Goal: Task Accomplishment & Management: Complete application form

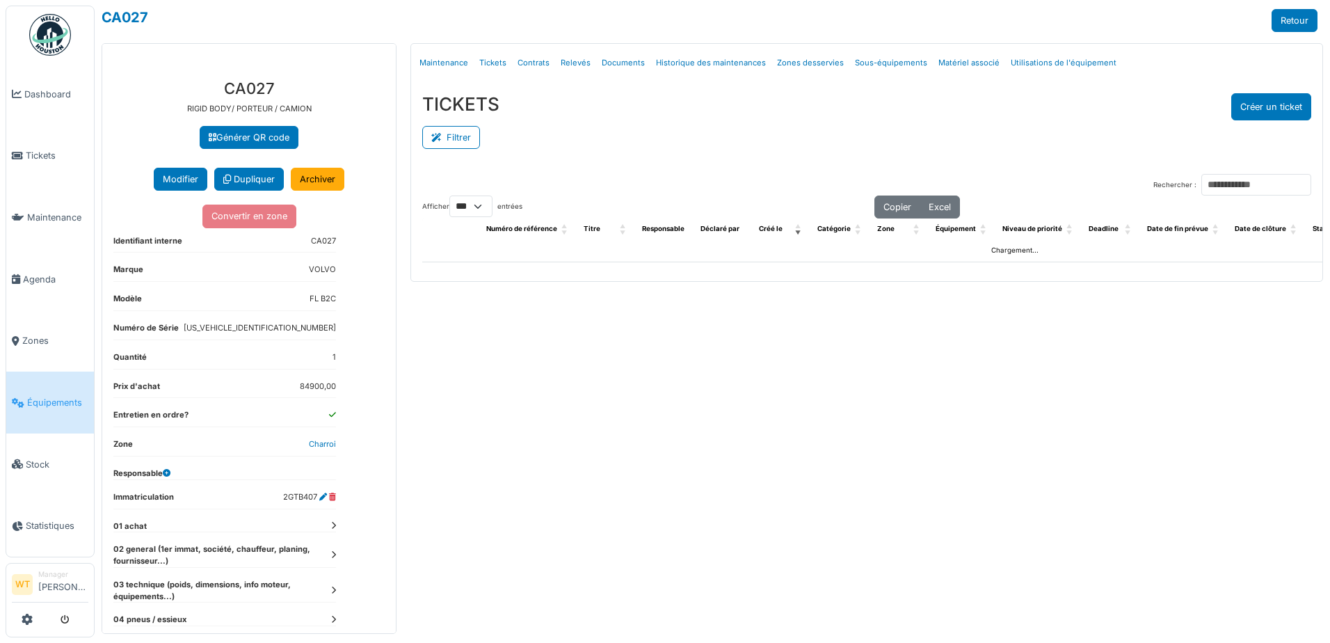
select select "***"
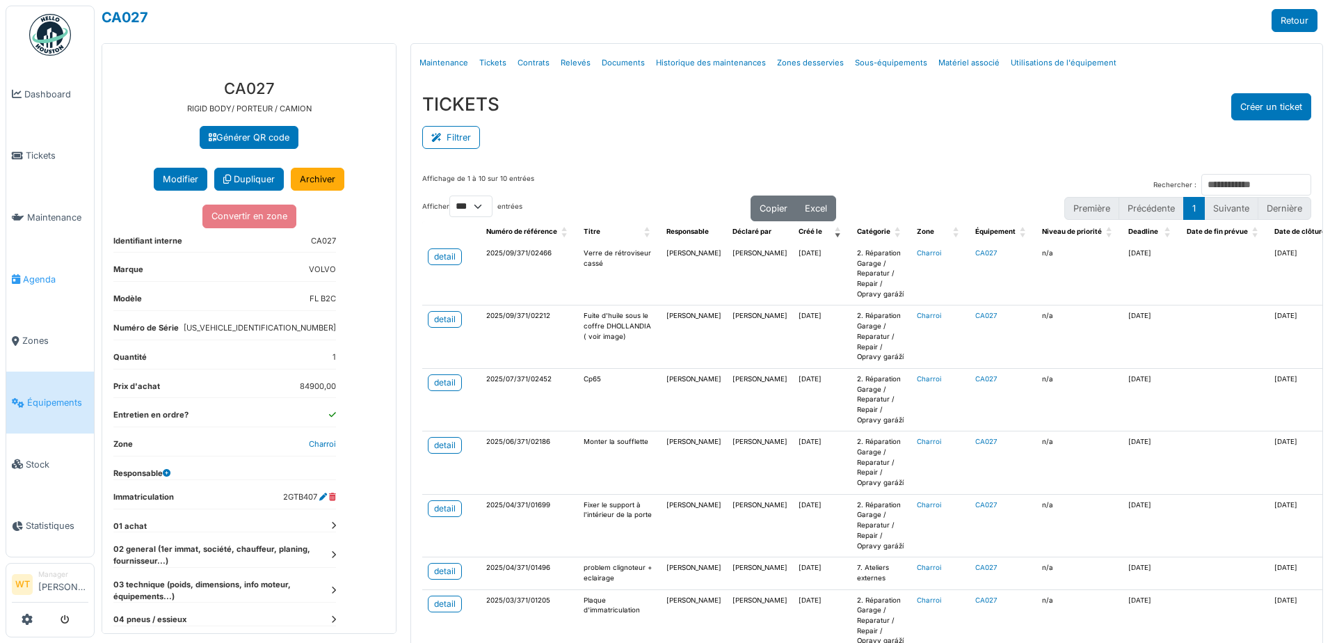
click at [49, 279] on span "Agenda" at bounding box center [55, 279] width 65 height 13
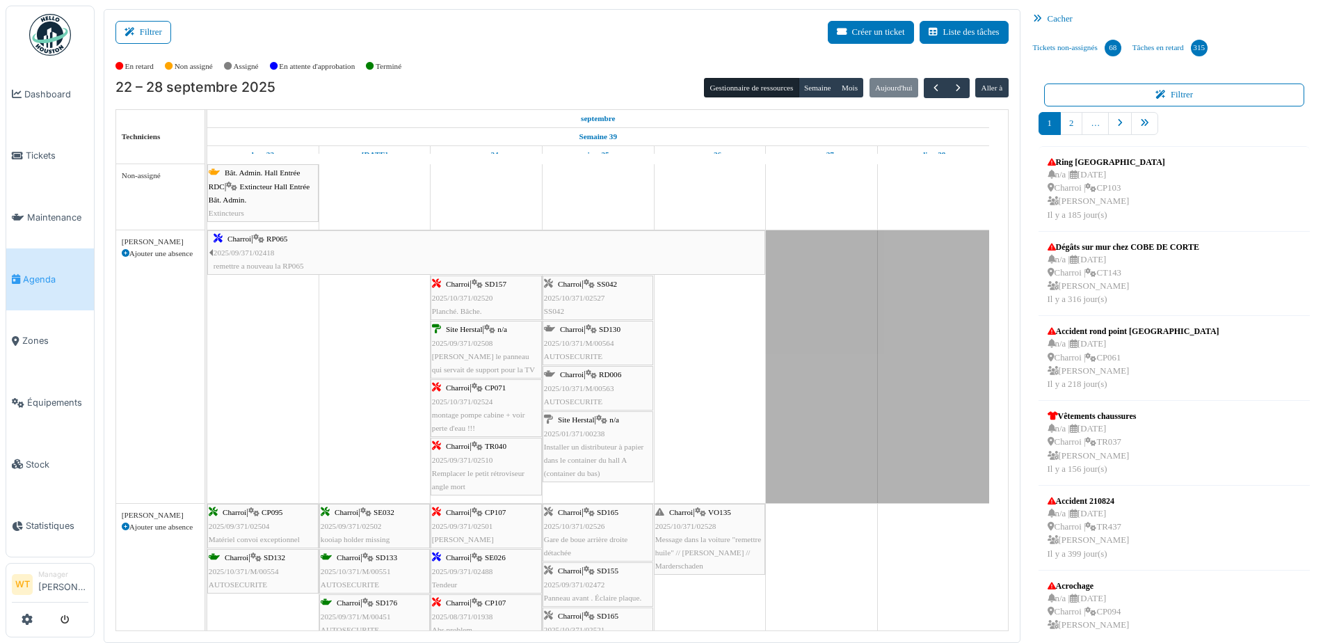
click at [415, 259] on div "Charroi | RP065 2025/09/371/02418 remettre a nouveau la RP065" at bounding box center [489, 252] width 550 height 40
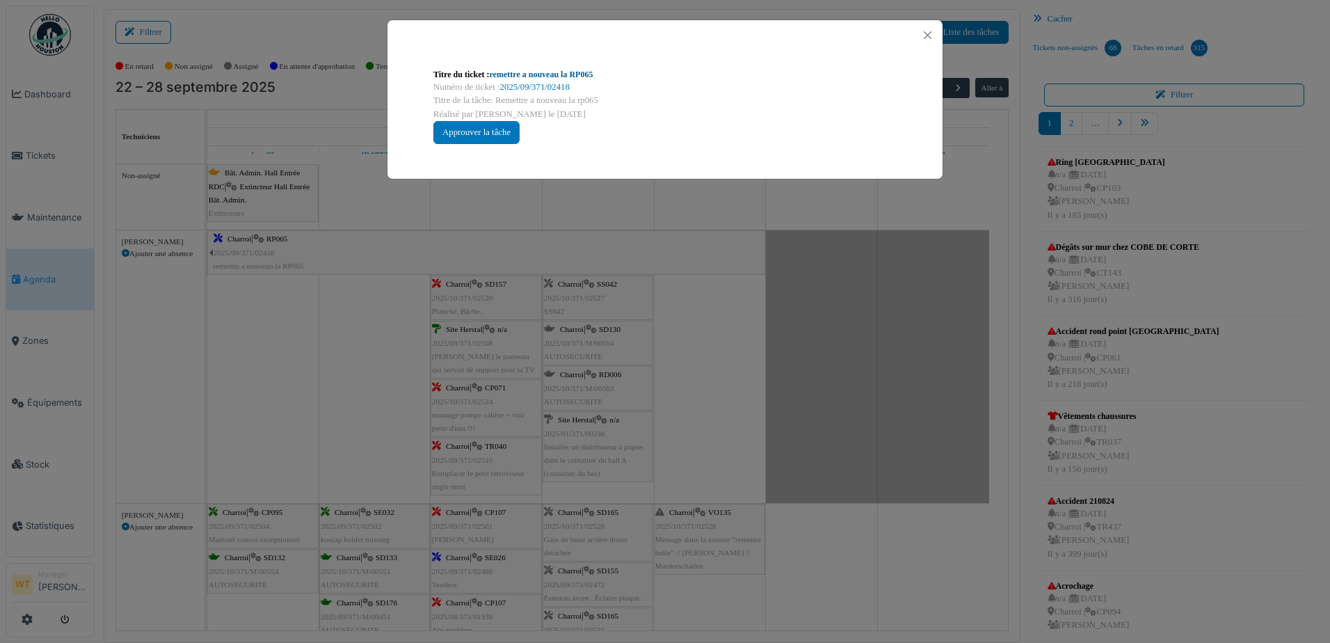
click at [564, 70] on div "Titre du ticket : remettre a nouveau la RP065" at bounding box center [664, 74] width 463 height 13
click at [559, 72] on link "remettre a nouveau la RP065" at bounding box center [542, 75] width 104 height 10
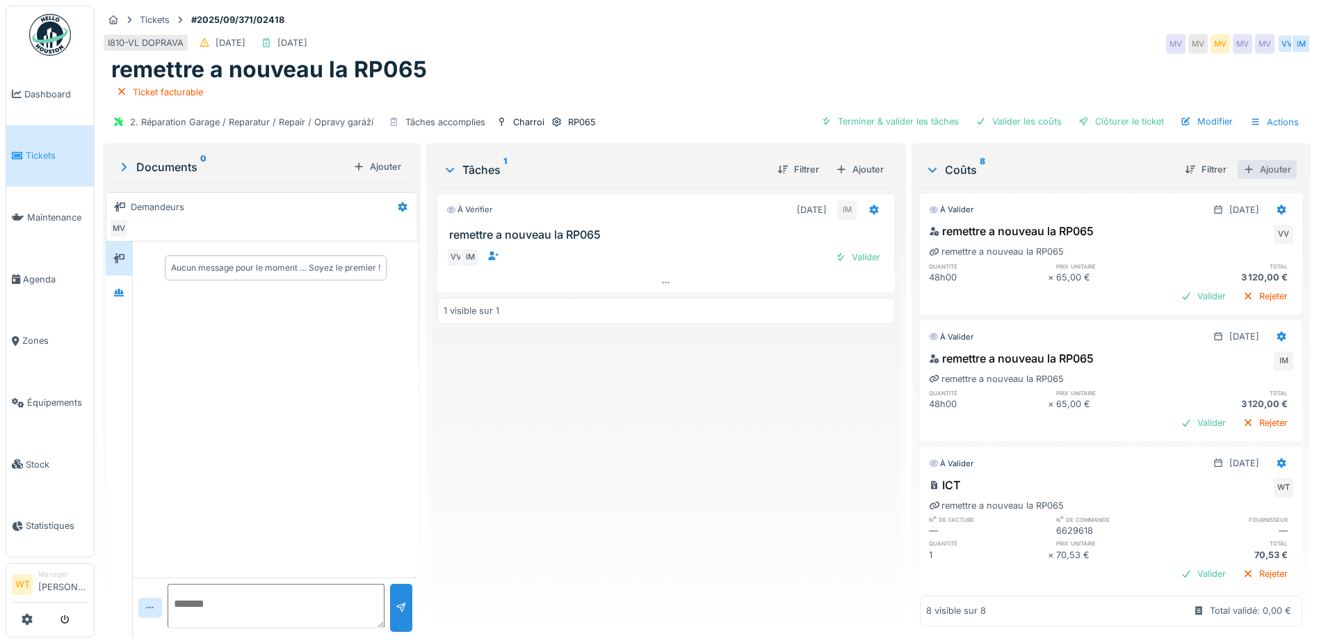
click at [1250, 171] on div "Ajouter" at bounding box center [1267, 169] width 59 height 19
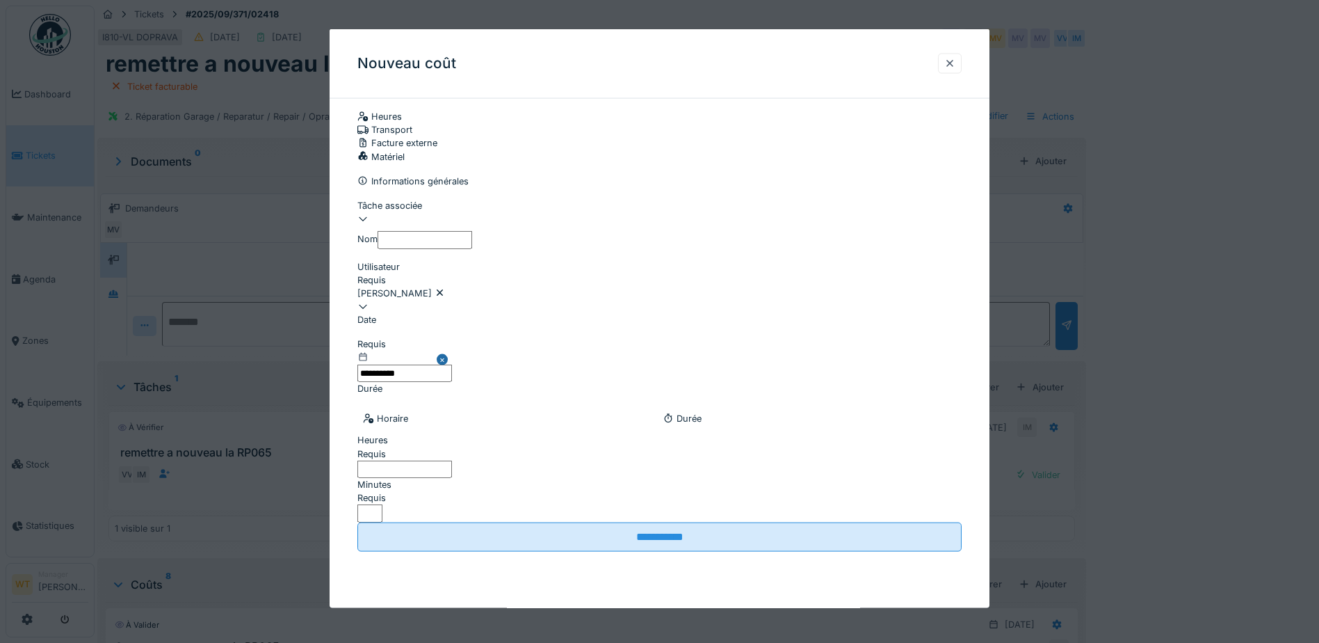
click at [729, 137] on div "Facture externe" at bounding box center [660, 142] width 604 height 13
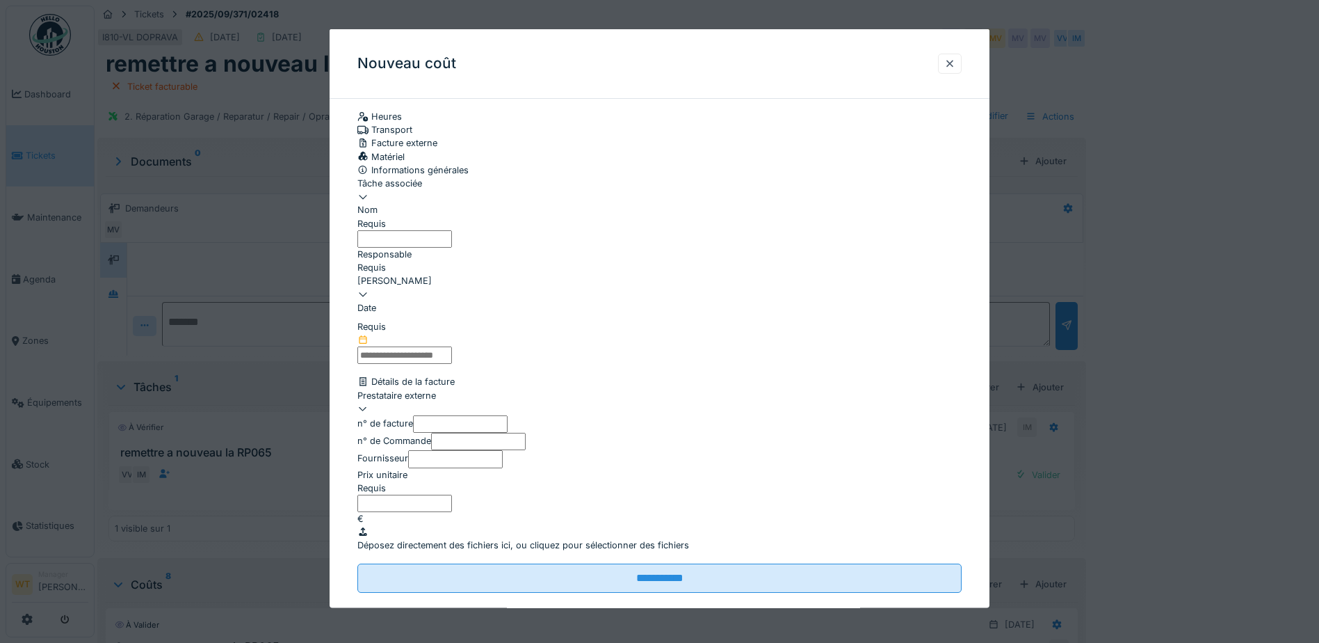
click at [538, 190] on div at bounding box center [660, 190] width 604 height 0
click at [497, 291] on div "remettre a nouveau la RP065 À vérifier" at bounding box center [662, 285] width 608 height 26
type input "******"
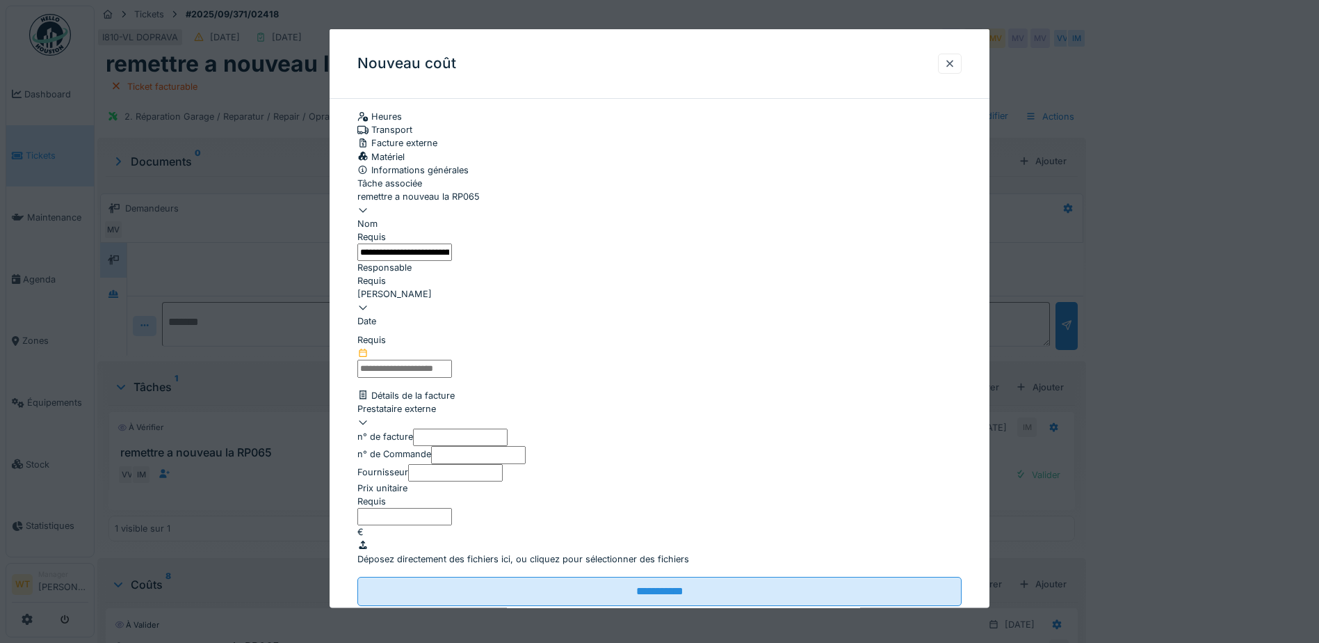
click at [452, 260] on input "**********" at bounding box center [405, 251] width 95 height 17
type input "*"
type input "*********"
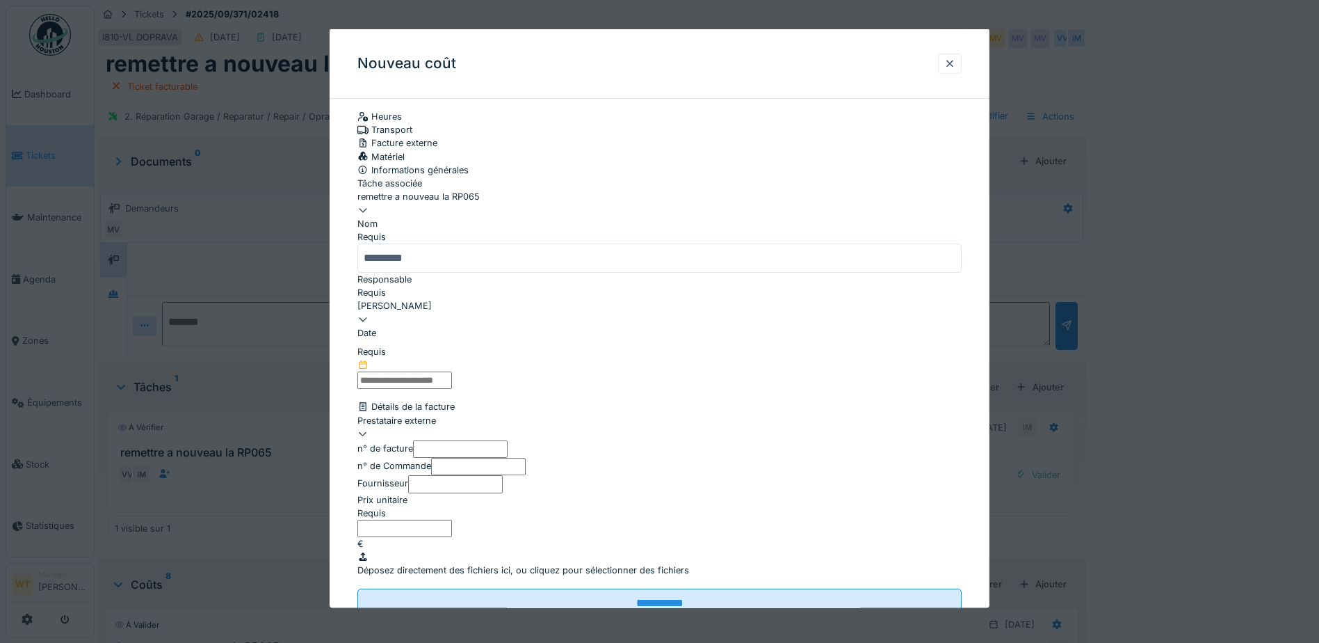
click at [452, 383] on input "text" at bounding box center [405, 379] width 95 height 17
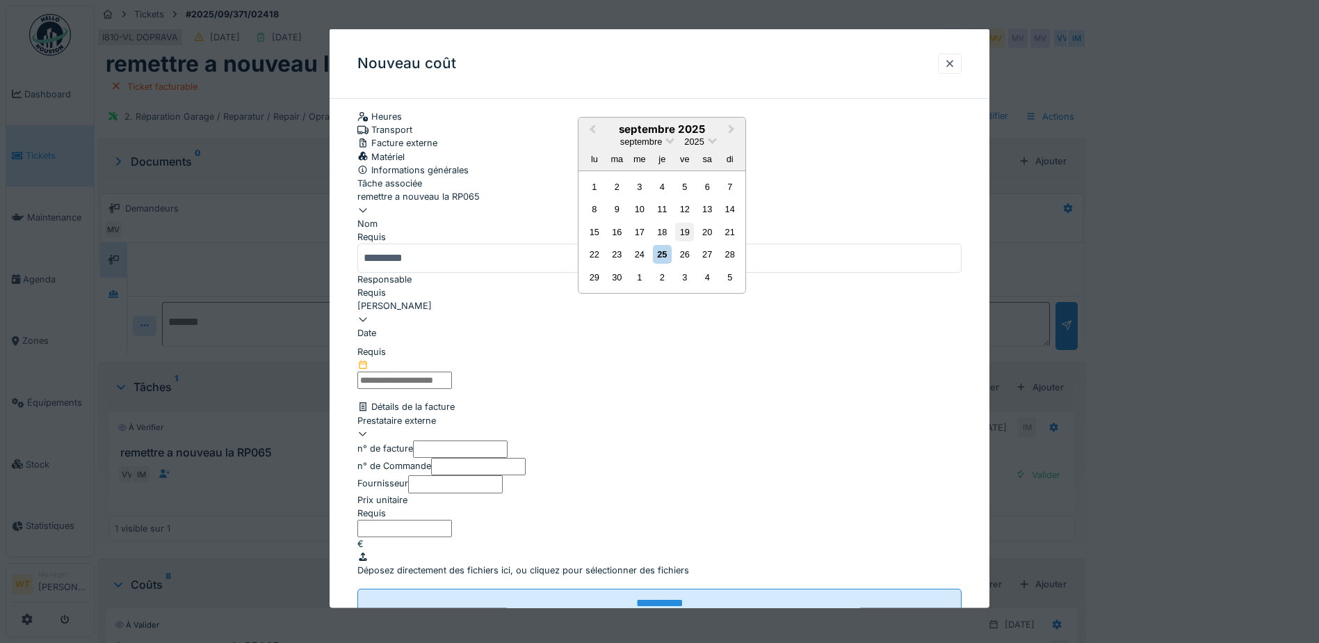
click at [682, 241] on div "19" at bounding box center [684, 231] width 19 height 19
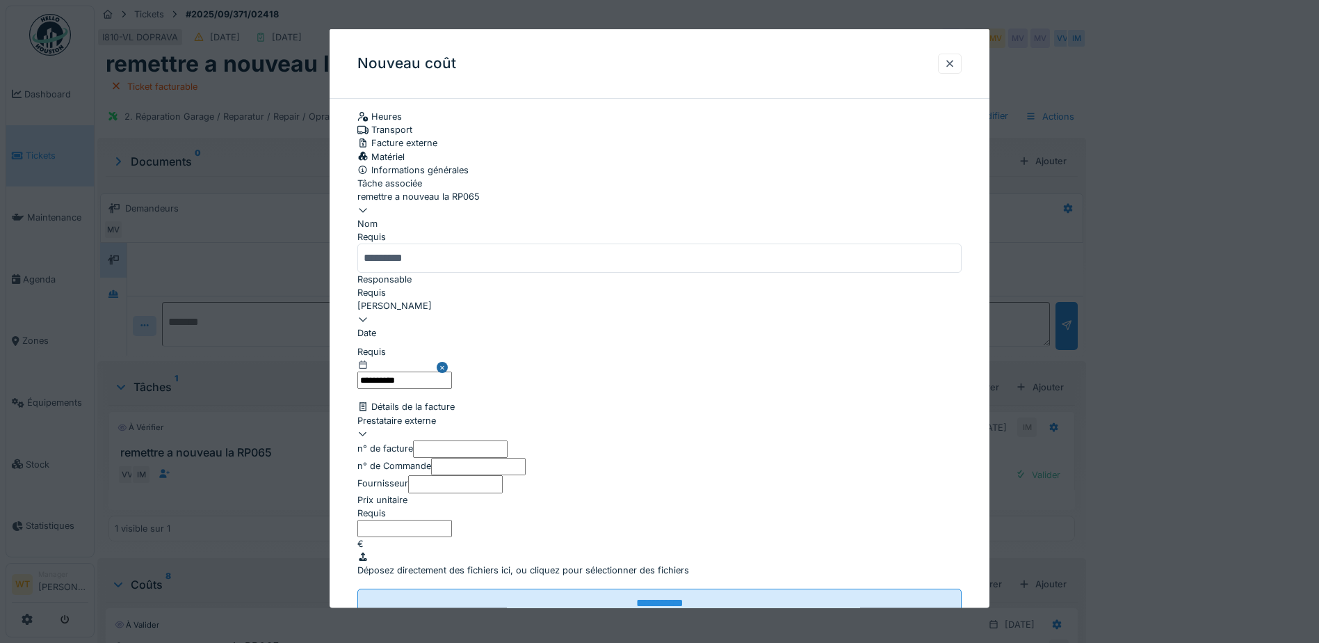
click at [487, 440] on div at bounding box center [660, 432] width 604 height 13
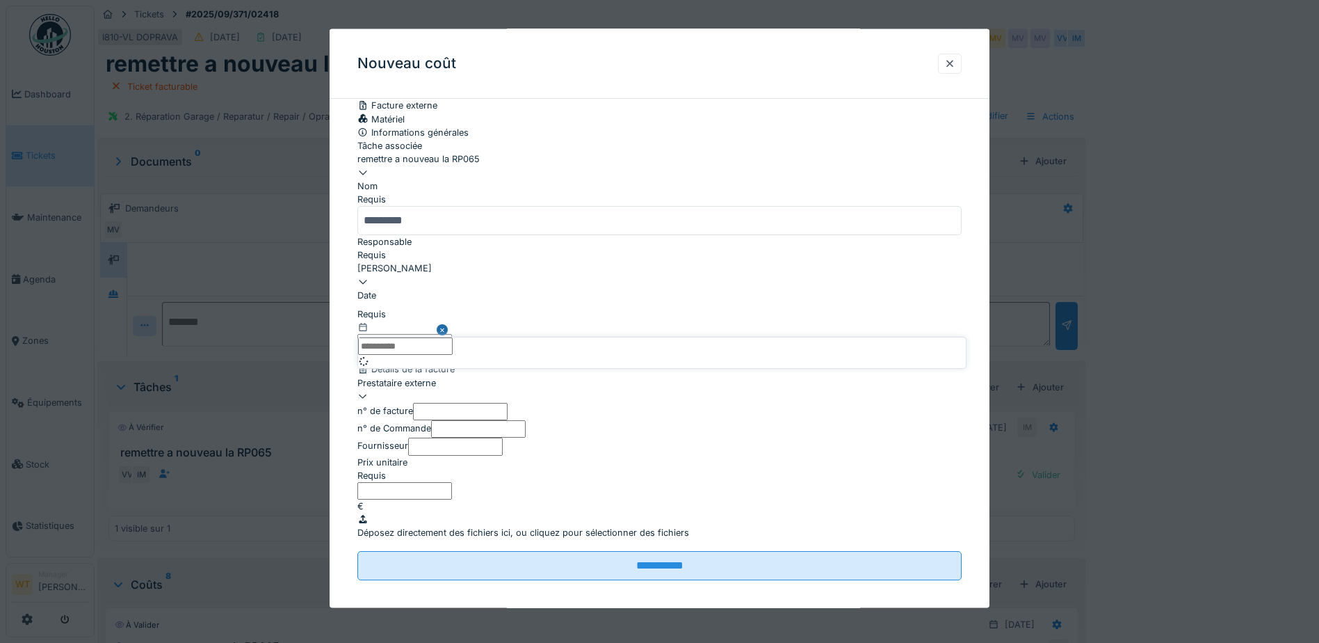
scroll to position [158, 0]
type input "***"
click at [507, 368] on div "10263-Fab'hydro SNC" at bounding box center [662, 361] width 608 height 13
type input "*****"
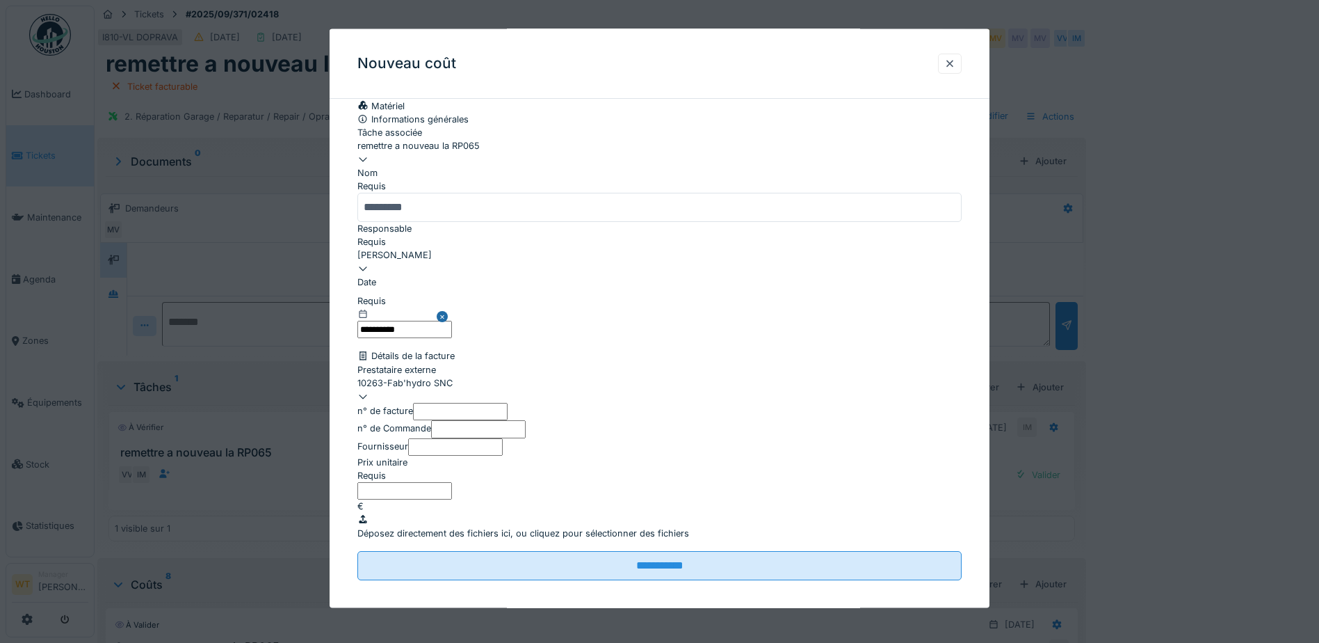
click at [512, 420] on input "n° de Commande" at bounding box center [478, 428] width 95 height 17
type input "********"
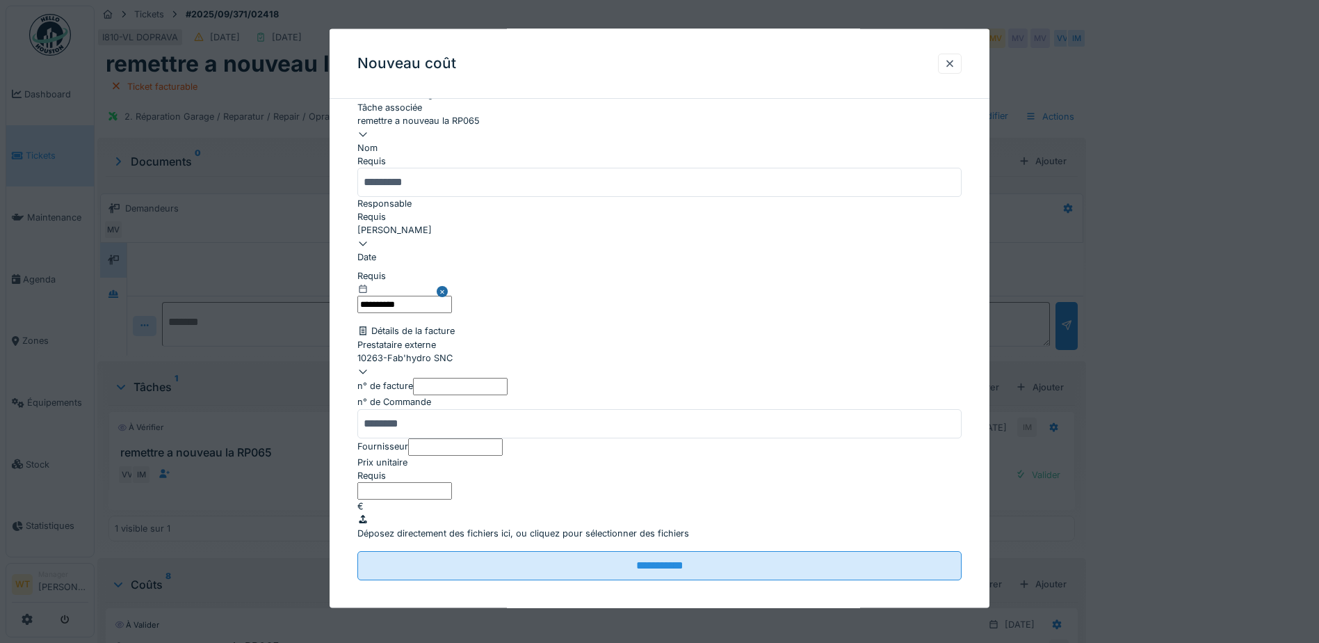
click at [452, 482] on input "Prix unitaire" at bounding box center [405, 490] width 95 height 17
type input "*"
type input "****"
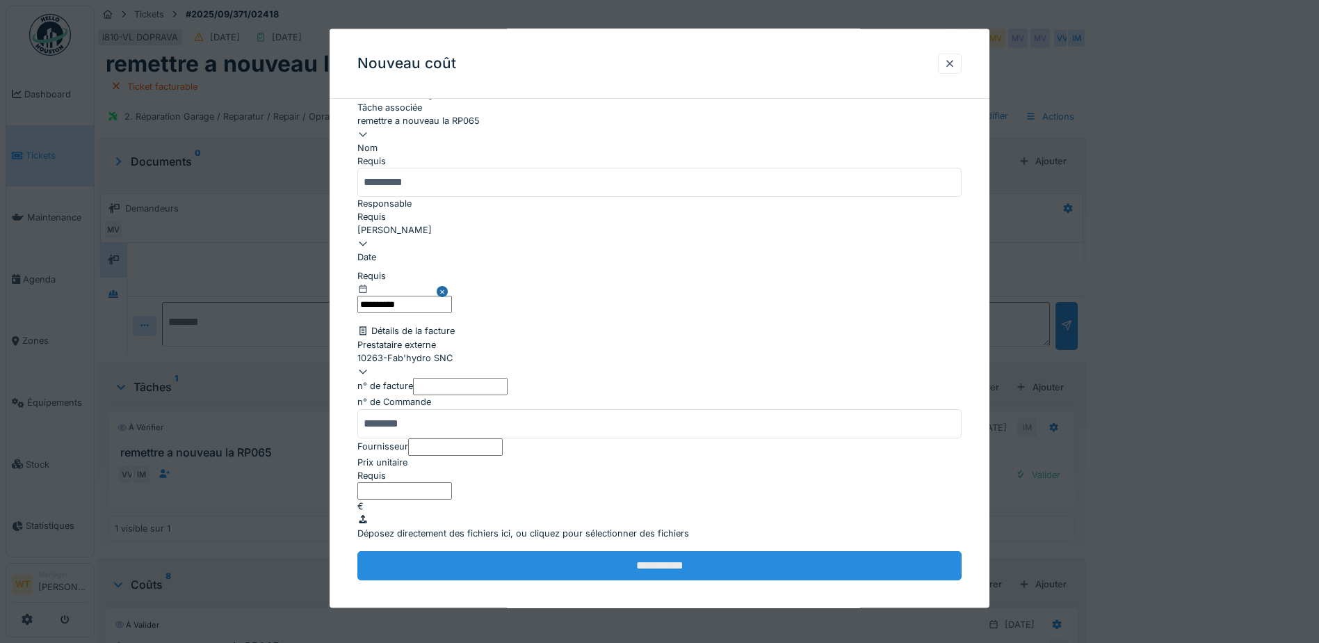
scroll to position [360, 0]
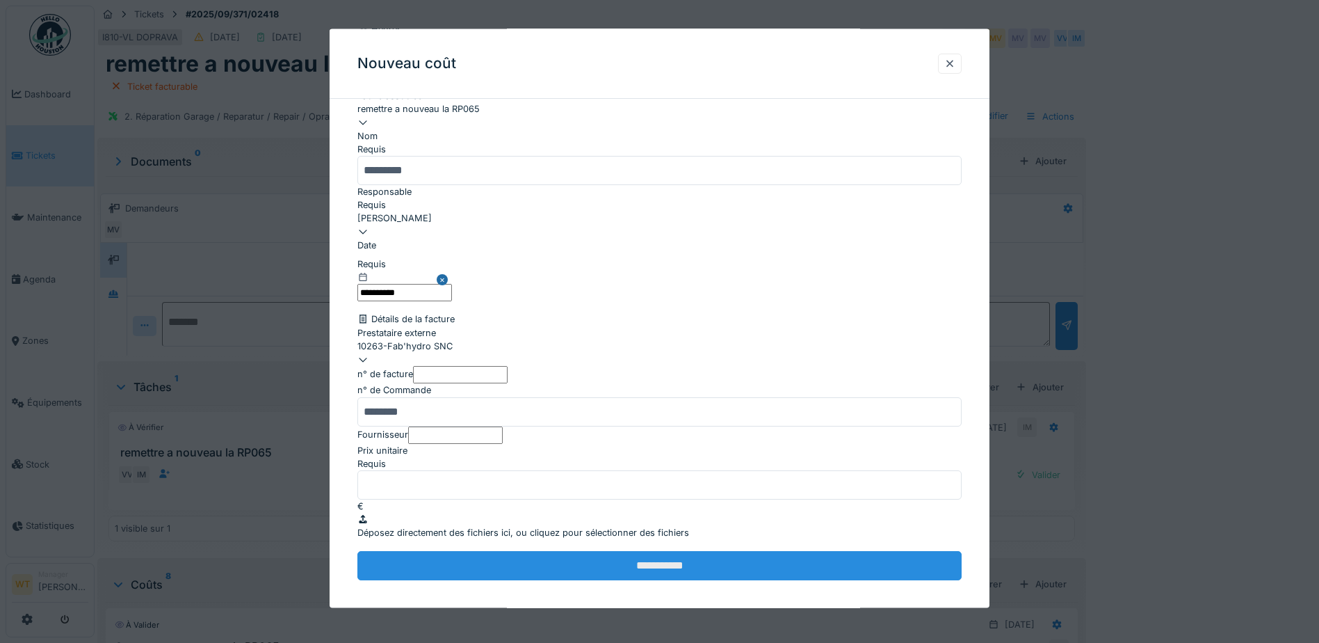
click at [555, 550] on input "**********" at bounding box center [660, 564] width 604 height 29
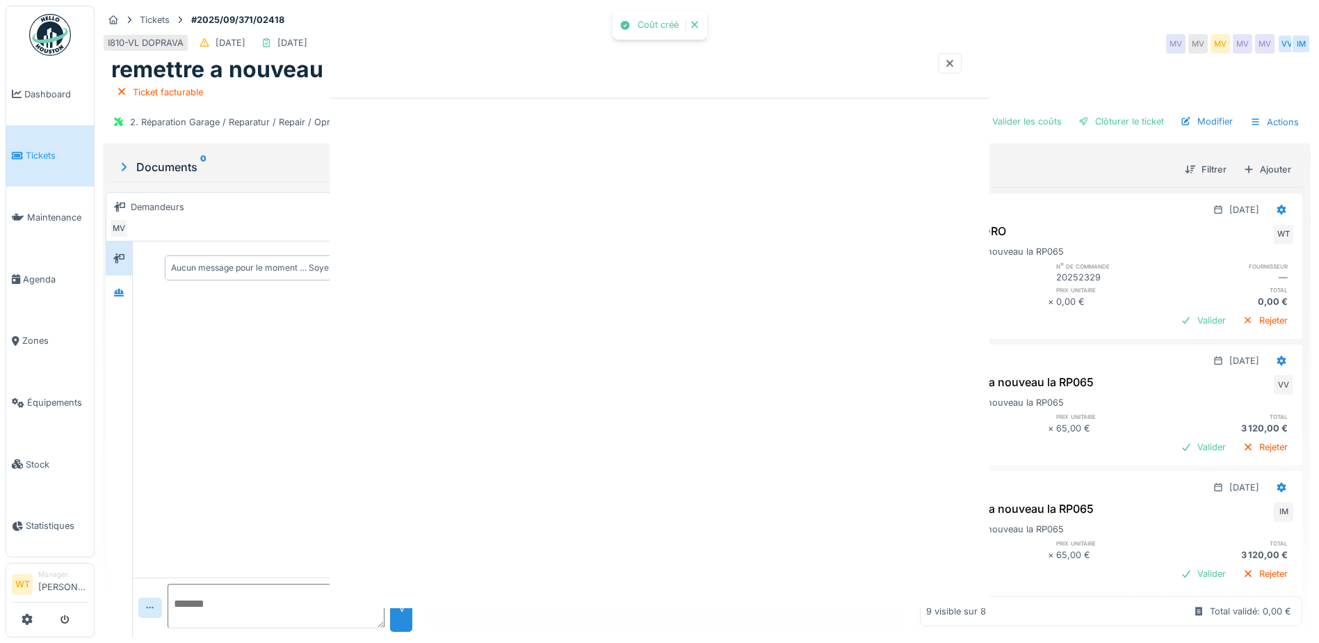
scroll to position [0, 0]
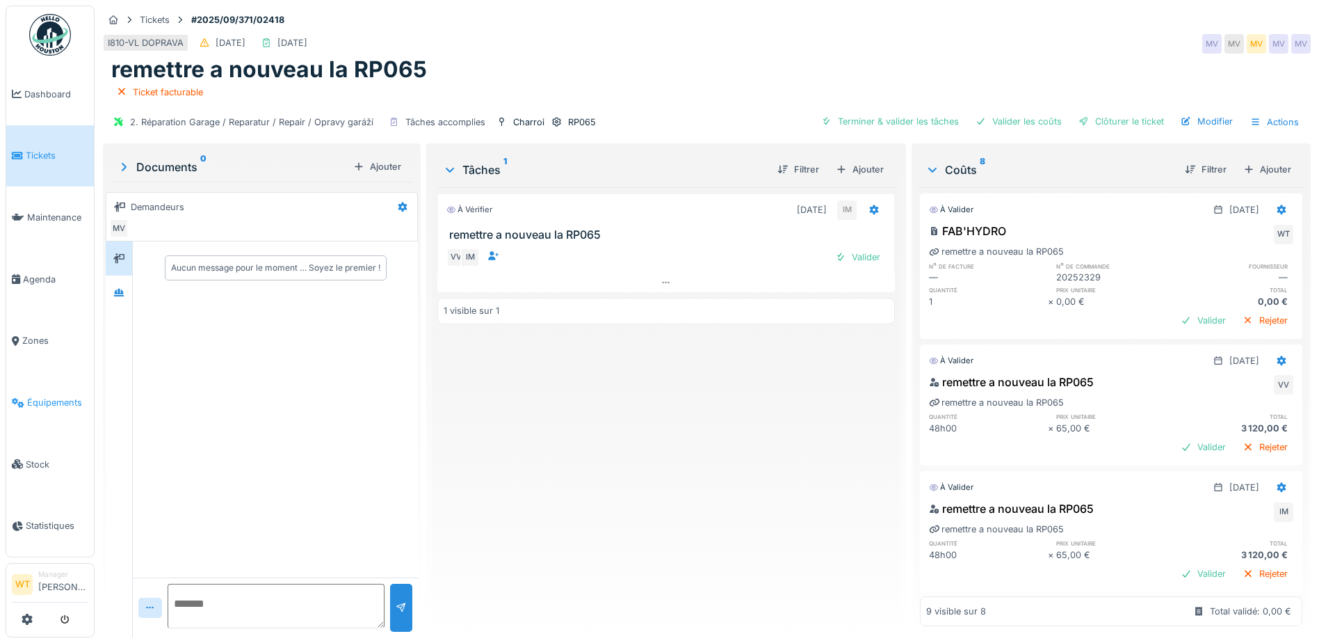
click at [70, 396] on span "Équipements" at bounding box center [57, 402] width 61 height 13
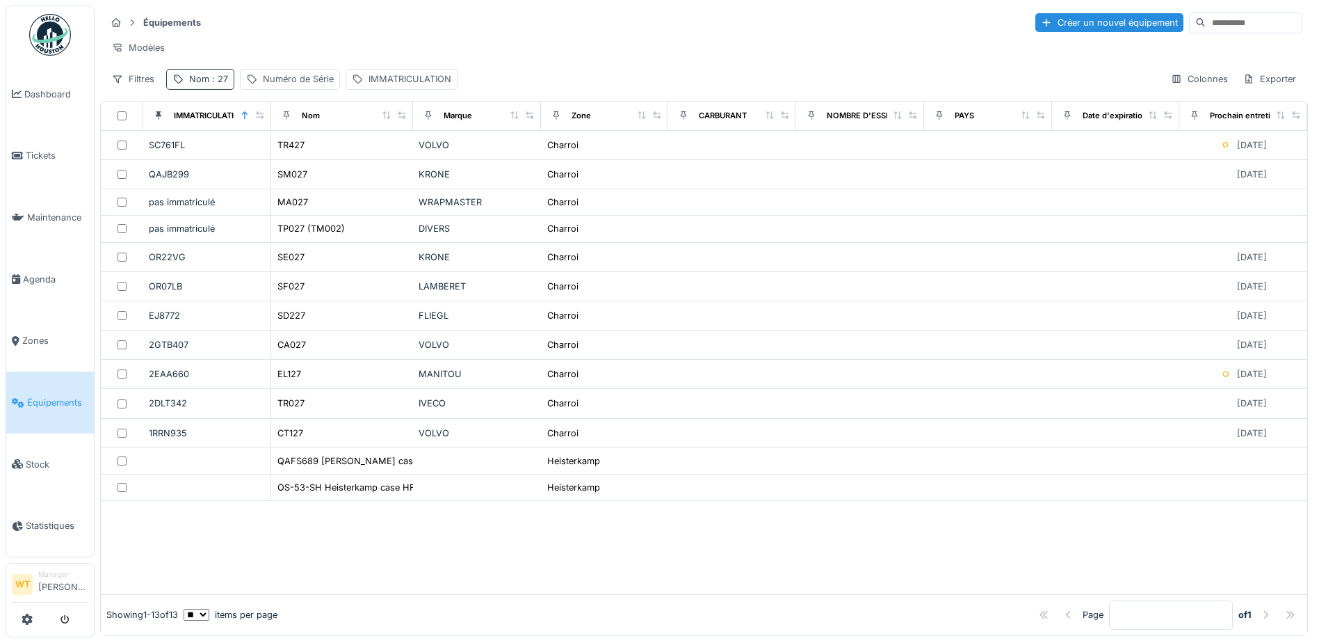
click at [218, 84] on span ": 27" at bounding box center [218, 79] width 19 height 10
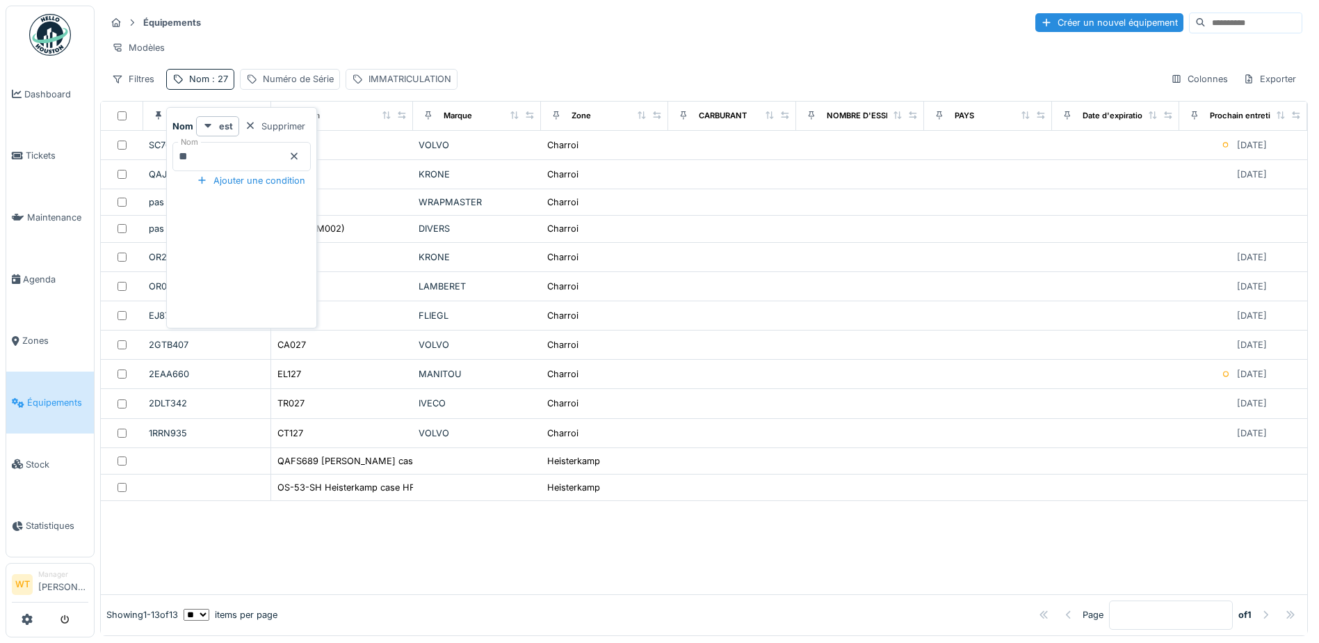
click at [300, 153] on icon at bounding box center [294, 156] width 11 height 9
click at [278, 161] on input "Nom" at bounding box center [241, 156] width 138 height 29
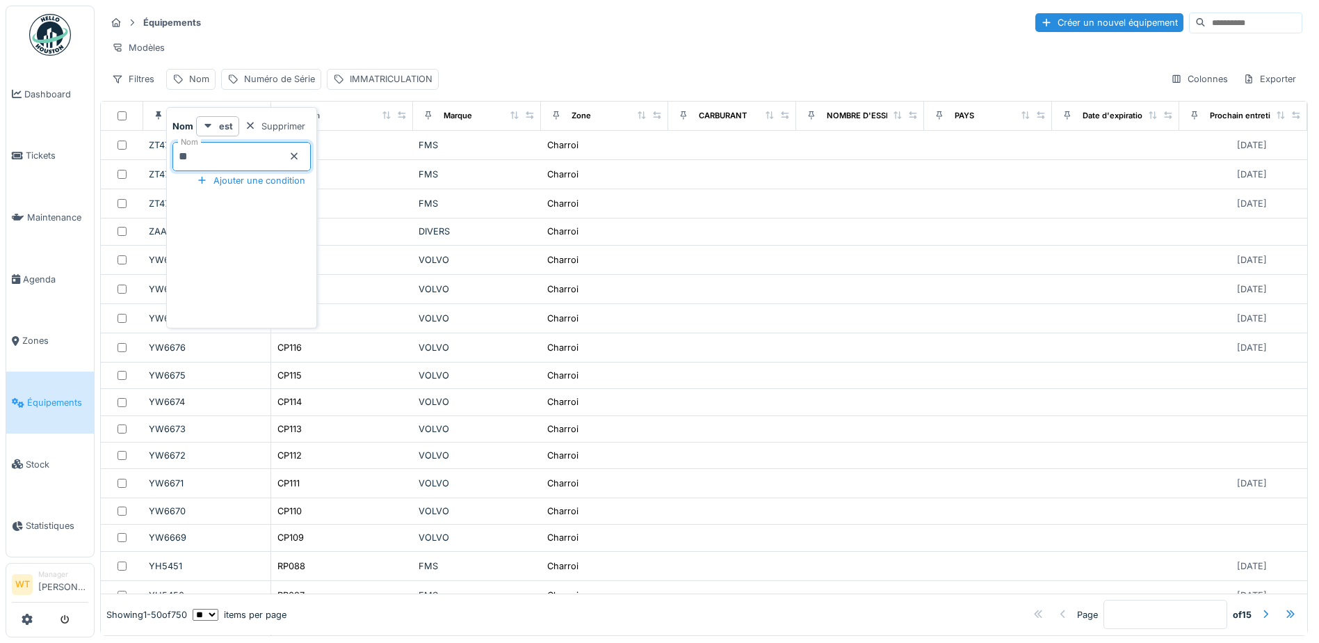
type input "**"
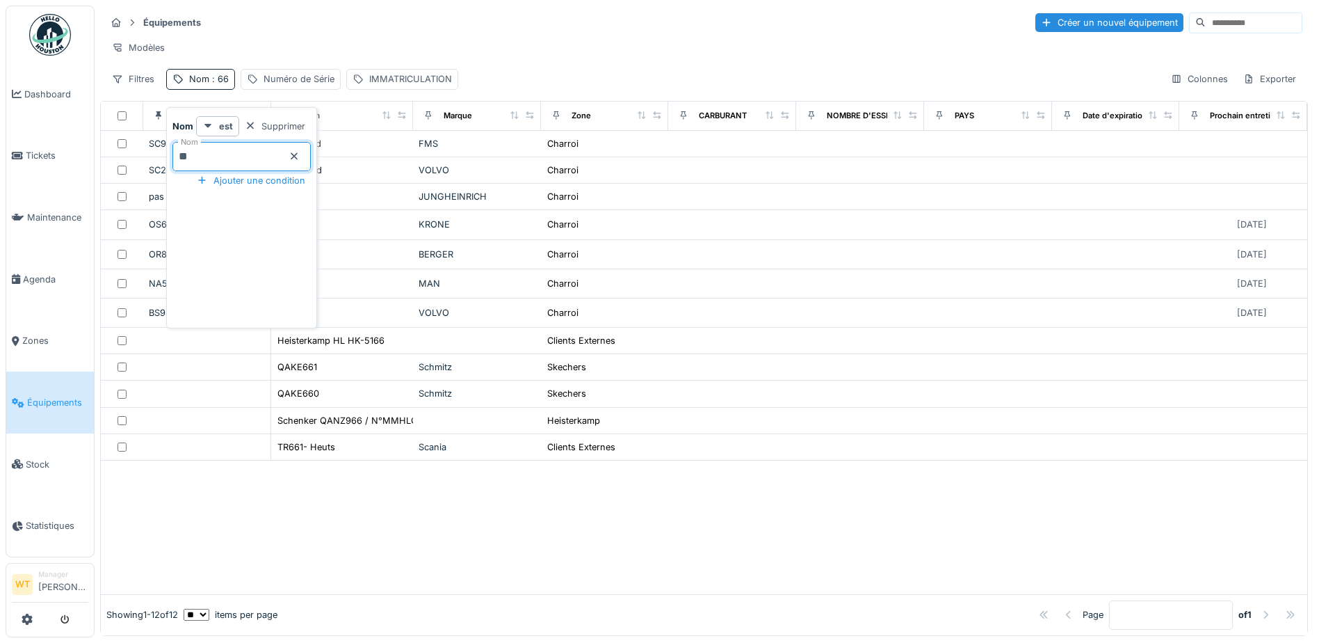
click at [493, 16] on div "Équipements Créer un nouvel équipement" at bounding box center [704, 22] width 1197 height 23
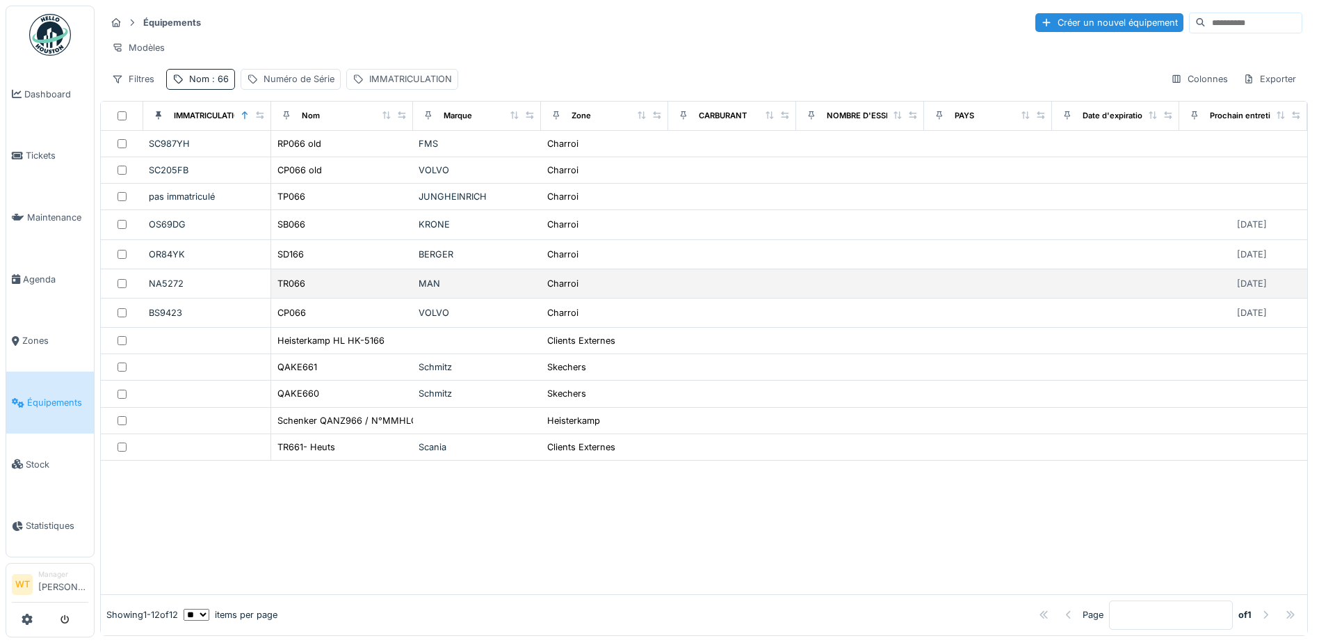
click at [305, 291] on div "TR066" at bounding box center [342, 283] width 131 height 15
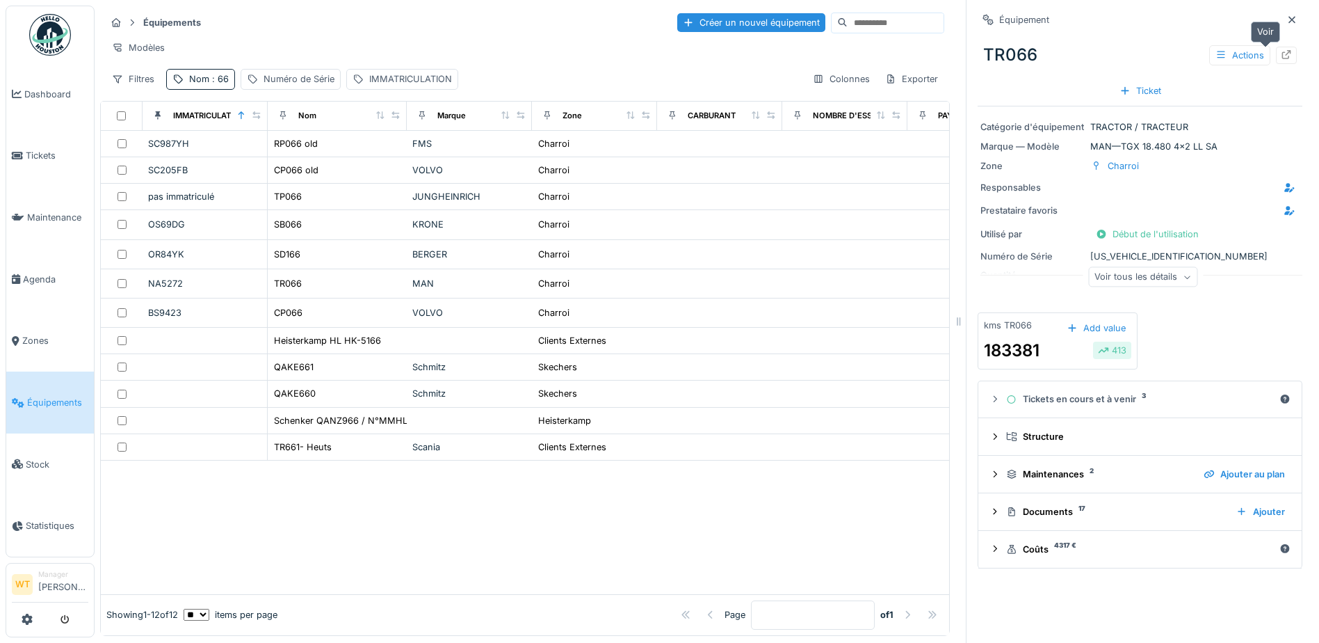
click at [1283, 53] on icon at bounding box center [1287, 54] width 9 height 9
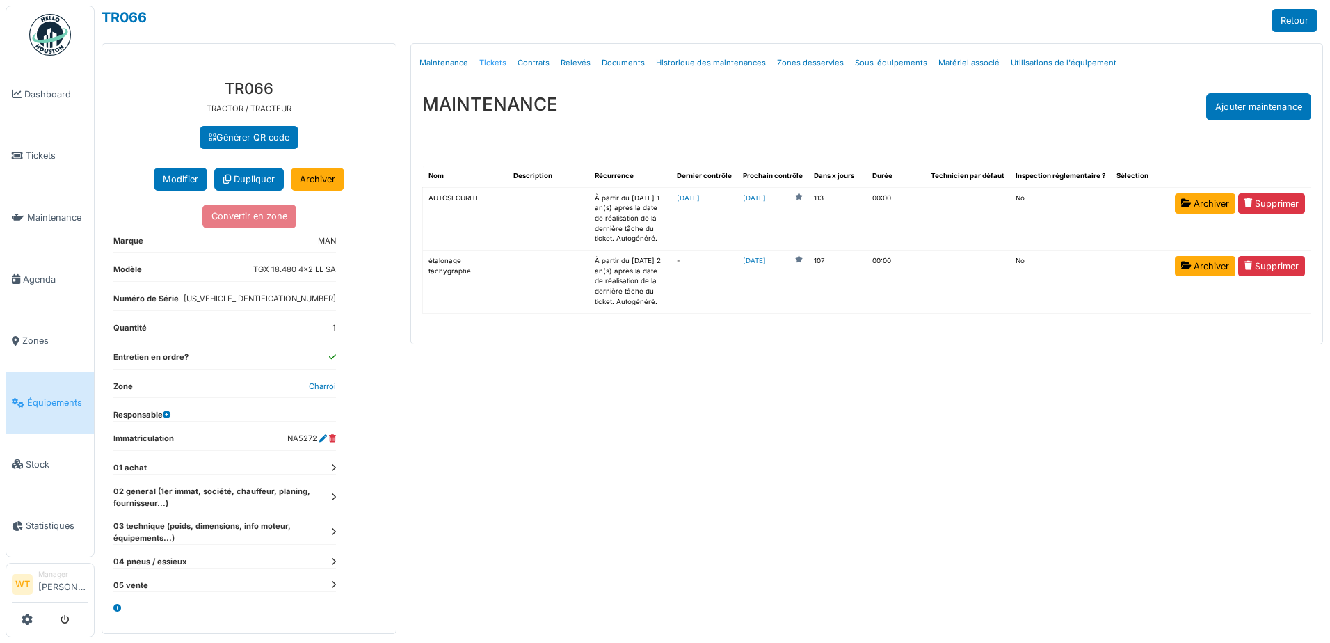
click at [488, 63] on link "Tickets" at bounding box center [493, 63] width 38 height 33
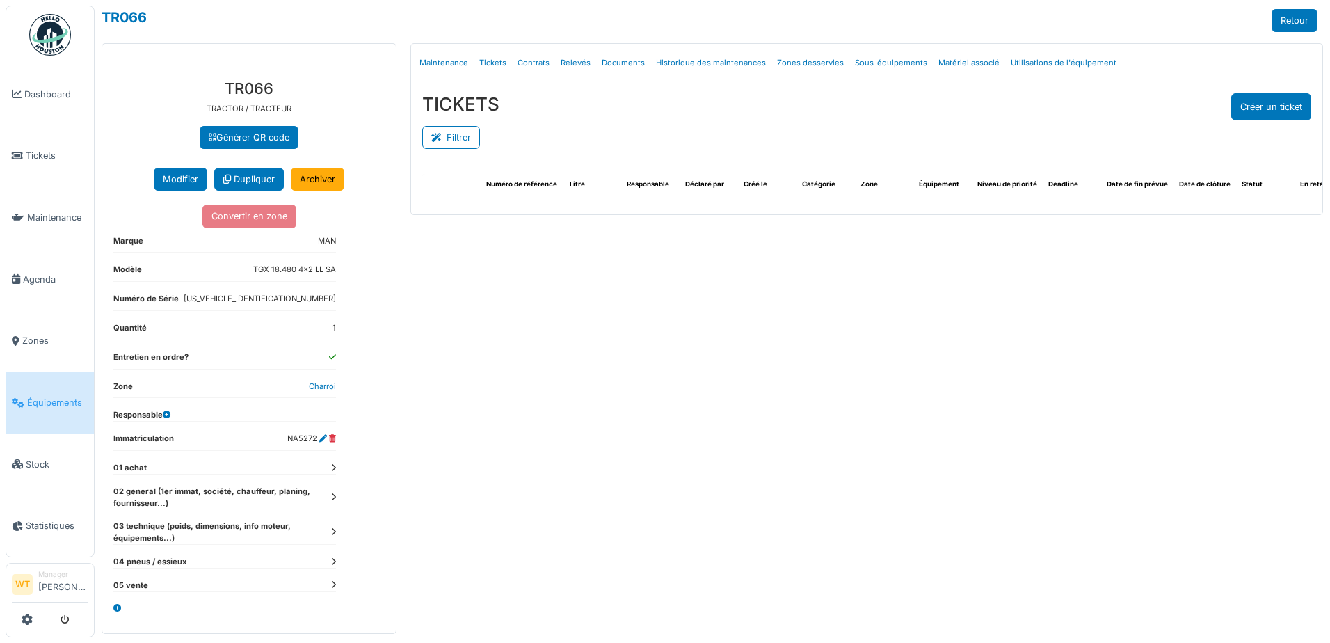
select select "***"
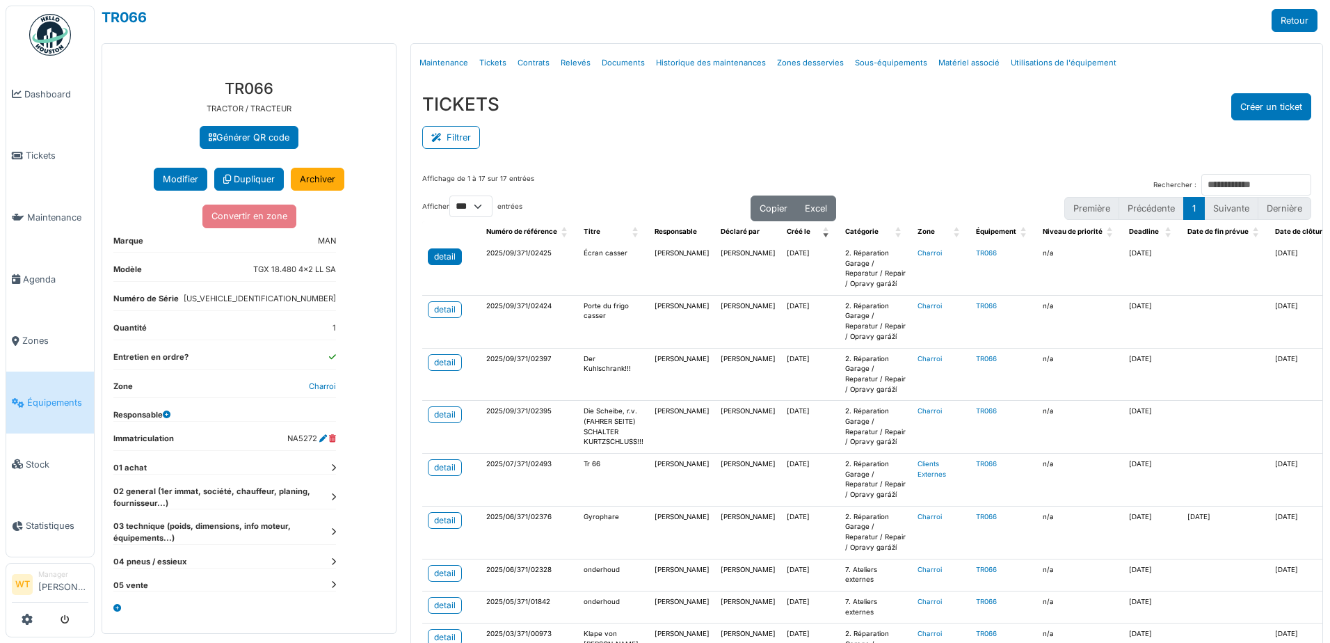
click at [444, 257] on div "detail" at bounding box center [445, 256] width 22 height 13
click at [453, 413] on div "detail" at bounding box center [445, 414] width 22 height 13
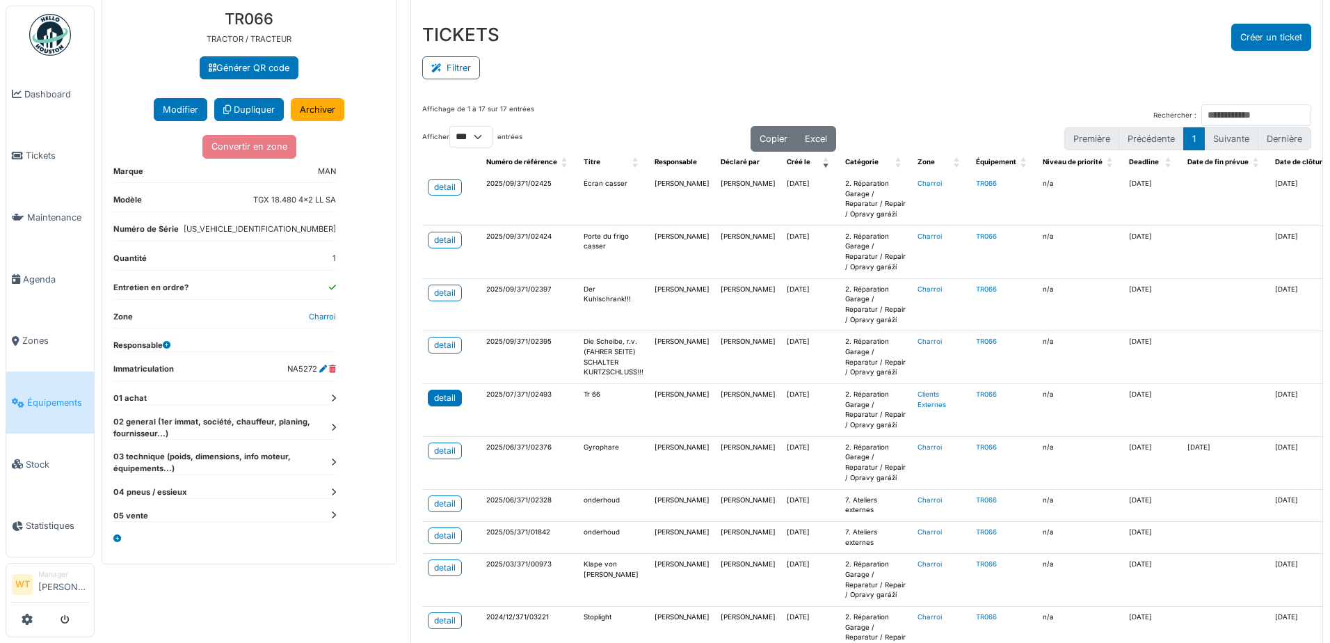
click at [450, 401] on div "detail" at bounding box center [445, 398] width 22 height 13
click at [440, 293] on div "detail" at bounding box center [445, 293] width 22 height 13
click at [447, 350] on div "detail" at bounding box center [445, 345] width 22 height 13
click at [449, 294] on div "detail" at bounding box center [445, 293] width 22 height 13
click at [445, 238] on div "detail" at bounding box center [445, 240] width 22 height 13
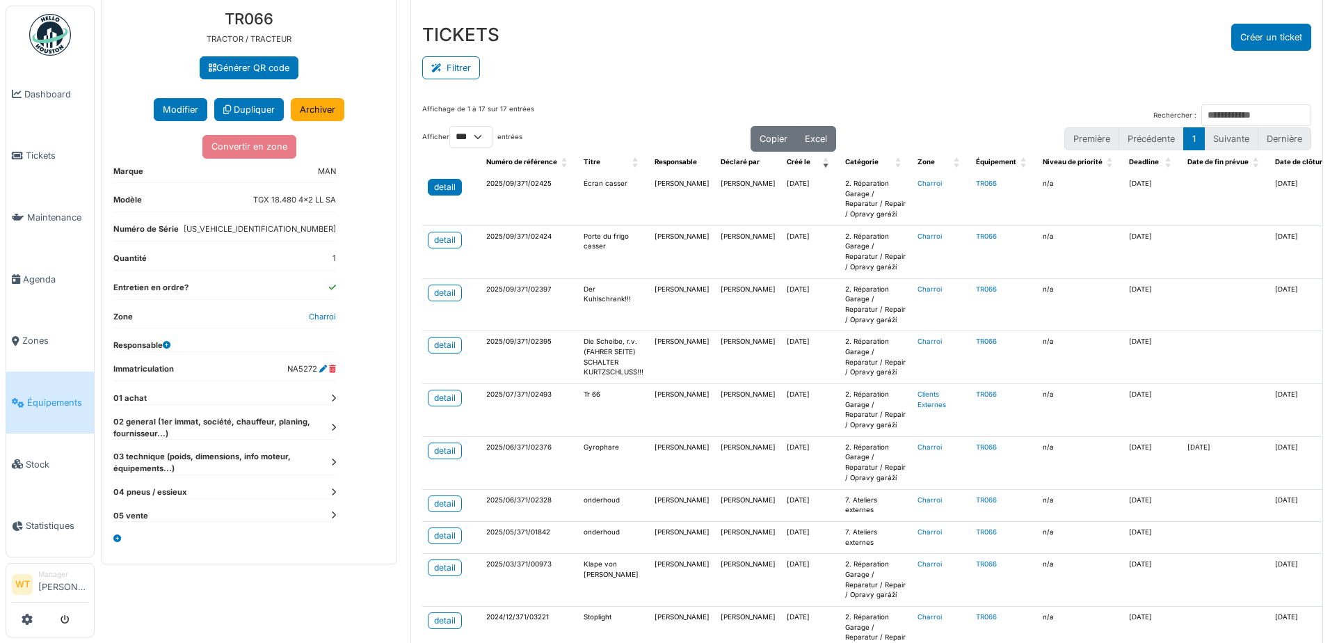
click at [440, 185] on div "detail" at bounding box center [445, 187] width 22 height 13
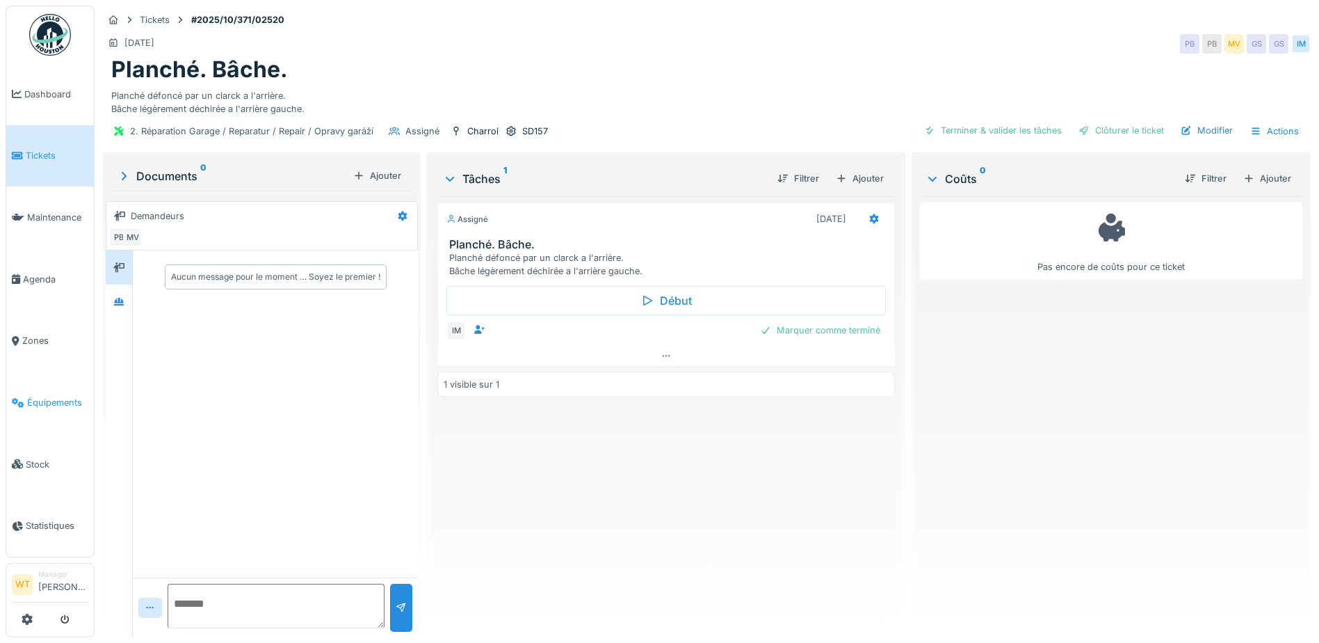
click at [59, 401] on link "Équipements" at bounding box center [50, 402] width 88 height 62
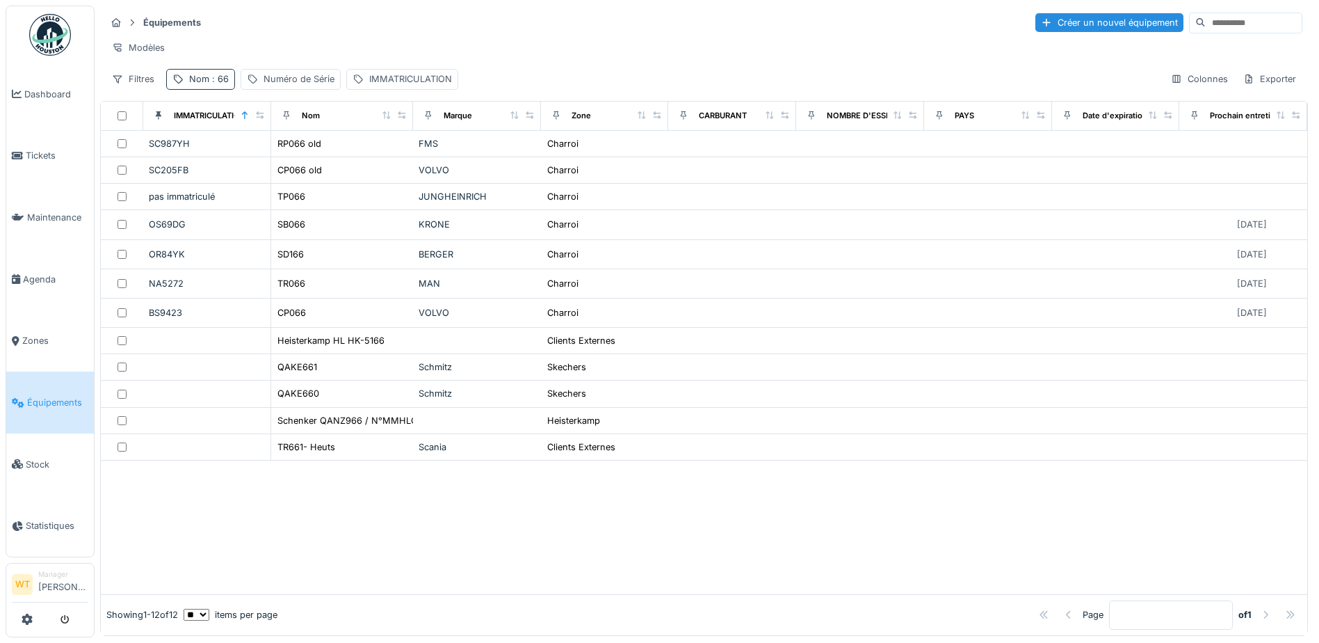
click at [201, 86] on div "Nom : 66" at bounding box center [209, 78] width 40 height 13
click at [300, 156] on icon at bounding box center [294, 156] width 11 height 9
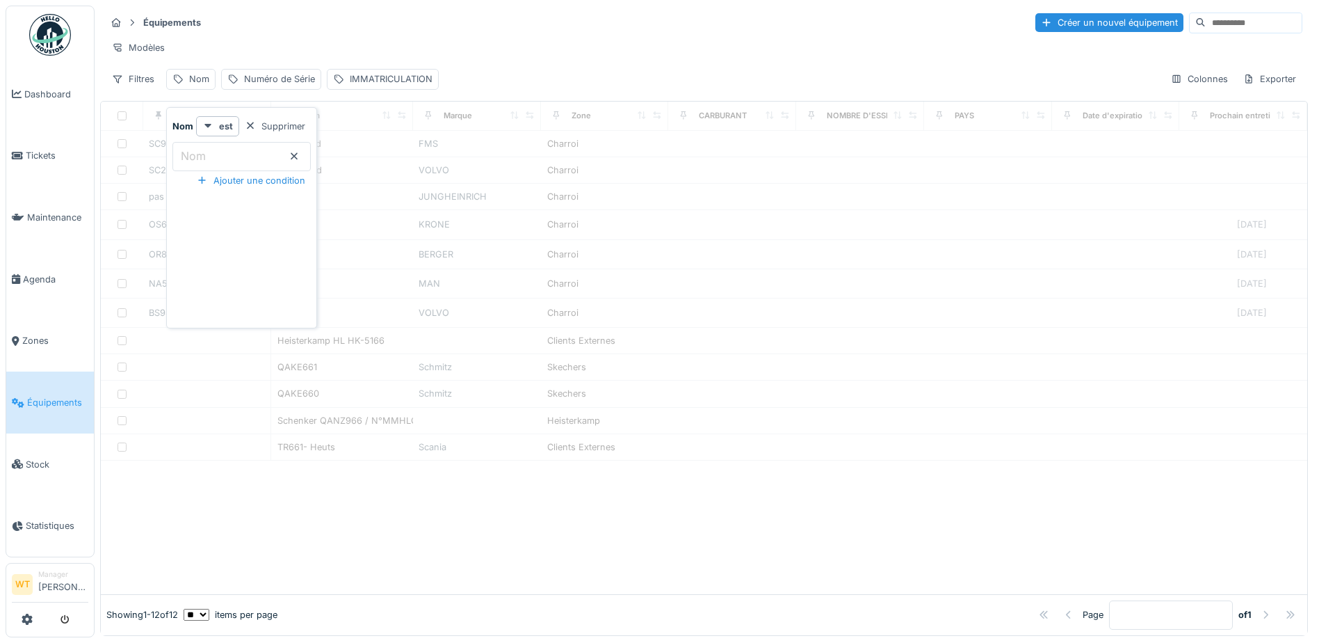
click at [263, 162] on input "Nom" at bounding box center [241, 156] width 138 height 29
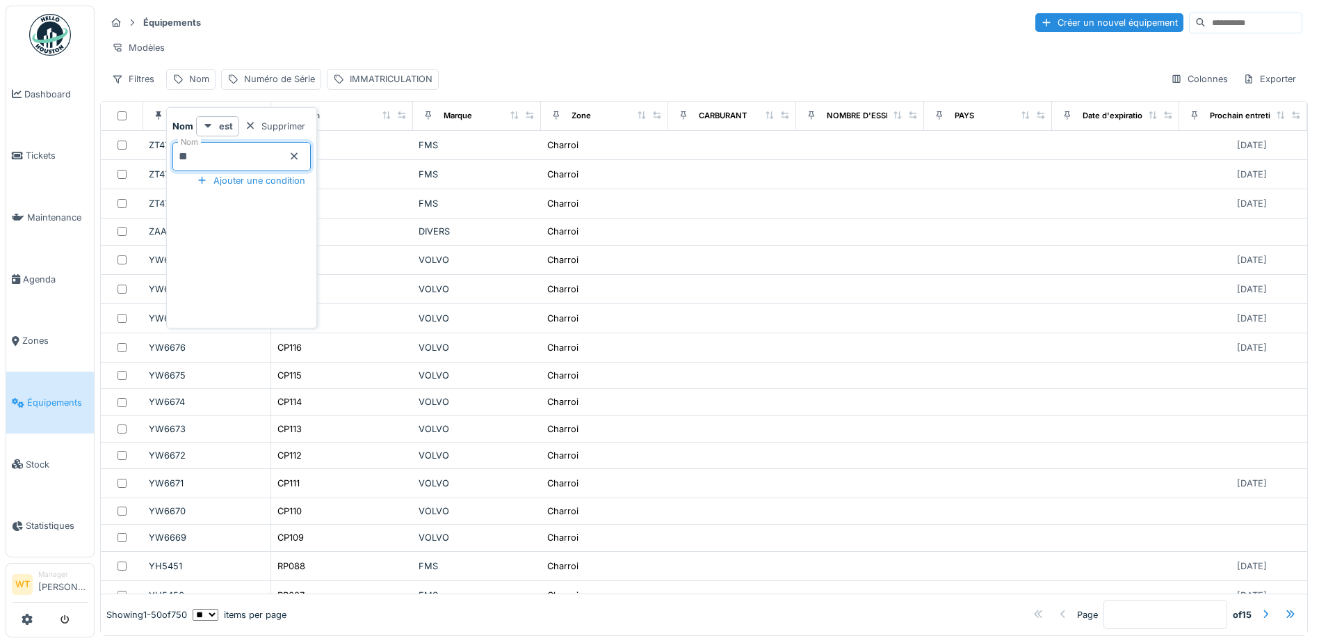
type input "***"
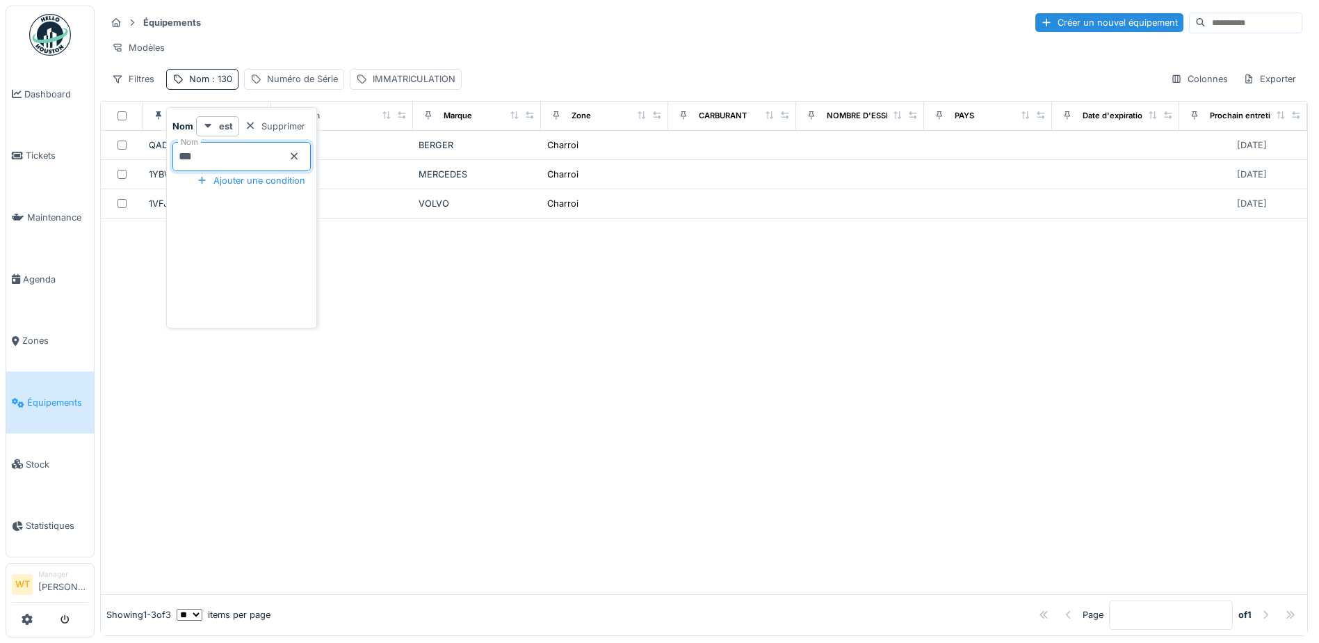
click at [343, 35] on div "Équipements Créer un nouvel équipement Modèles Filtres Nom : 130 Numéro de Séri…" at bounding box center [704, 51] width 1208 height 90
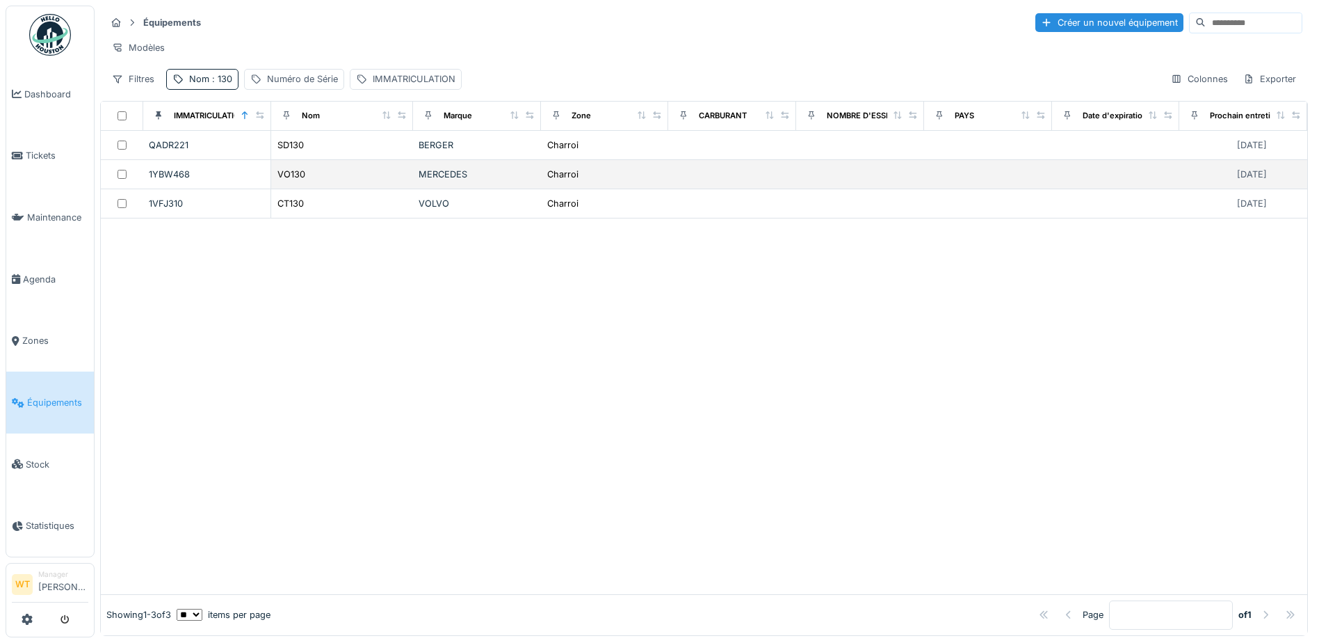
drag, startPoint x: 315, startPoint y: 188, endPoint x: 325, endPoint y: 186, distance: 10.1
click at [316, 182] on div "VO130" at bounding box center [342, 174] width 131 height 15
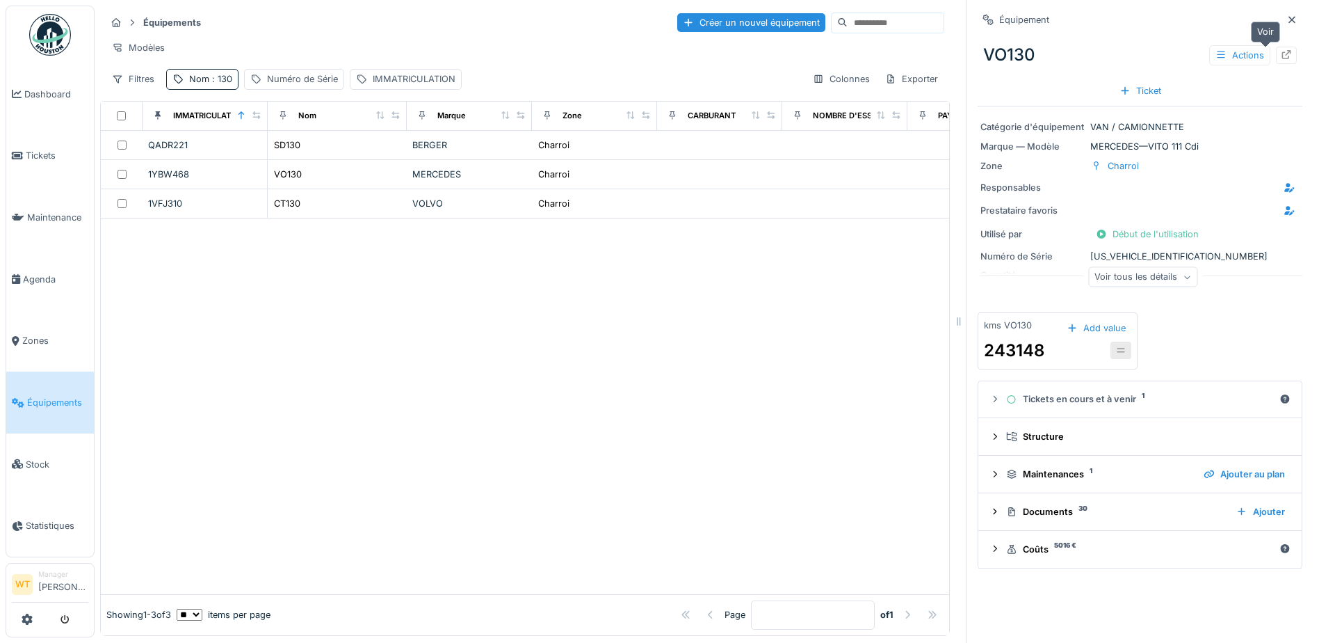
click at [1276, 54] on div at bounding box center [1286, 55] width 21 height 17
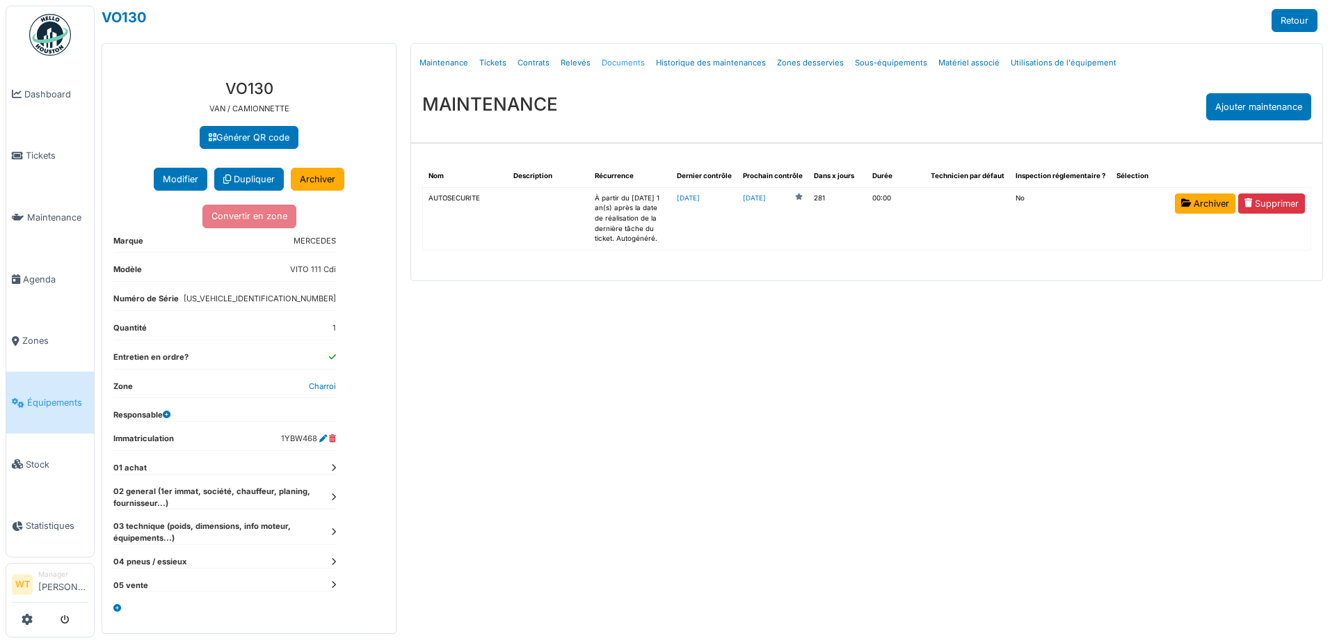
click at [629, 65] on link "Documents" at bounding box center [623, 63] width 54 height 33
select select "***"
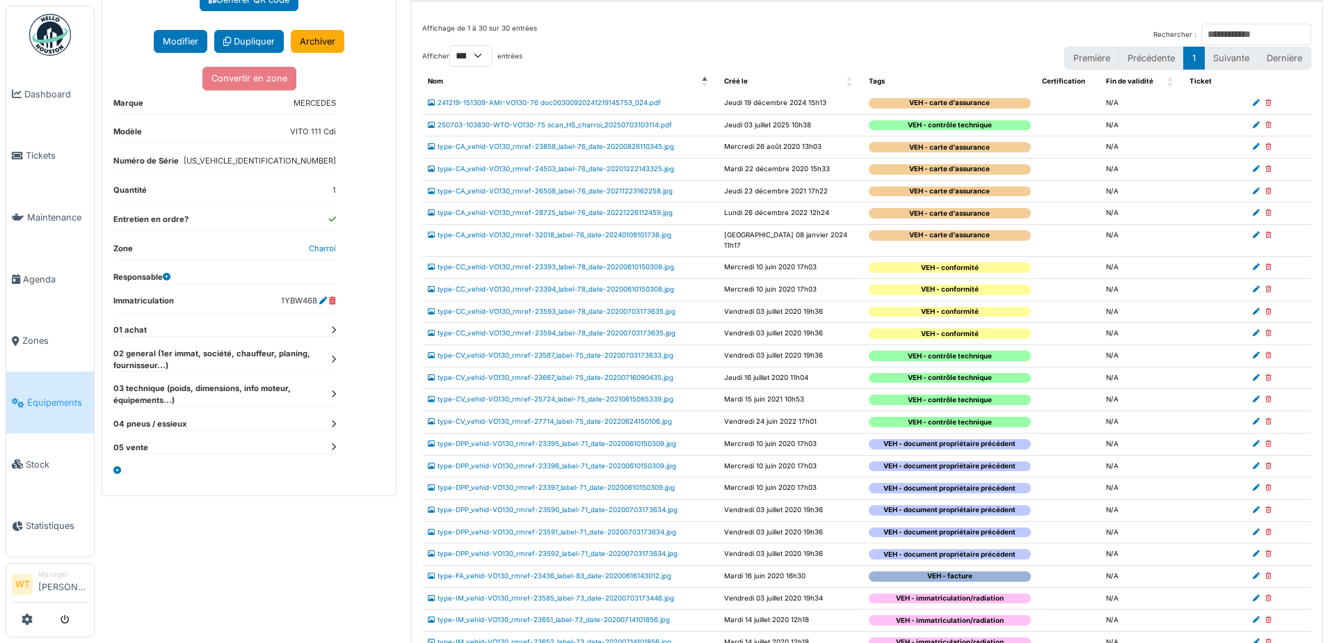
scroll to position [139, 0]
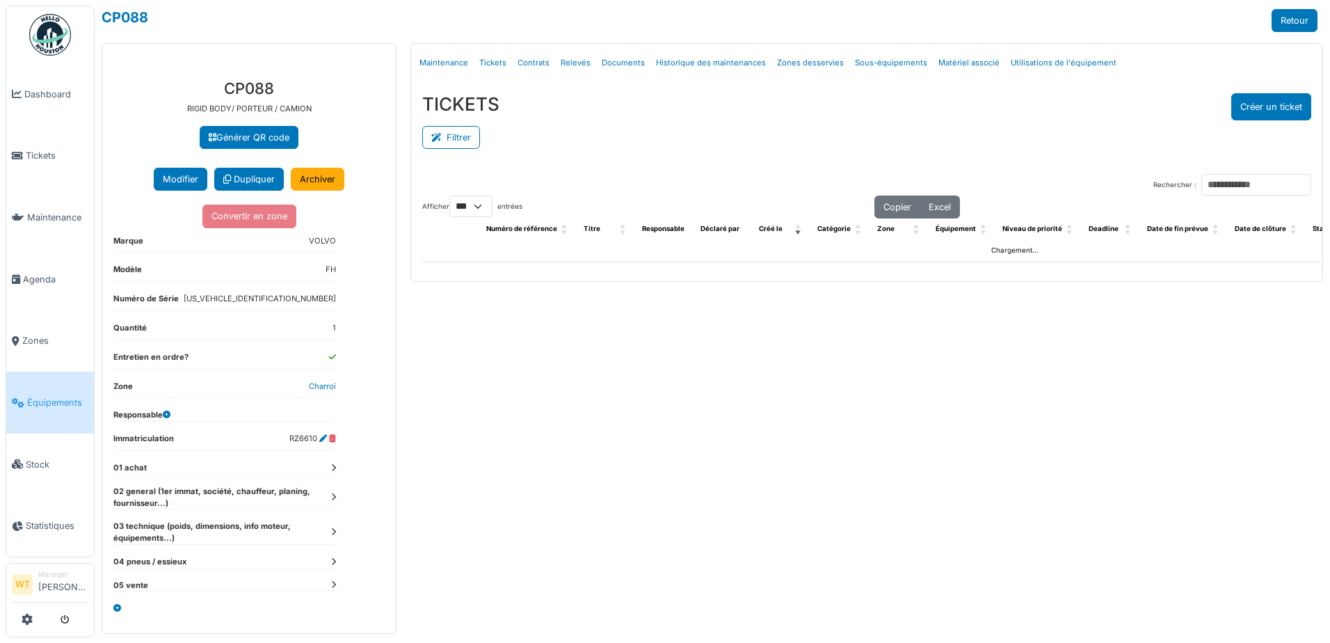
select select "***"
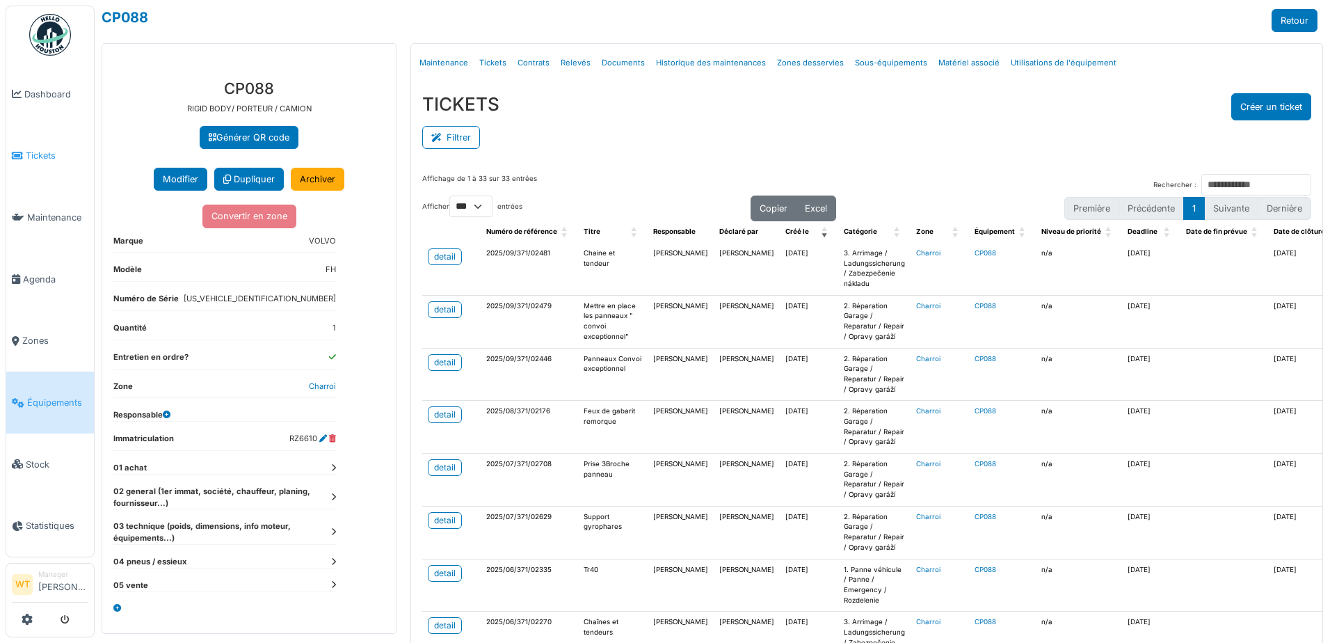
click at [54, 145] on link "Tickets" at bounding box center [50, 156] width 88 height 62
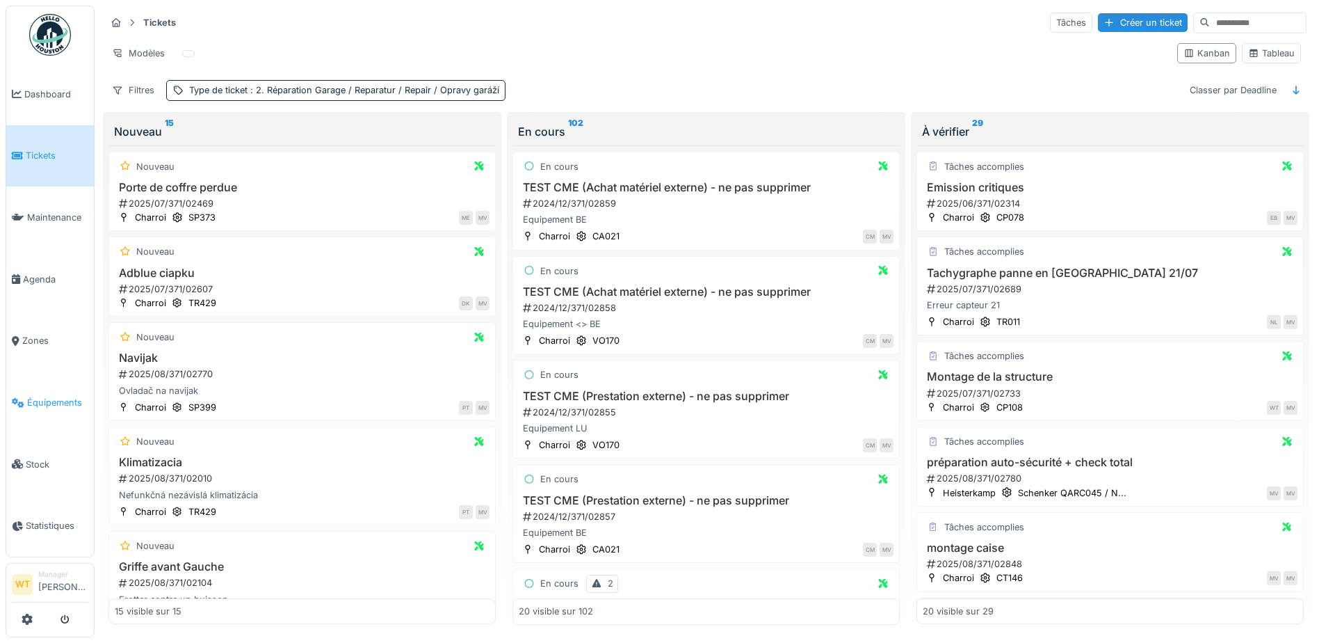
click at [88, 396] on span "Équipements" at bounding box center [57, 402] width 61 height 13
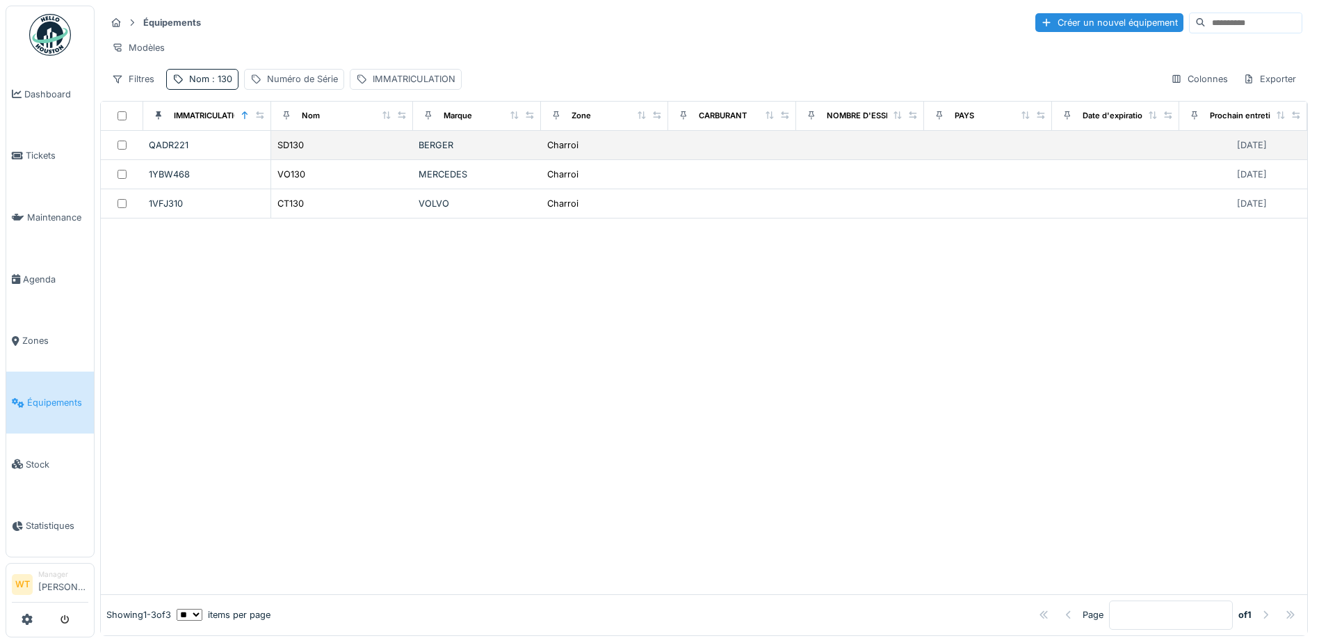
click at [303, 152] on div "SD130" at bounding box center [342, 145] width 131 height 15
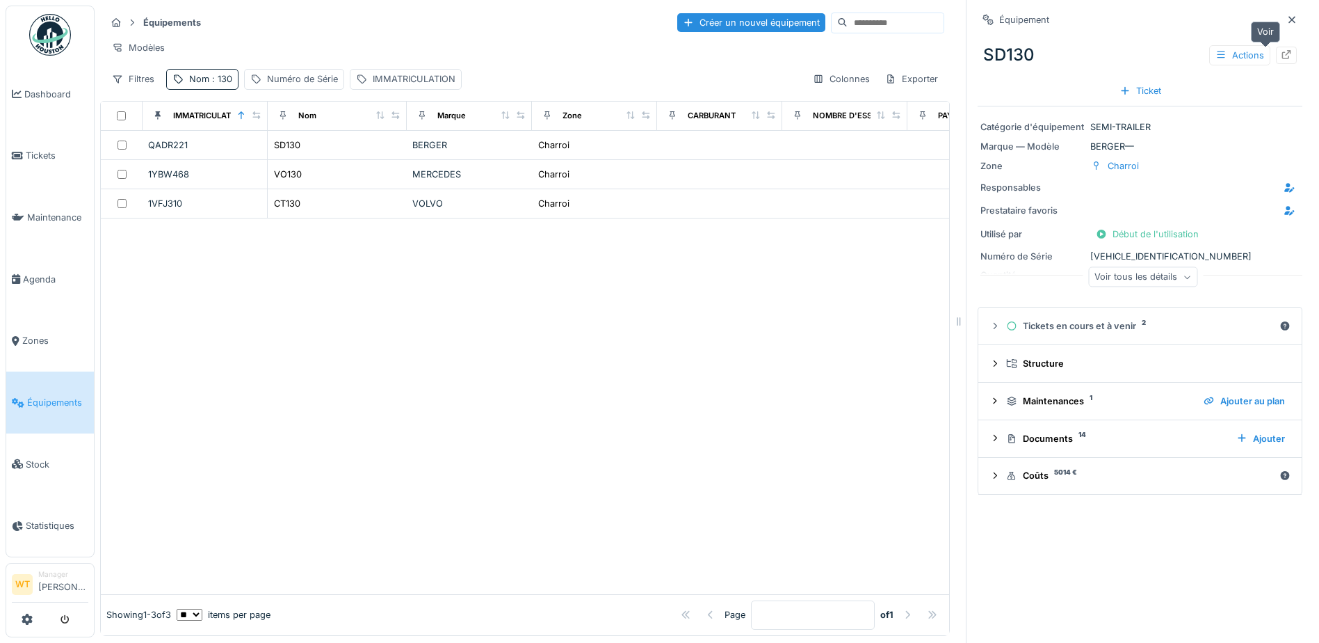
click at [1276, 63] on div at bounding box center [1286, 55] width 21 height 17
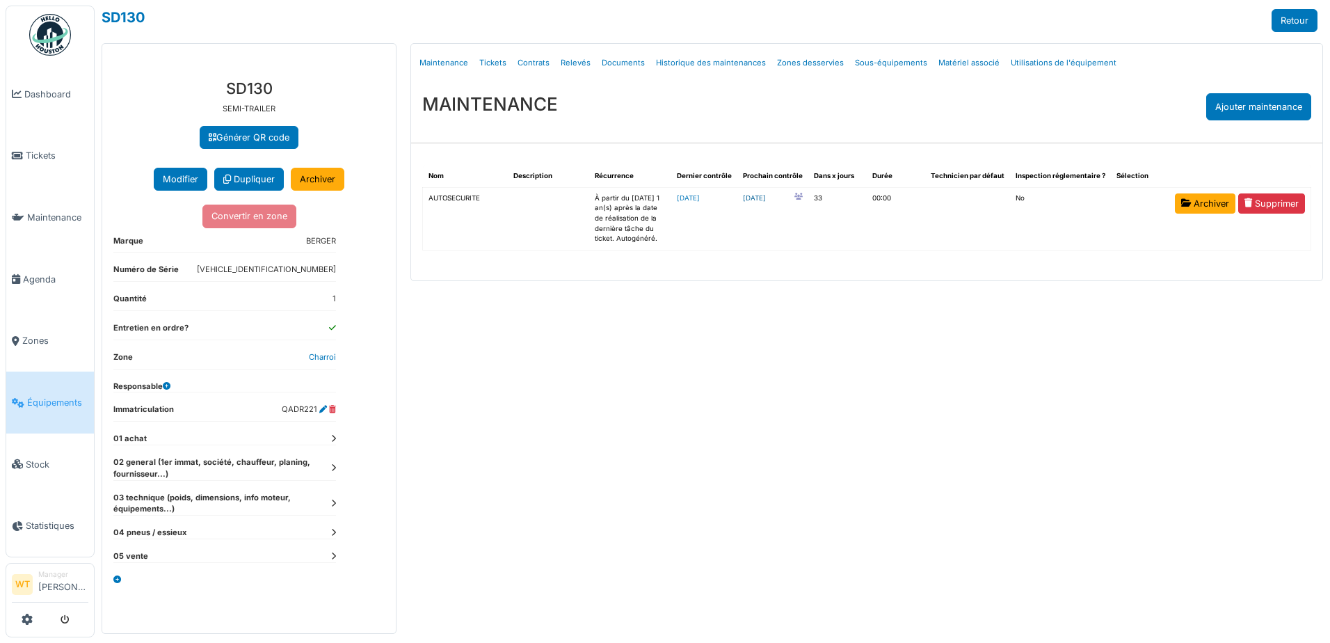
click at [766, 198] on link "2025-10-28" at bounding box center [754, 198] width 23 height 10
click at [56, 403] on link "Équipements" at bounding box center [50, 402] width 88 height 62
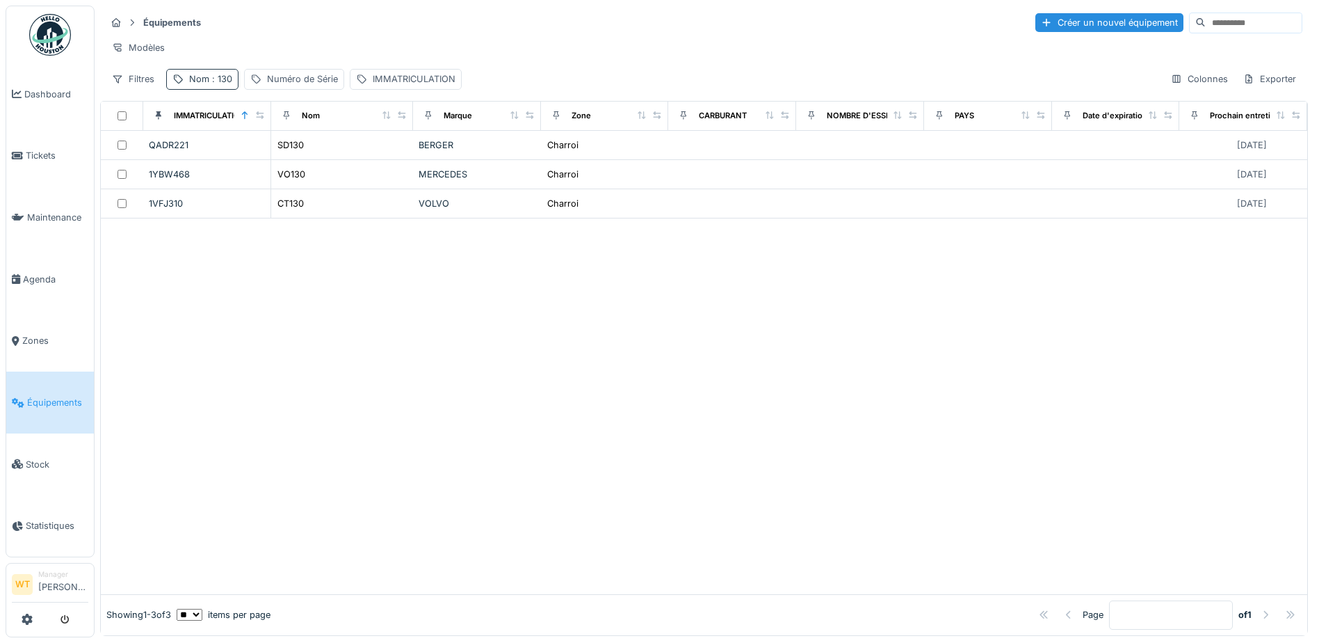
click at [205, 86] on div "Nom : 130" at bounding box center [210, 78] width 43 height 13
click at [300, 159] on icon at bounding box center [294, 156] width 11 height 9
click at [276, 161] on input "Nom" at bounding box center [241, 156] width 138 height 29
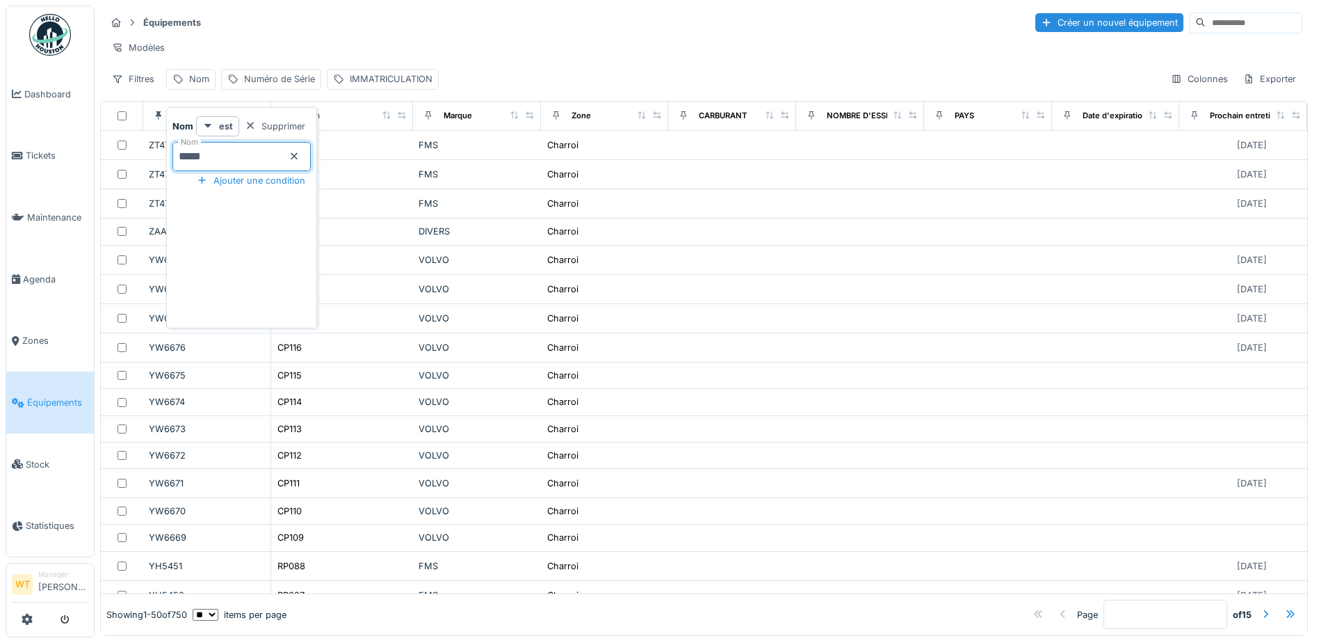
type input "*****"
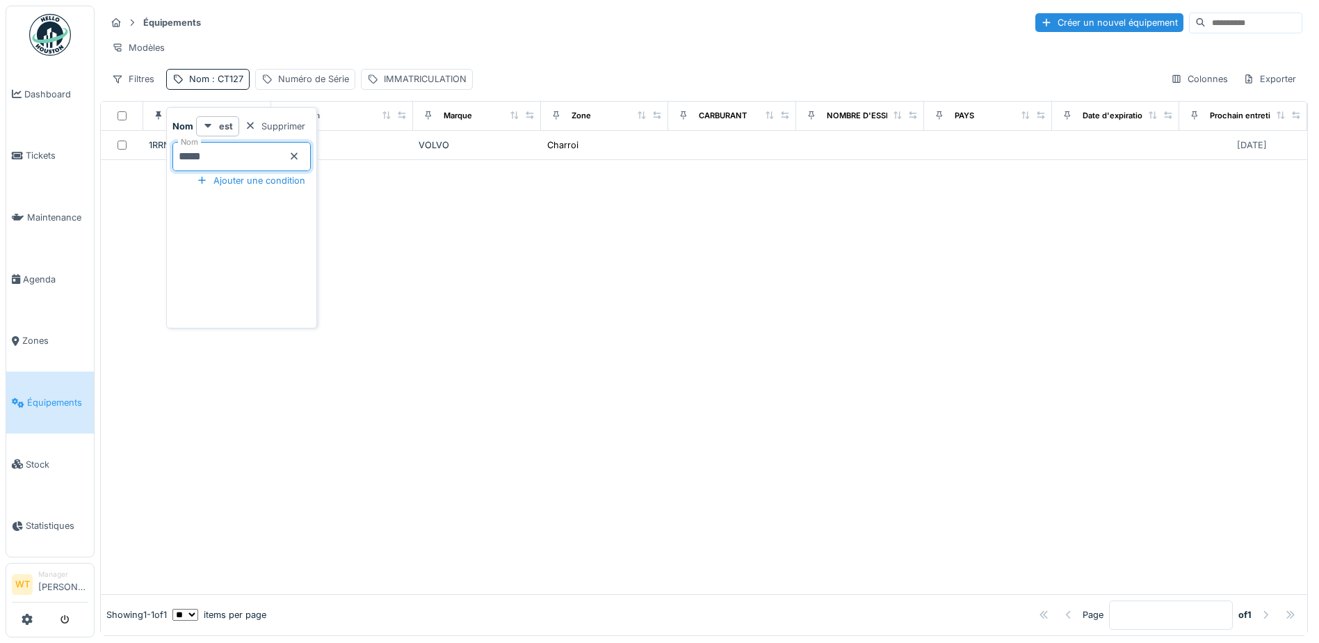
click at [492, 49] on div "Modèles" at bounding box center [704, 48] width 1197 height 20
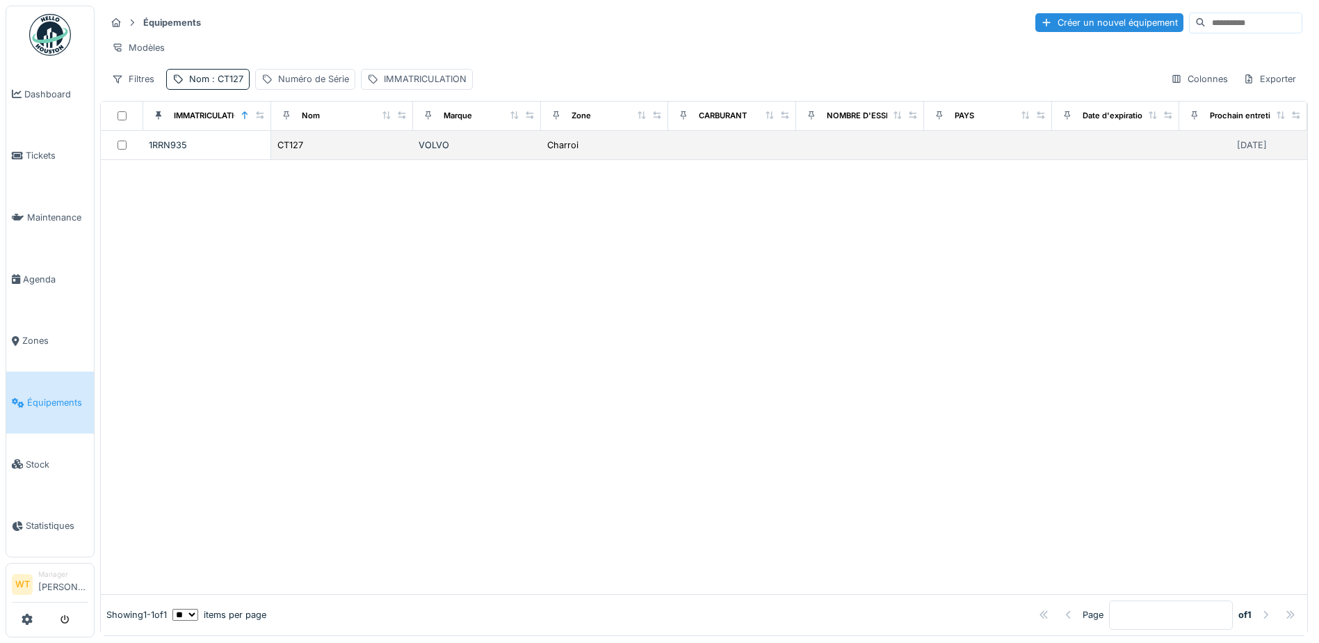
click at [527, 159] on td "VOLVO" at bounding box center [477, 145] width 128 height 29
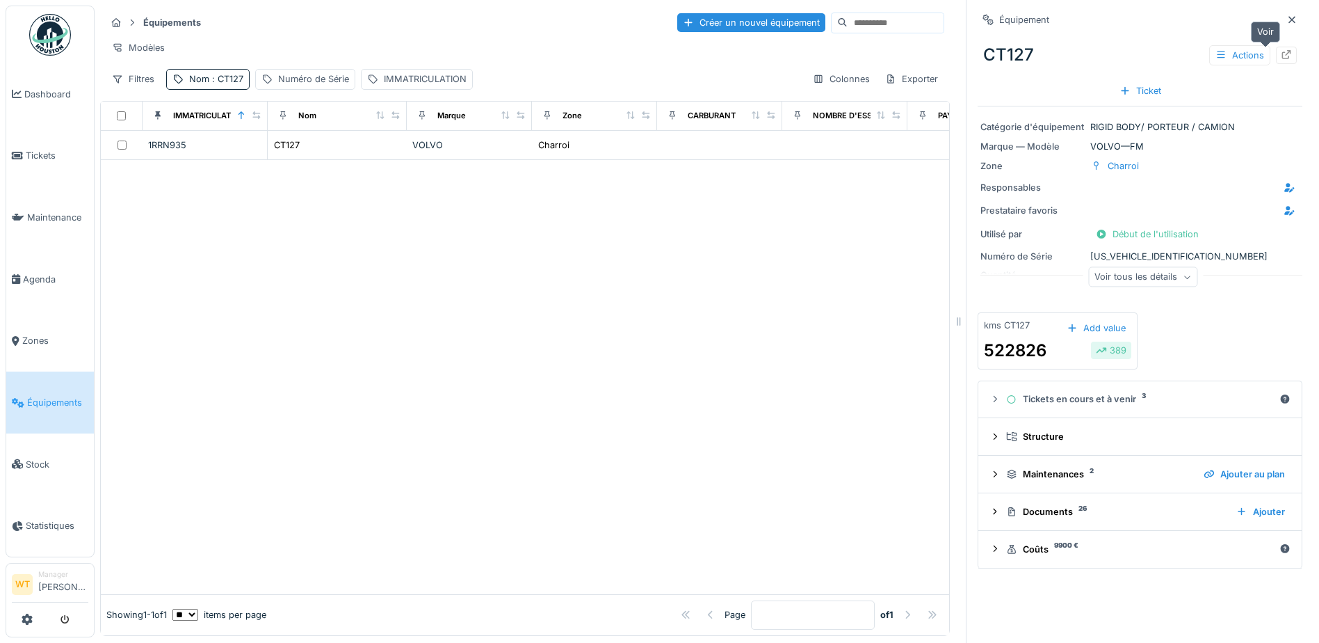
click at [1276, 55] on div at bounding box center [1286, 55] width 21 height 17
click at [231, 84] on span ": CT127" at bounding box center [226, 79] width 34 height 10
drag, startPoint x: 317, startPoint y: 154, endPoint x: 279, endPoint y: 152, distance: 38.4
click at [311, 154] on div "Nom *****" at bounding box center [241, 156] width 138 height 29
click at [277, 152] on input "*****" at bounding box center [241, 156] width 138 height 29
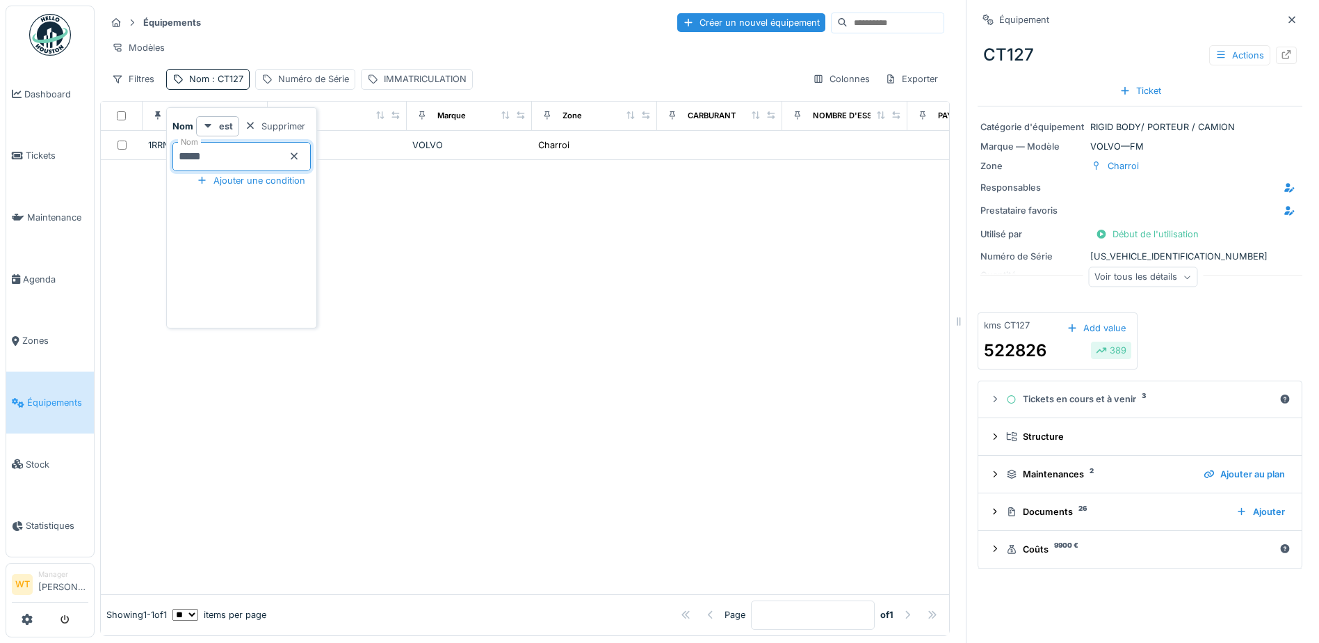
click at [300, 154] on icon at bounding box center [294, 156] width 11 height 9
click at [280, 157] on input "Nom" at bounding box center [241, 156] width 138 height 29
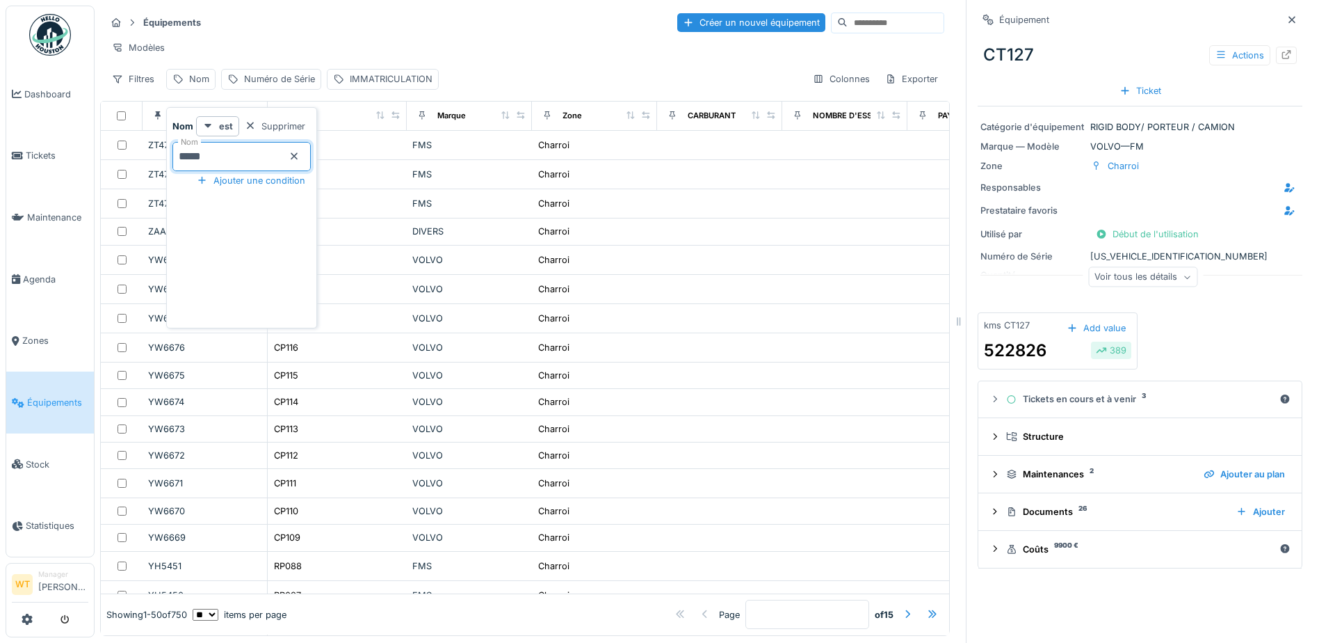
type input "*****"
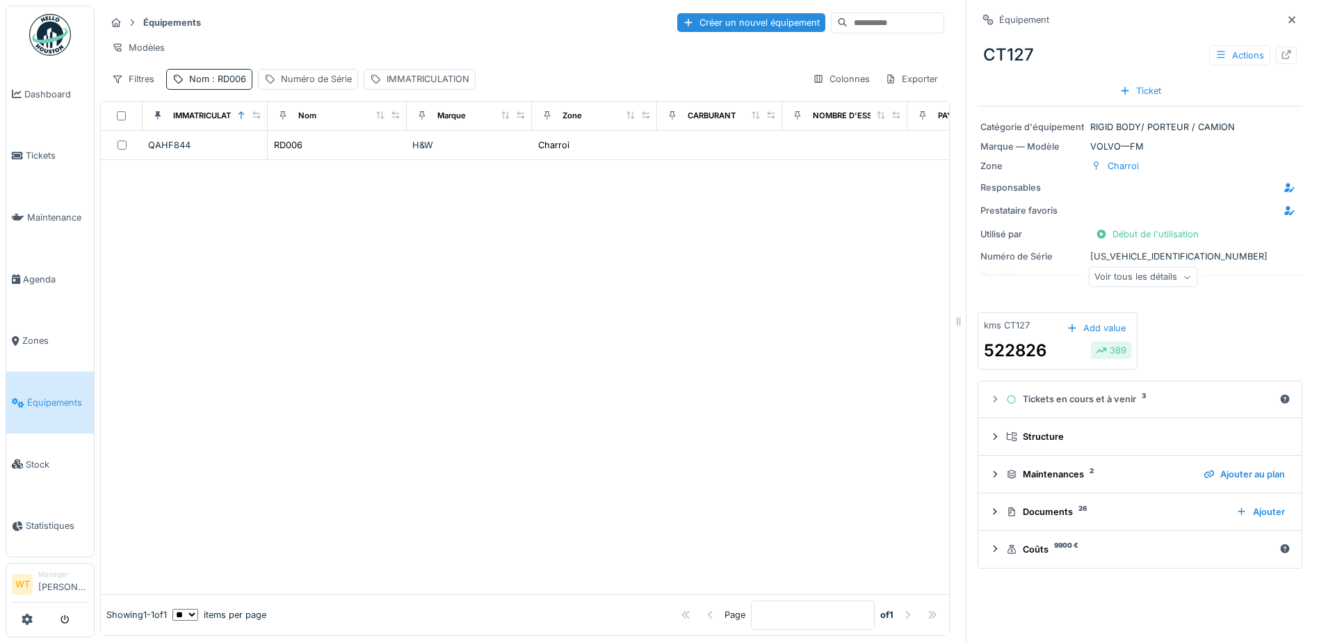
click at [371, 57] on div "Modèles" at bounding box center [525, 48] width 839 height 20
click at [385, 152] on div "RD006" at bounding box center [337, 145] width 128 height 15
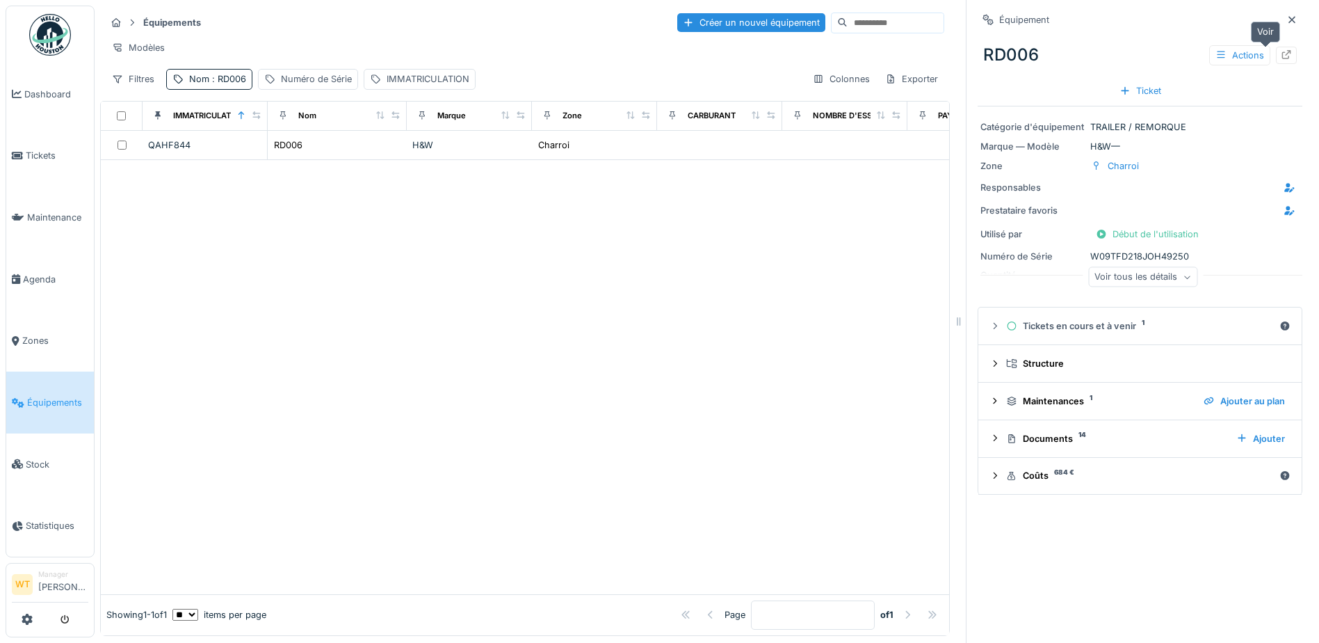
click at [1281, 54] on icon at bounding box center [1286, 54] width 11 height 9
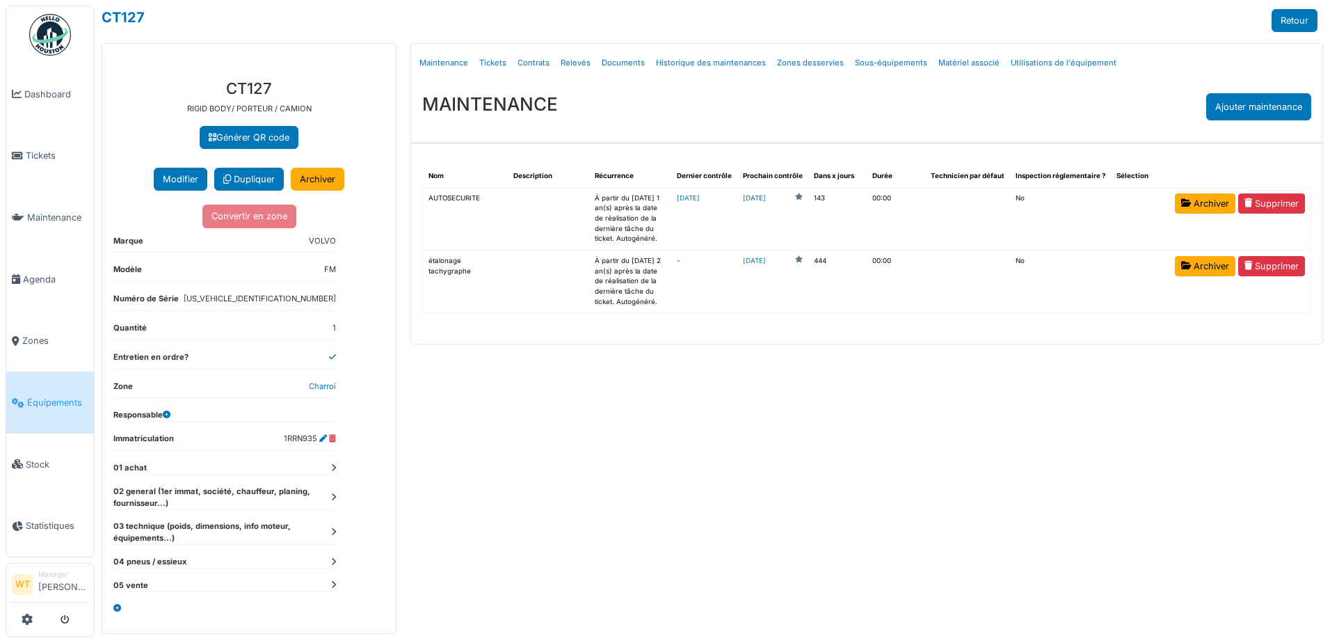
click at [766, 199] on link "[DATE]" at bounding box center [754, 198] width 23 height 10
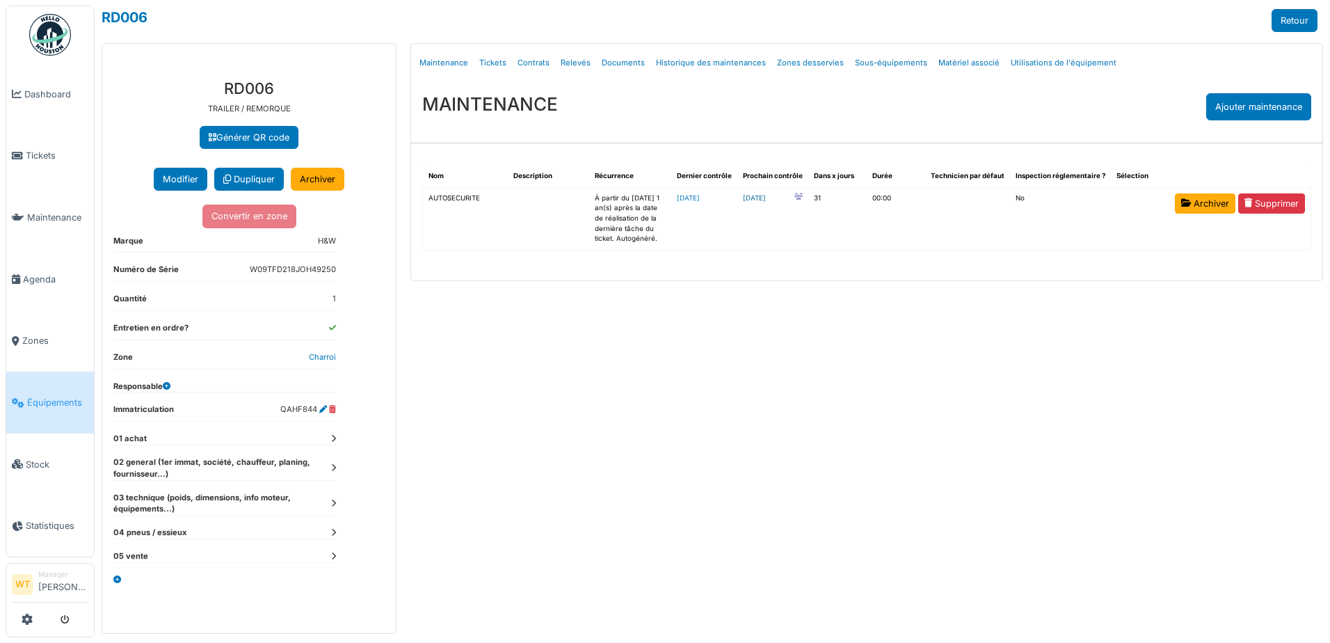
click at [766, 200] on link "[DATE]" at bounding box center [754, 198] width 23 height 10
click at [72, 396] on span "Équipements" at bounding box center [57, 402] width 61 height 13
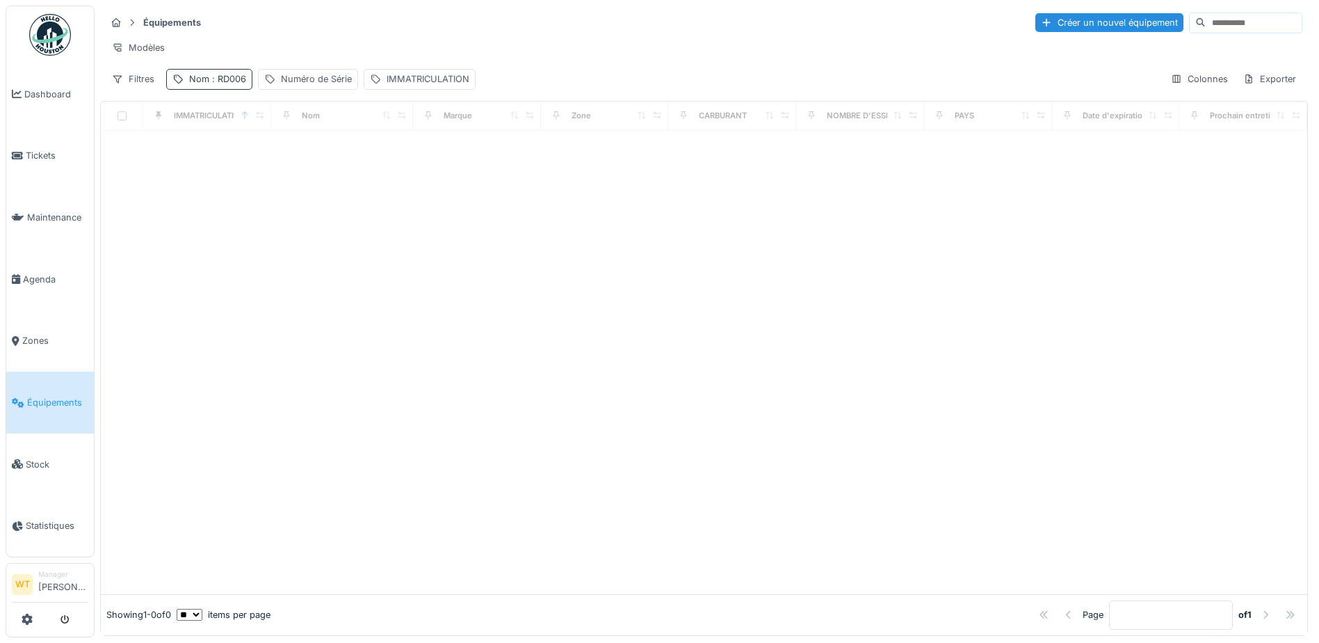
click at [198, 86] on div "Nom : RD006" at bounding box center [217, 78] width 57 height 13
click at [300, 159] on icon at bounding box center [294, 156] width 11 height 9
click at [283, 152] on input "Nom" at bounding box center [241, 156] width 138 height 29
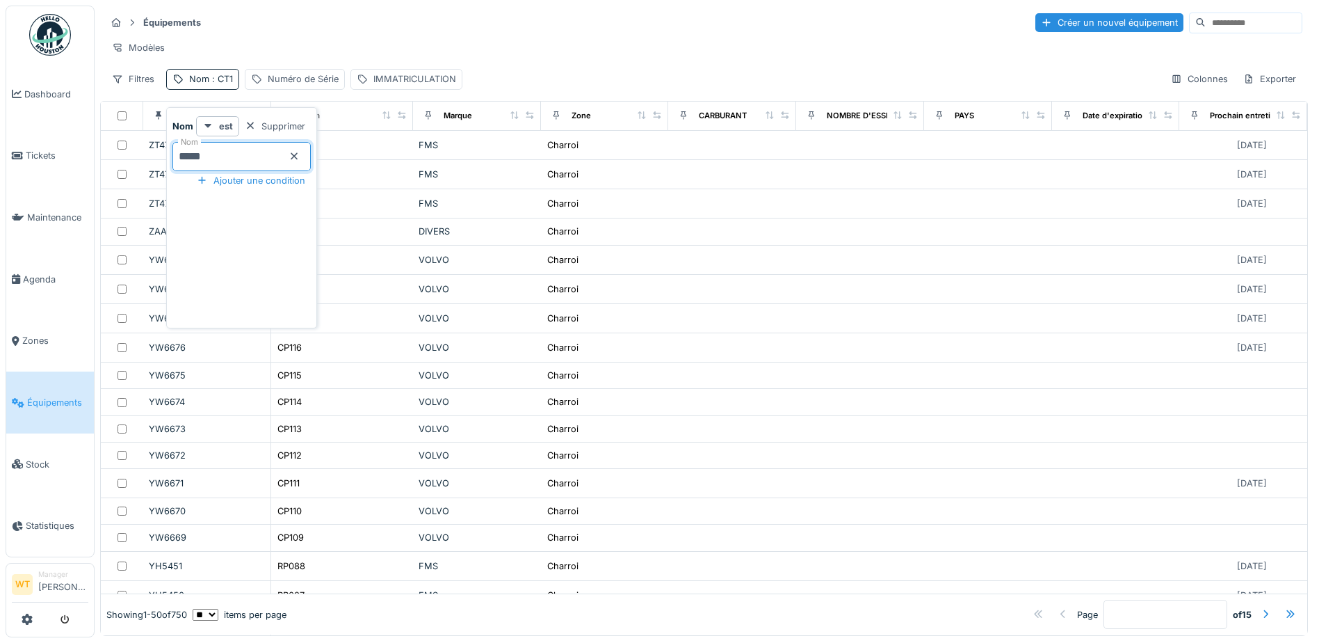
type input "*****"
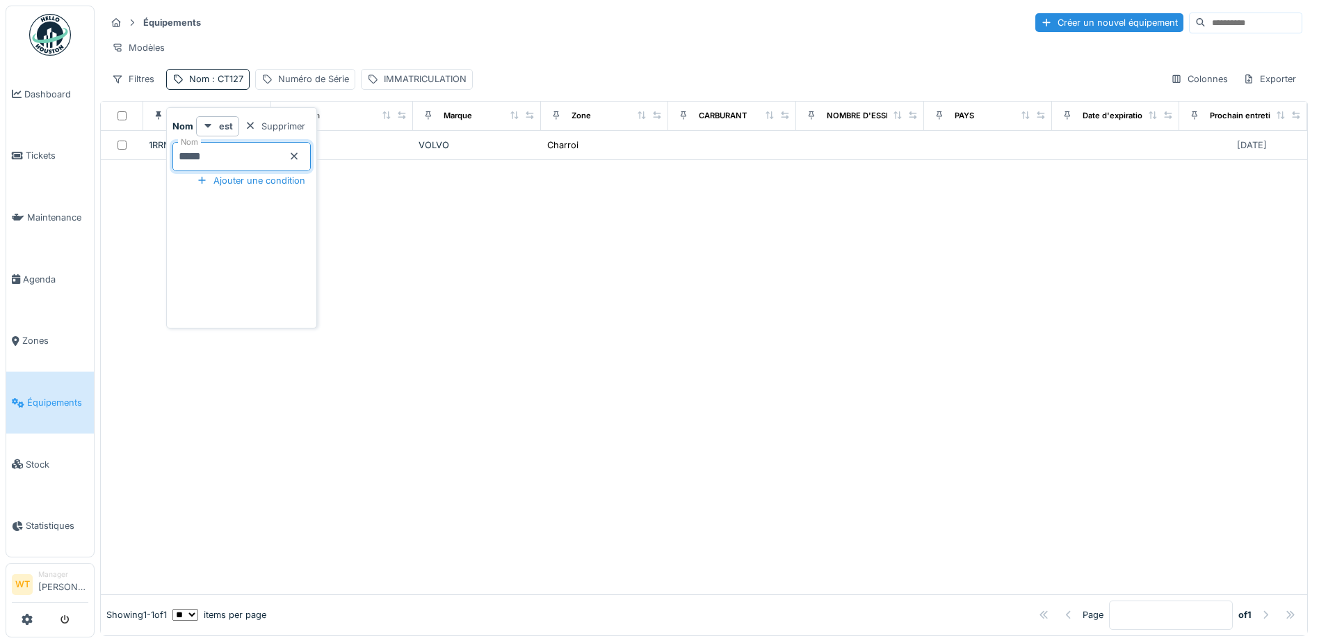
click at [592, 42] on div "Modèles" at bounding box center [704, 48] width 1197 height 20
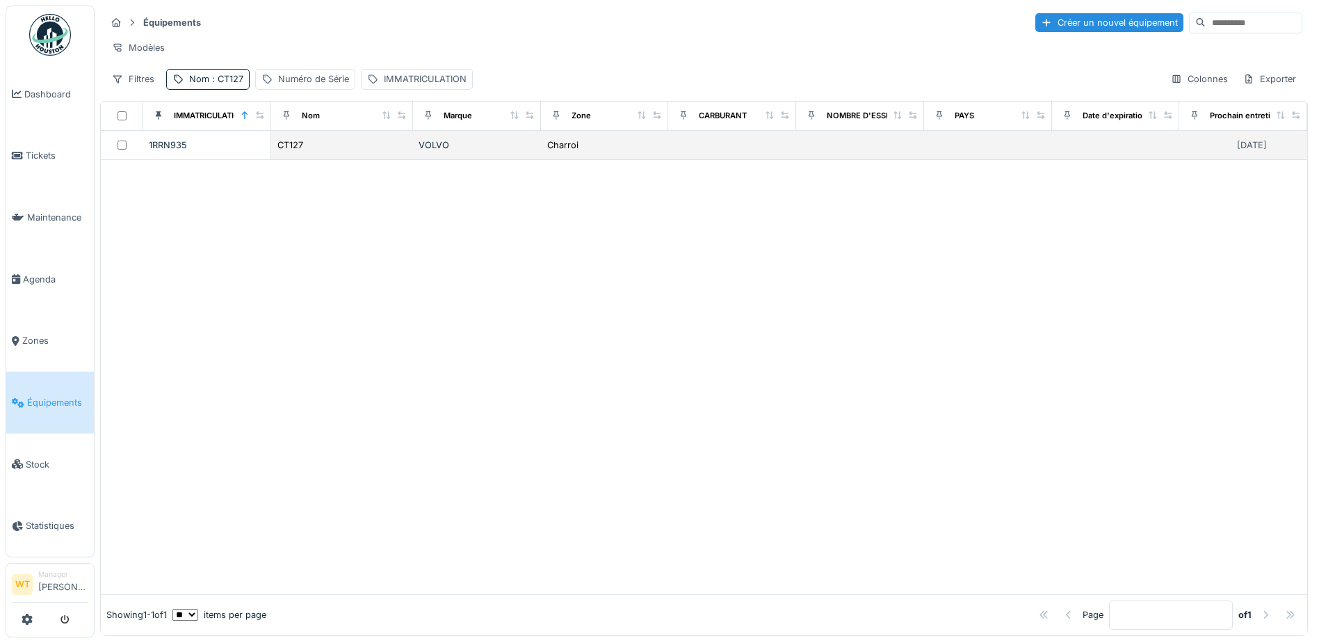
click at [509, 148] on td "VOLVO" at bounding box center [477, 145] width 128 height 29
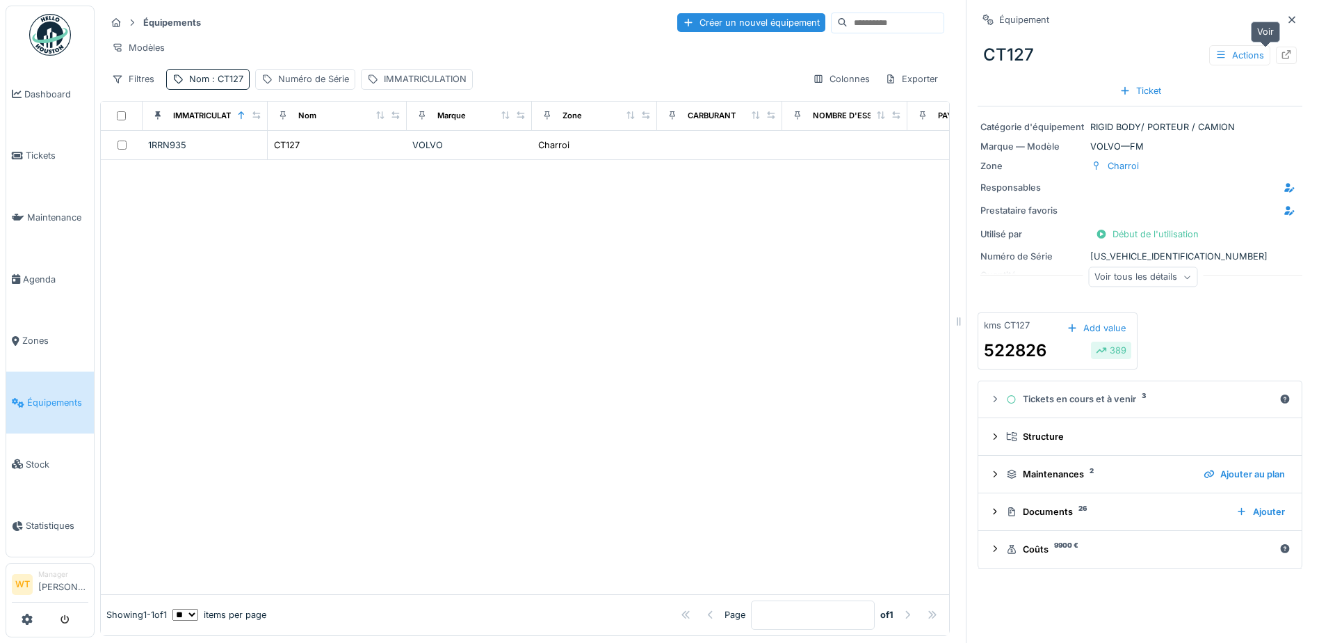
click at [1281, 57] on icon at bounding box center [1286, 54] width 11 height 9
click at [57, 278] on span "Agenda" at bounding box center [55, 279] width 65 height 13
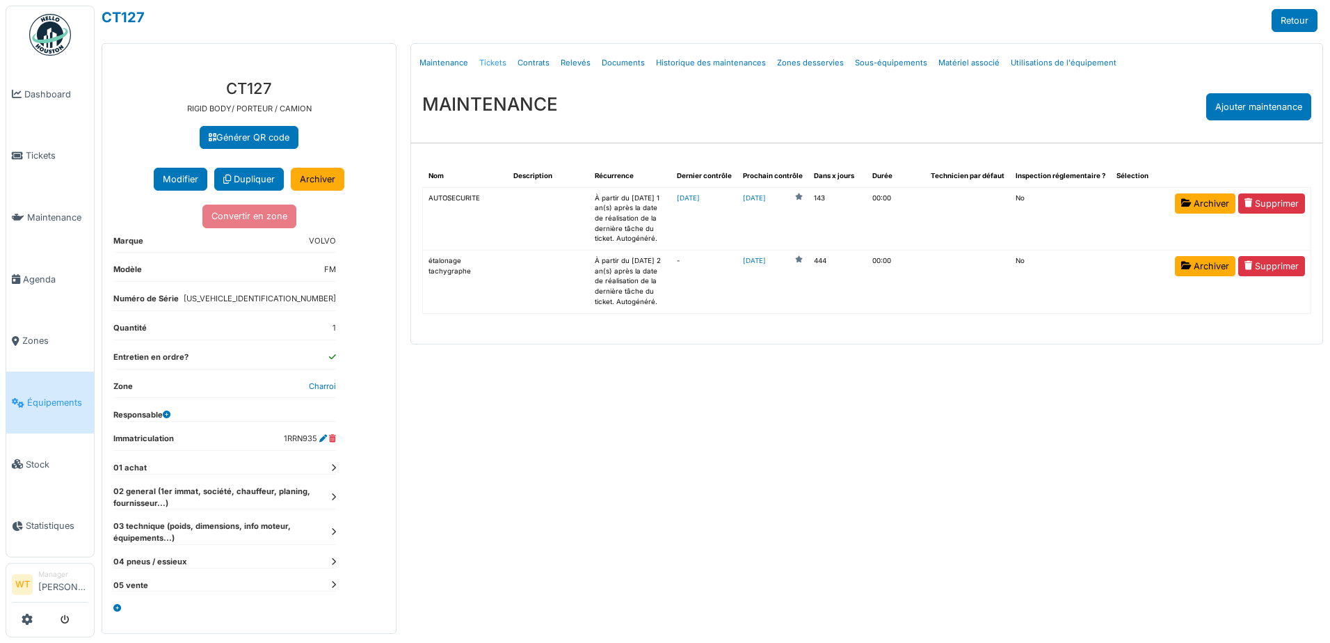
click at [490, 56] on link "Tickets" at bounding box center [493, 63] width 38 height 33
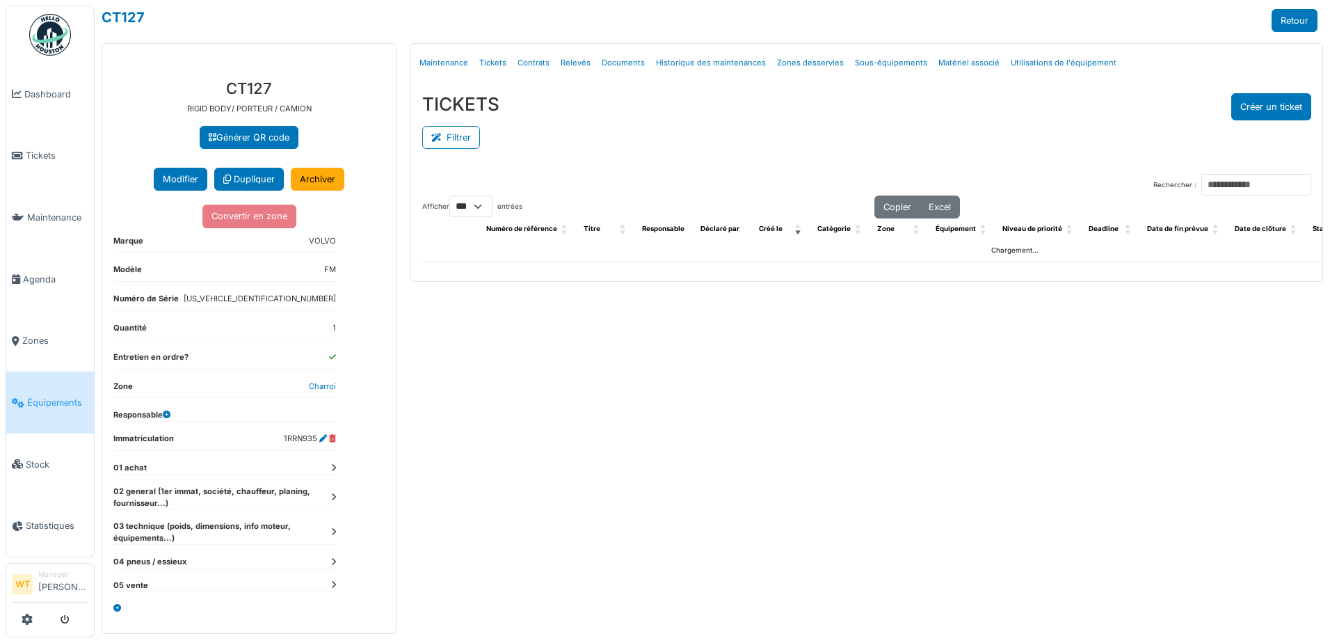
select select "***"
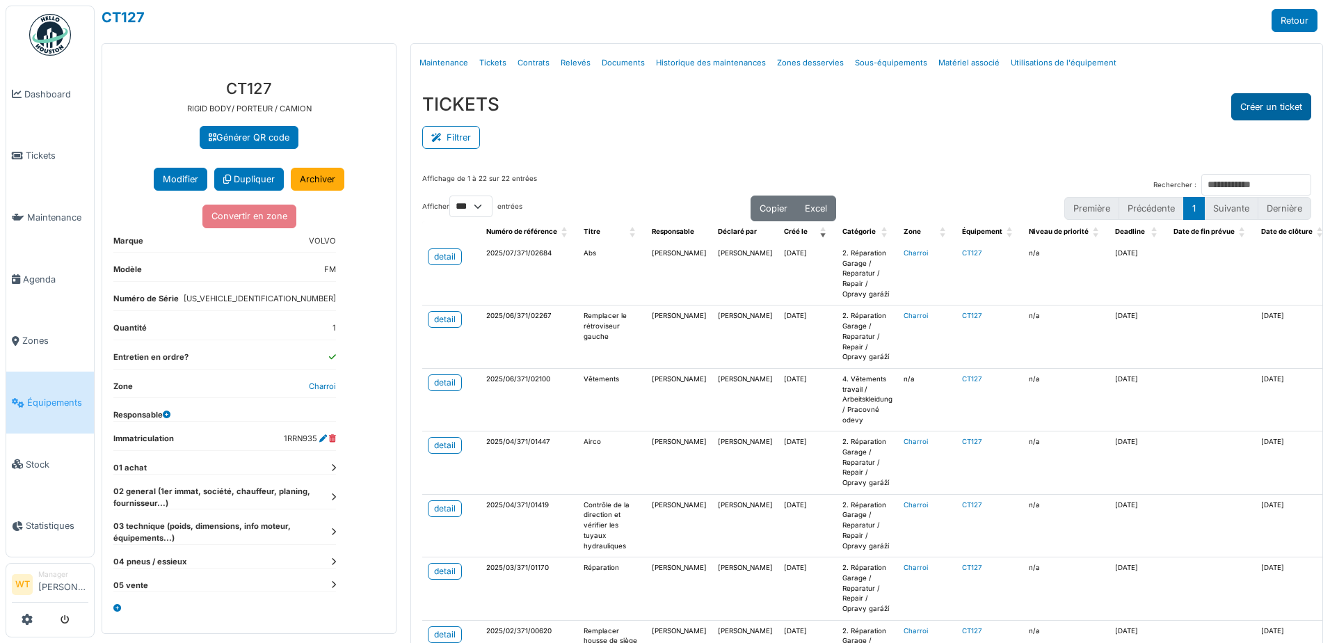
click at [1270, 105] on button "Créer un ticket" at bounding box center [1271, 106] width 80 height 27
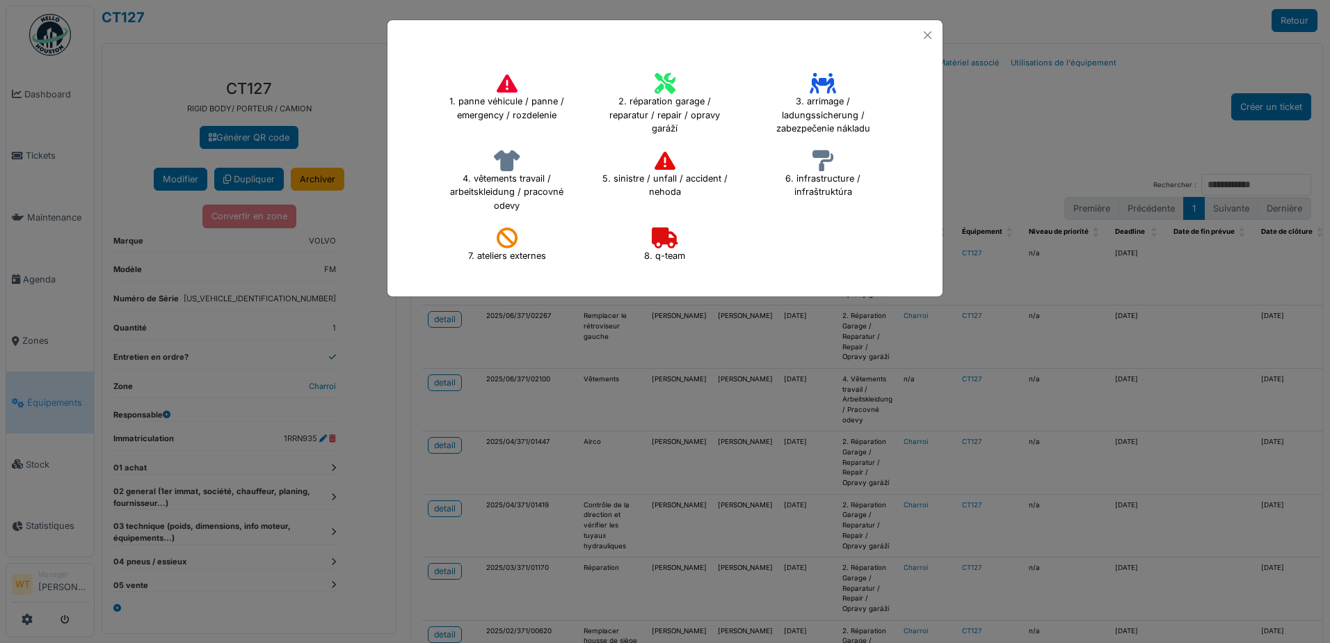
click at [674, 97] on h4 "2. réparation garage / reparatur / repair / opravy garáží" at bounding box center [665, 104] width 144 height 72
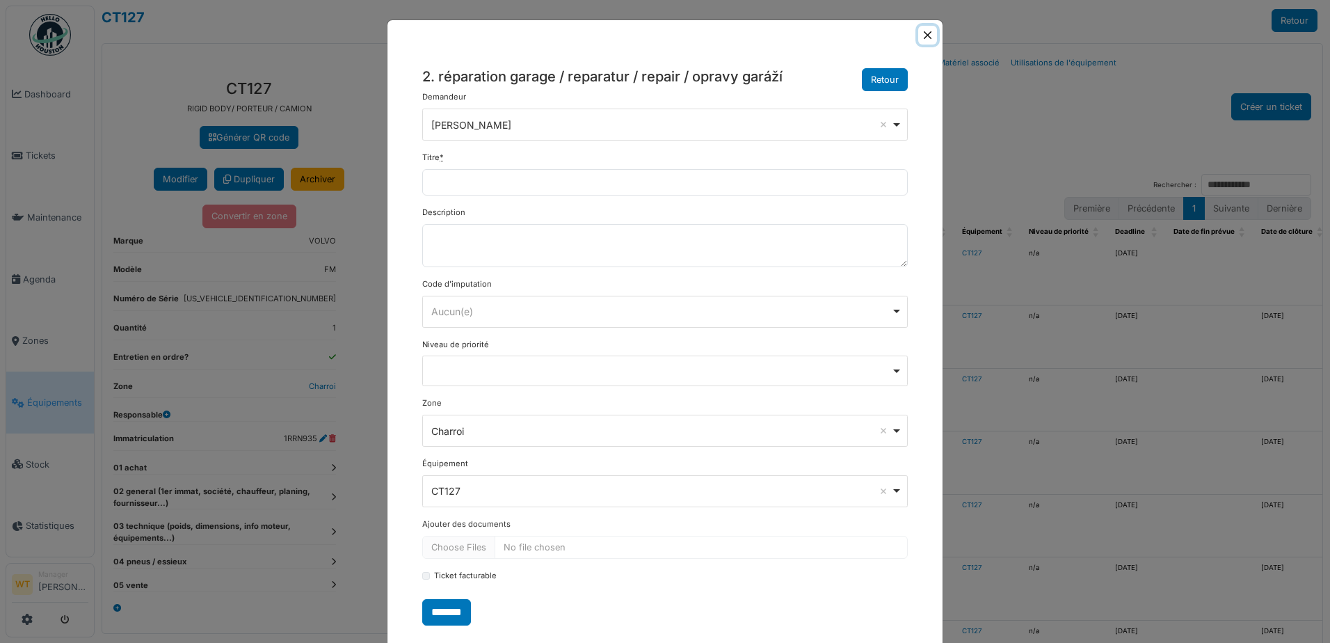
click at [919, 33] on button "Close" at bounding box center [927, 35] width 19 height 19
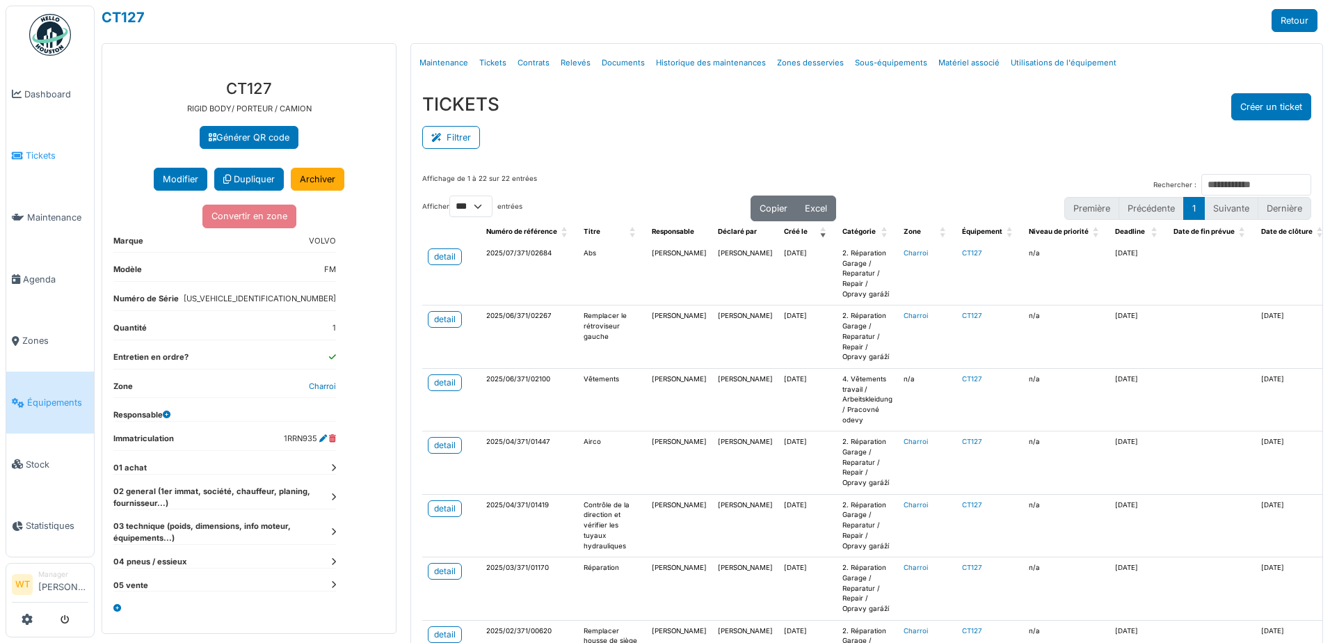
click at [45, 145] on link "Tickets" at bounding box center [50, 156] width 88 height 62
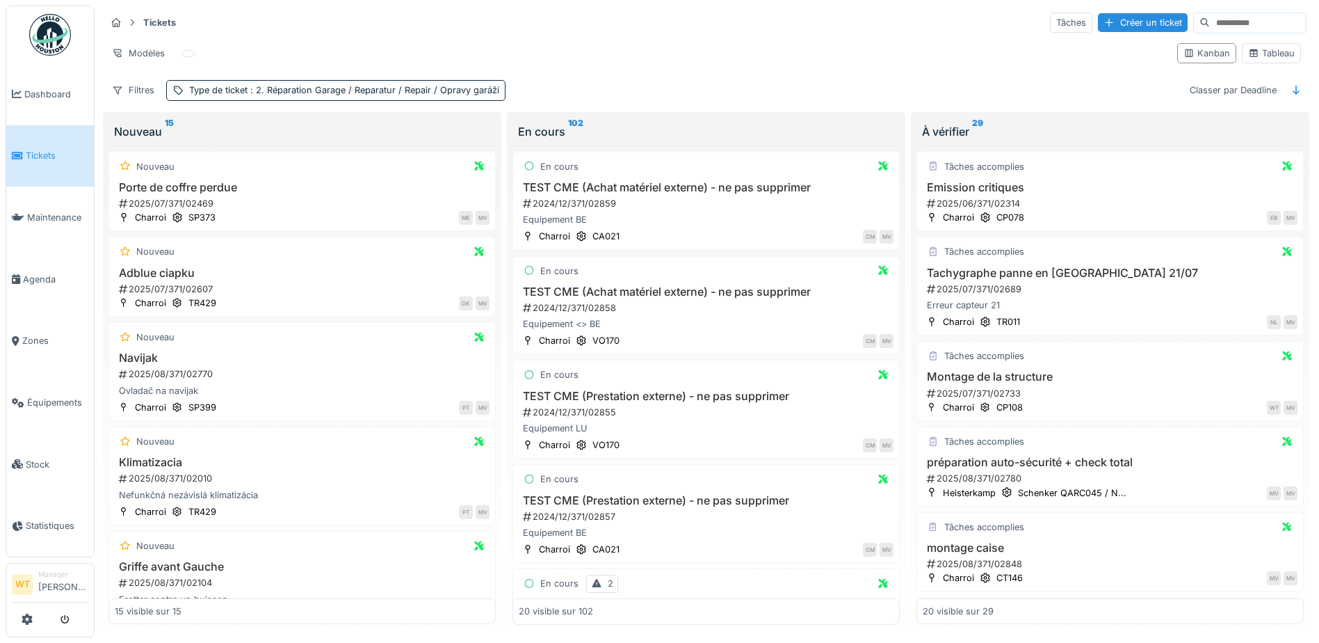
click at [1104, 22] on div at bounding box center [1109, 22] width 11 height 13
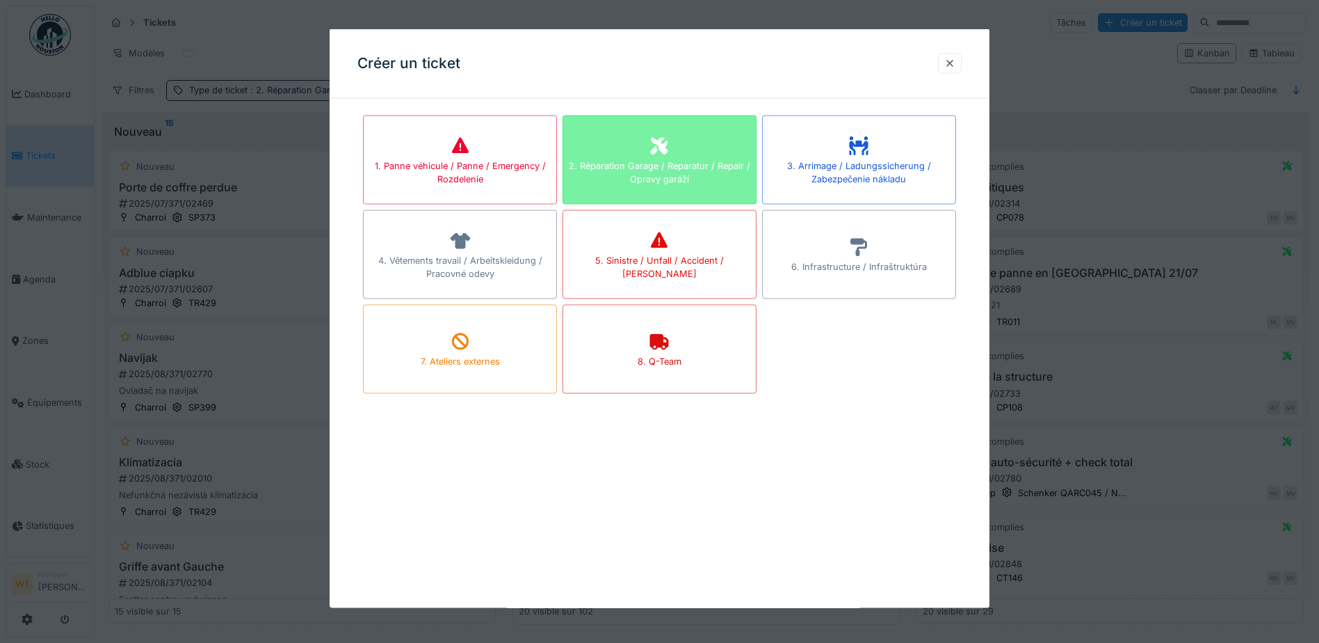
click at [660, 176] on div "2. Réparation Garage / Reparatur / Repair / Opravy garáží" at bounding box center [659, 172] width 193 height 26
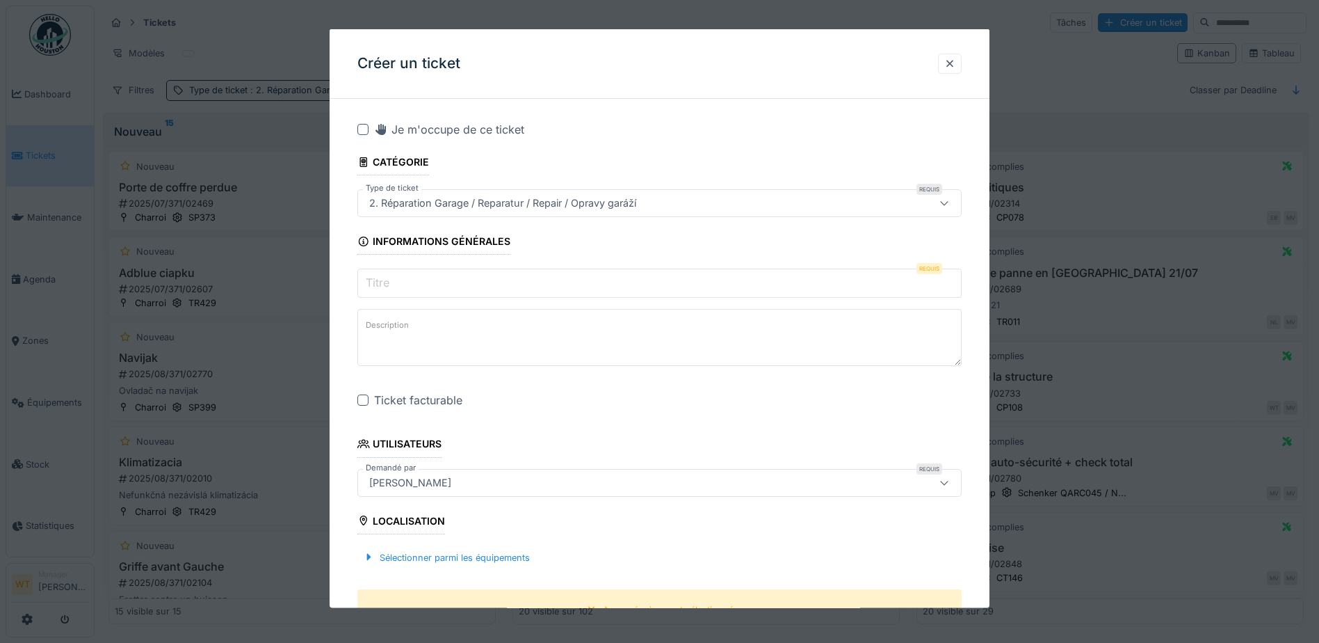
click at [465, 282] on input "Titre" at bounding box center [660, 282] width 604 height 29
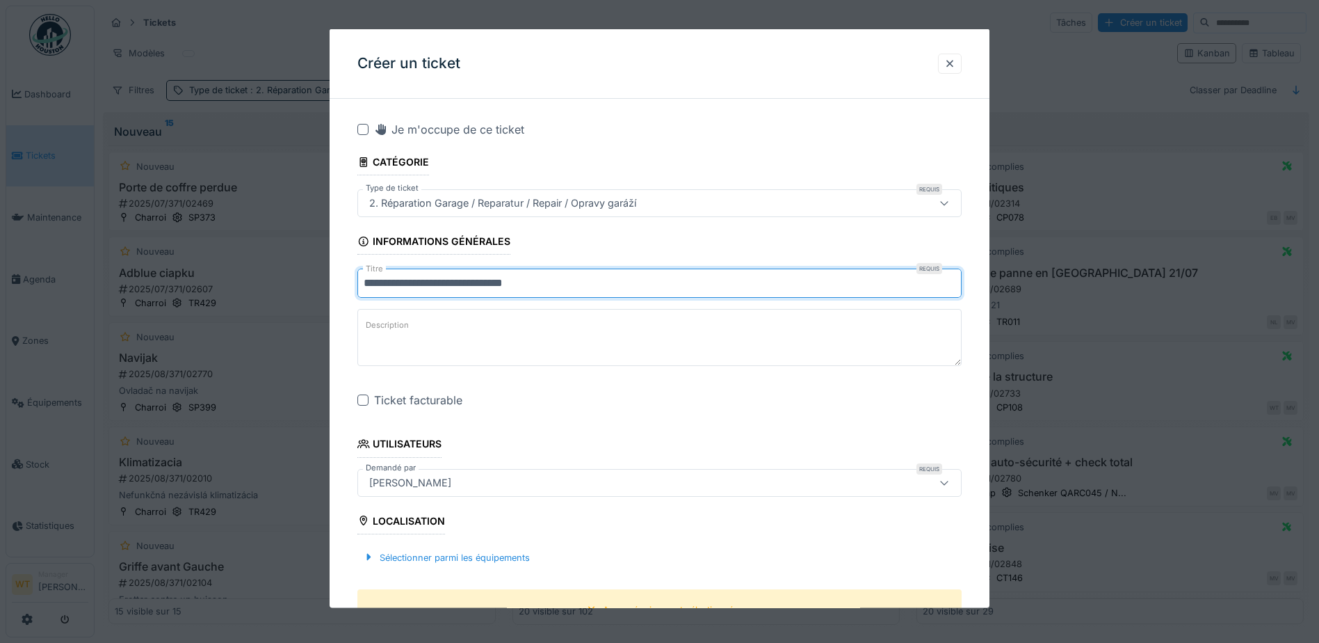
type input "**********"
click at [547, 335] on textarea "Description" at bounding box center [660, 337] width 604 height 57
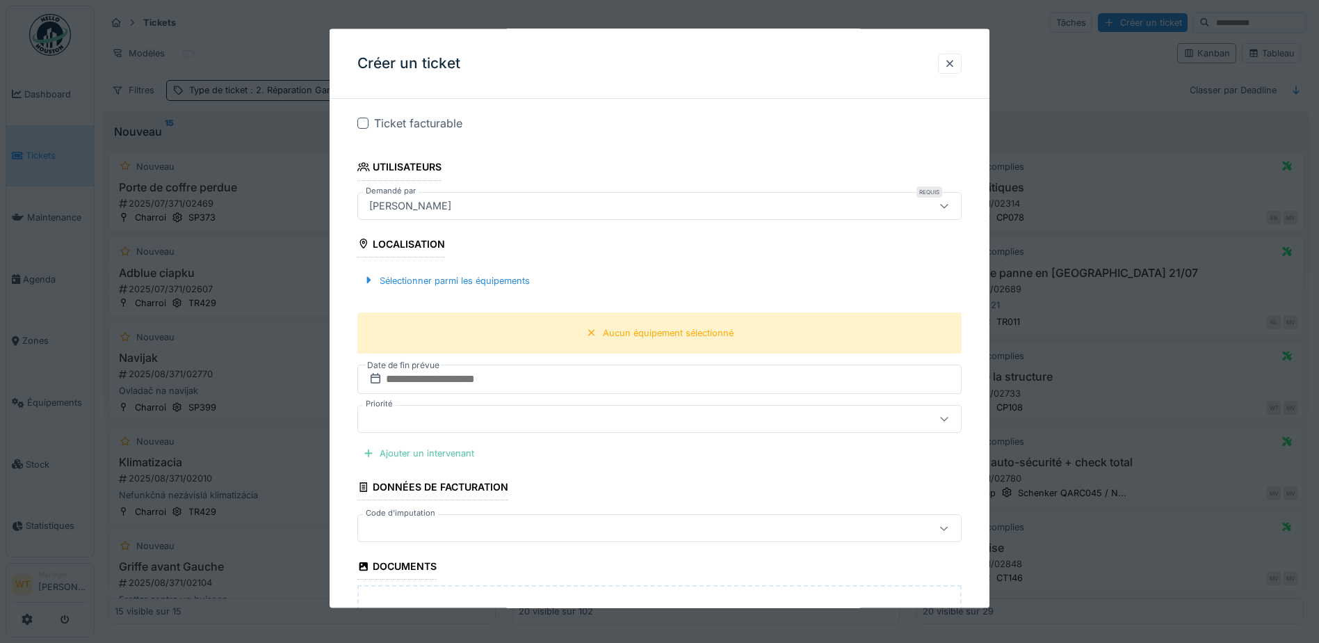
scroll to position [278, 0]
click at [504, 274] on div "Sélectionner parmi les équipements" at bounding box center [447, 278] width 178 height 19
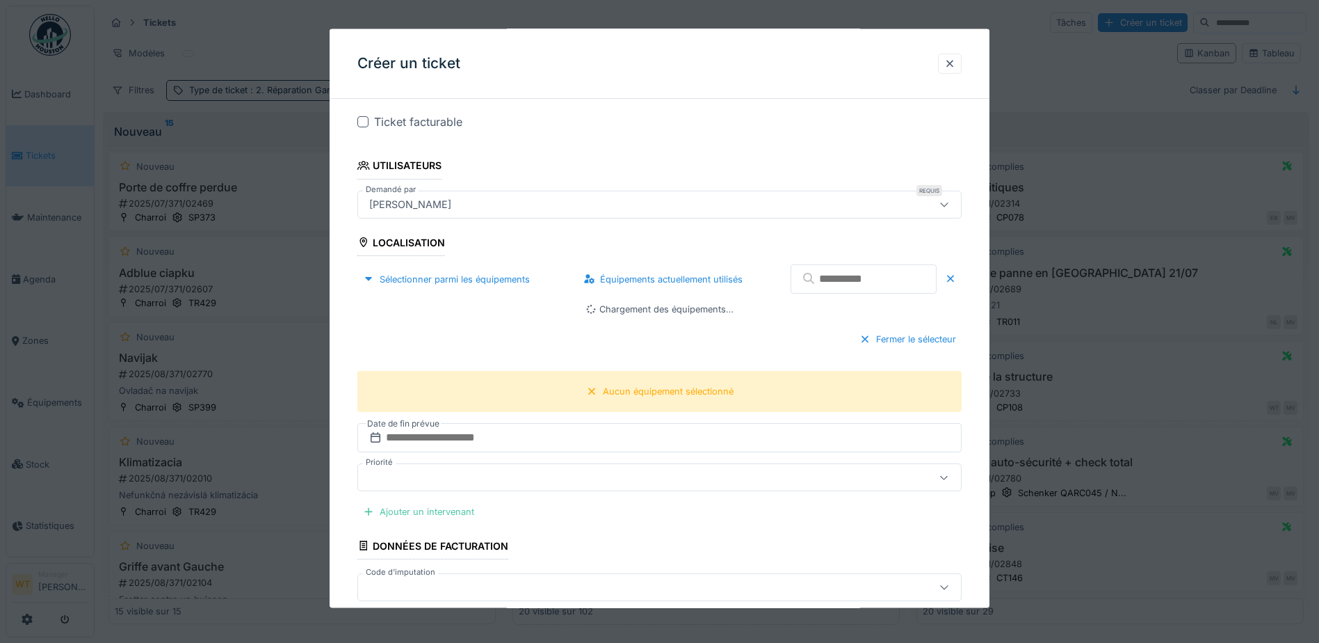
click at [794, 287] on input "text" at bounding box center [864, 278] width 146 height 29
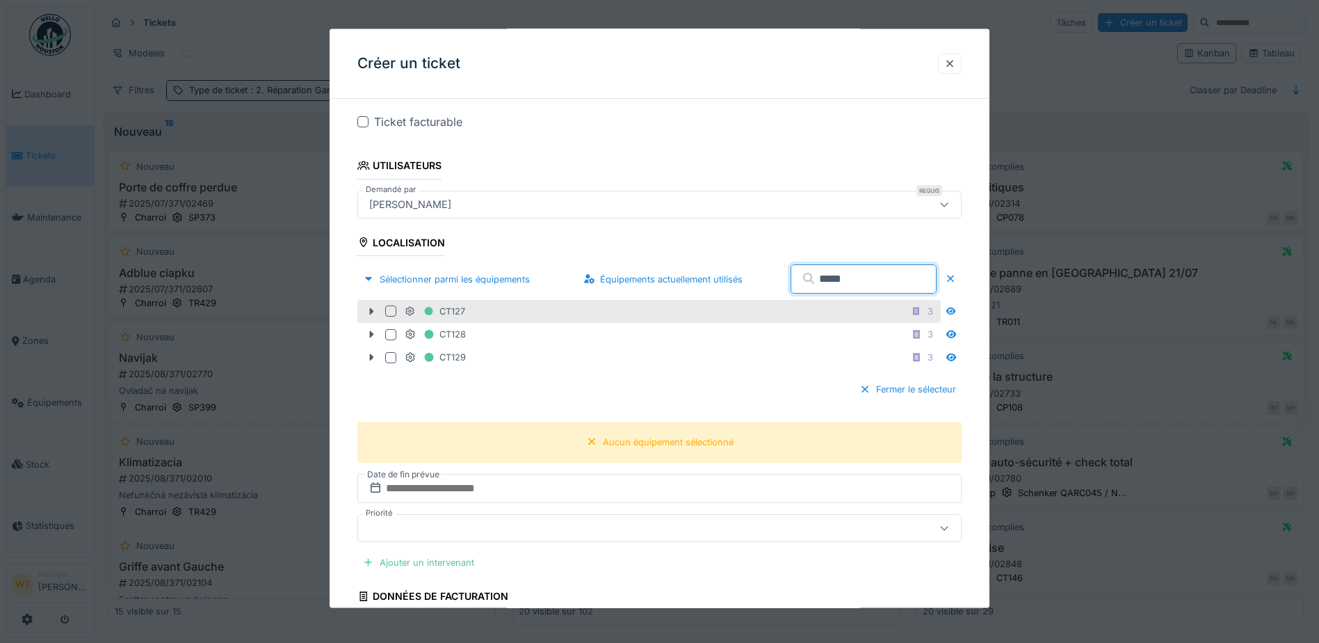
type input "*****"
click at [559, 310] on div "CT127 3" at bounding box center [671, 310] width 533 height 17
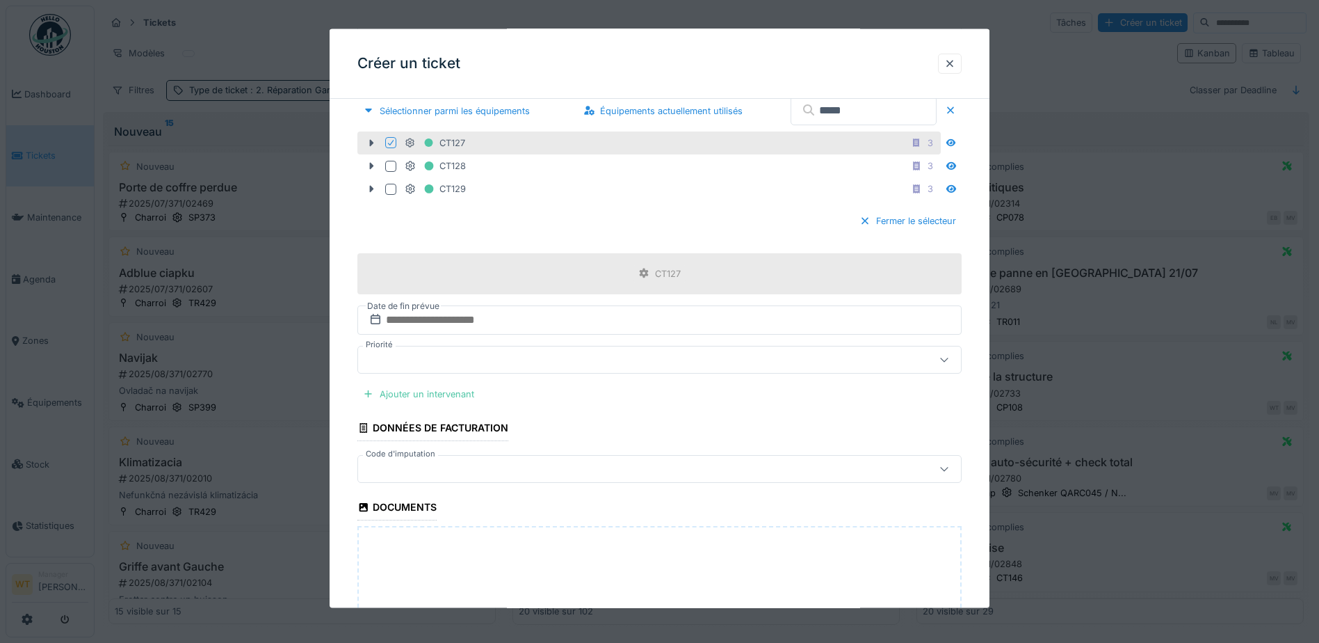
scroll to position [556, 0]
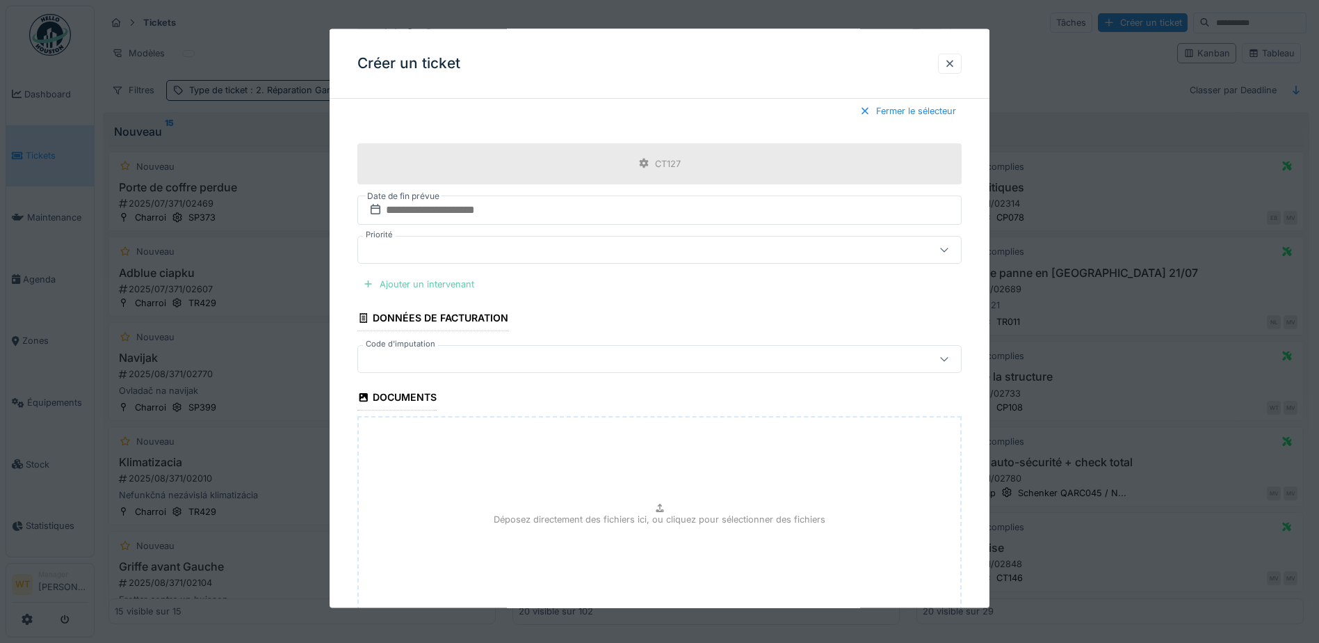
click at [445, 286] on div "Ajouter un intervenant" at bounding box center [419, 283] width 122 height 19
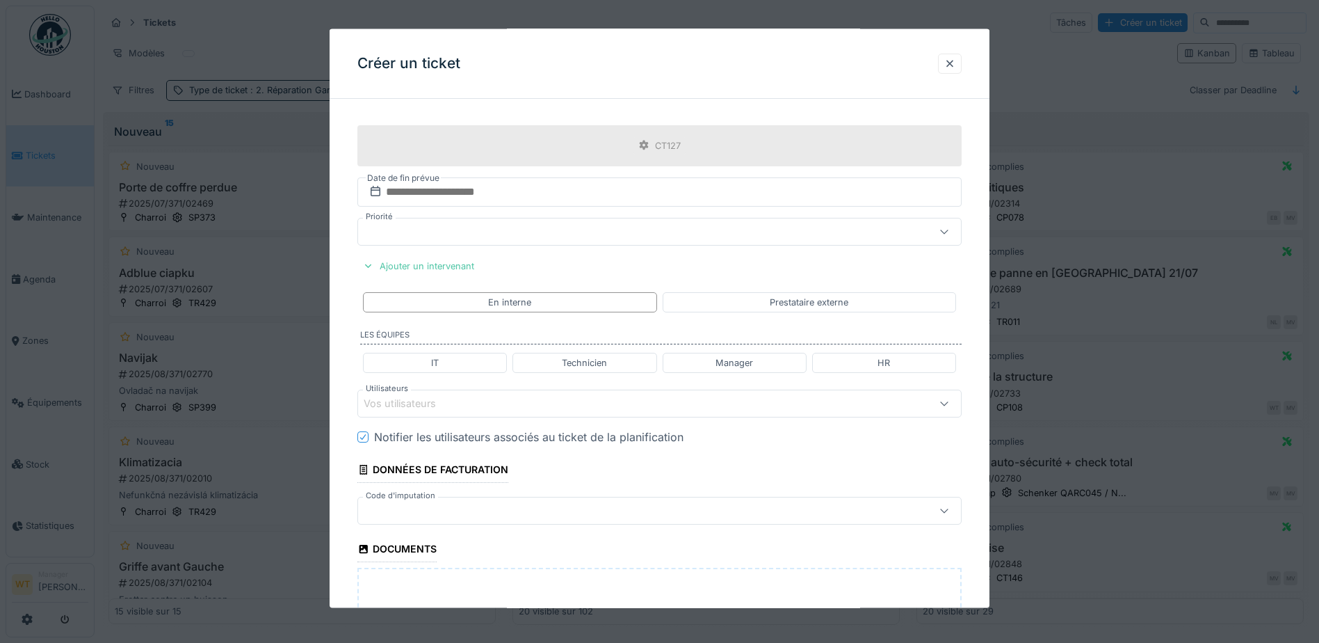
scroll to position [626, 0]
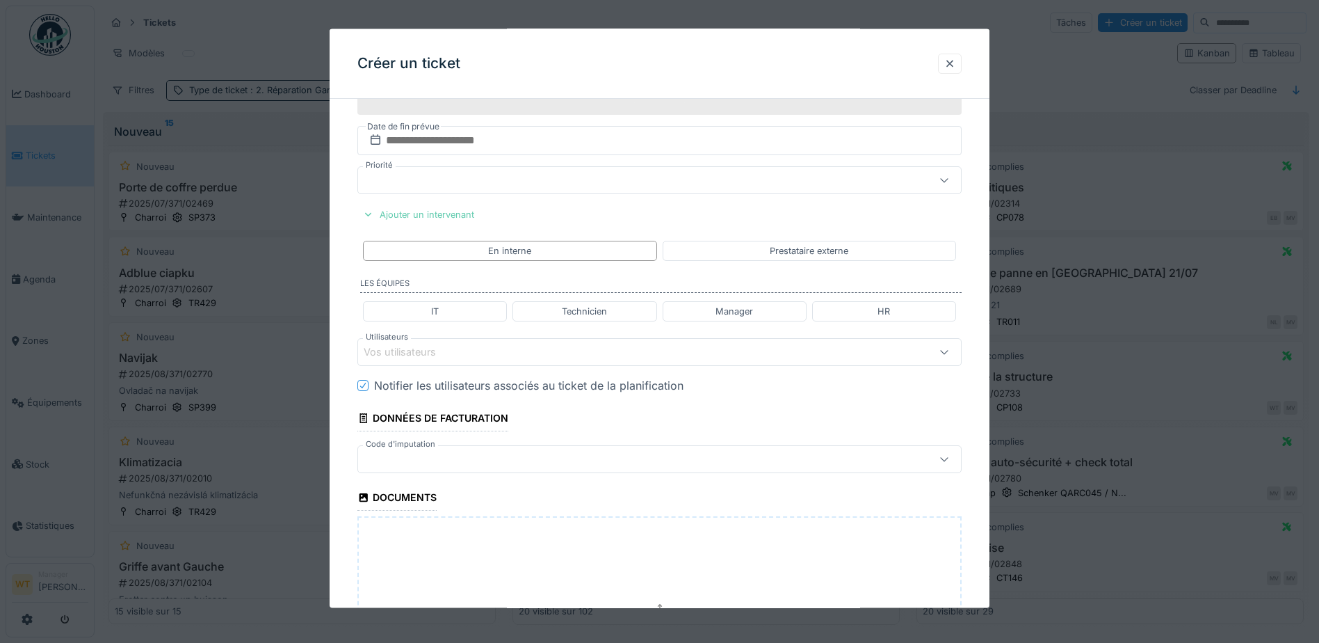
click at [444, 209] on div "Ajouter un intervenant" at bounding box center [419, 213] width 122 height 19
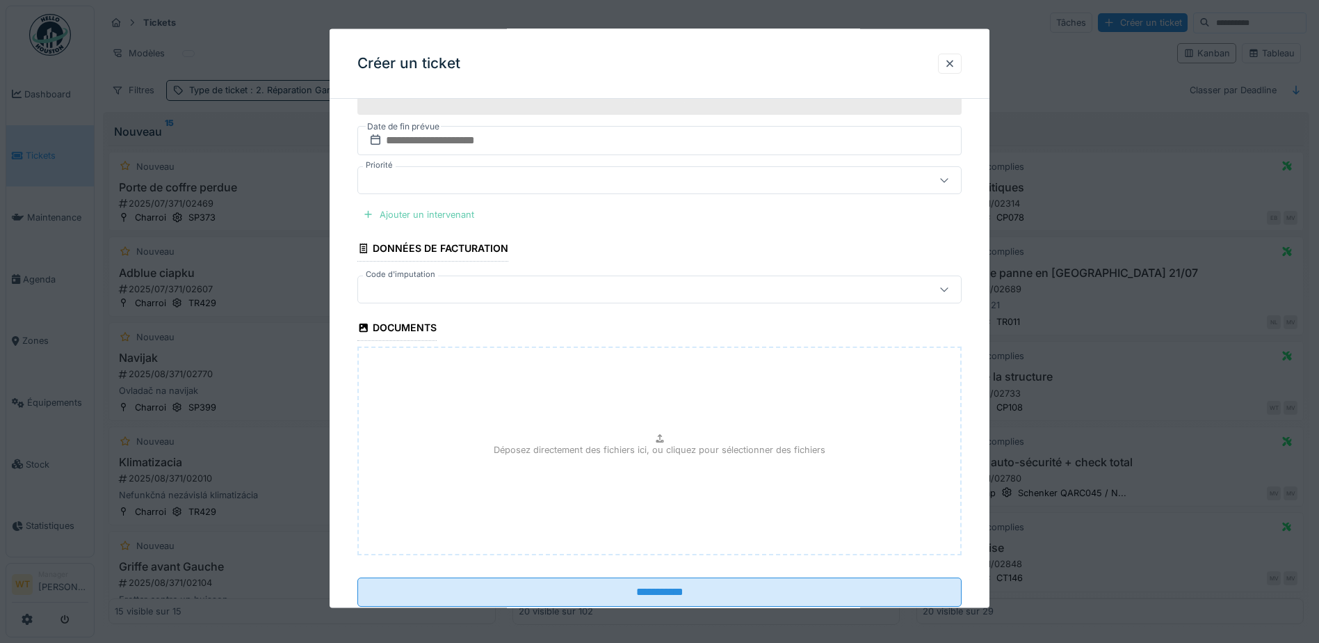
click at [444, 209] on div "Ajouter un intervenant" at bounding box center [419, 213] width 122 height 19
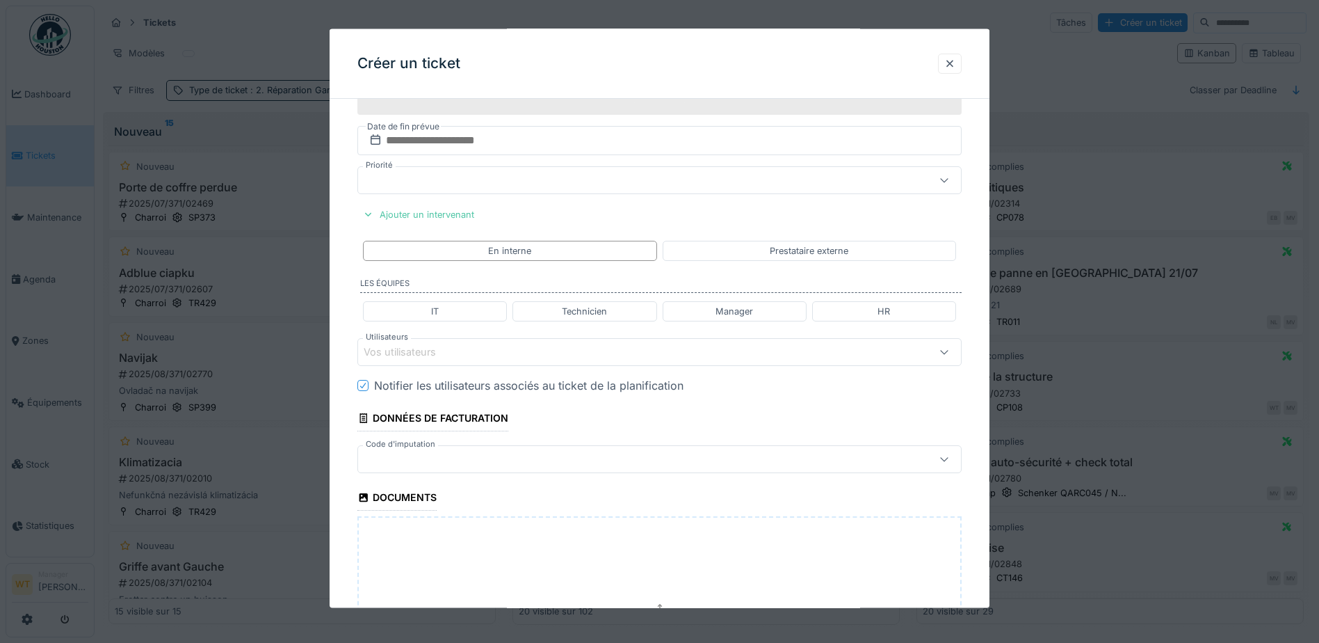
click at [499, 355] on div "Vos utilisateurs" at bounding box center [624, 351] width 521 height 15
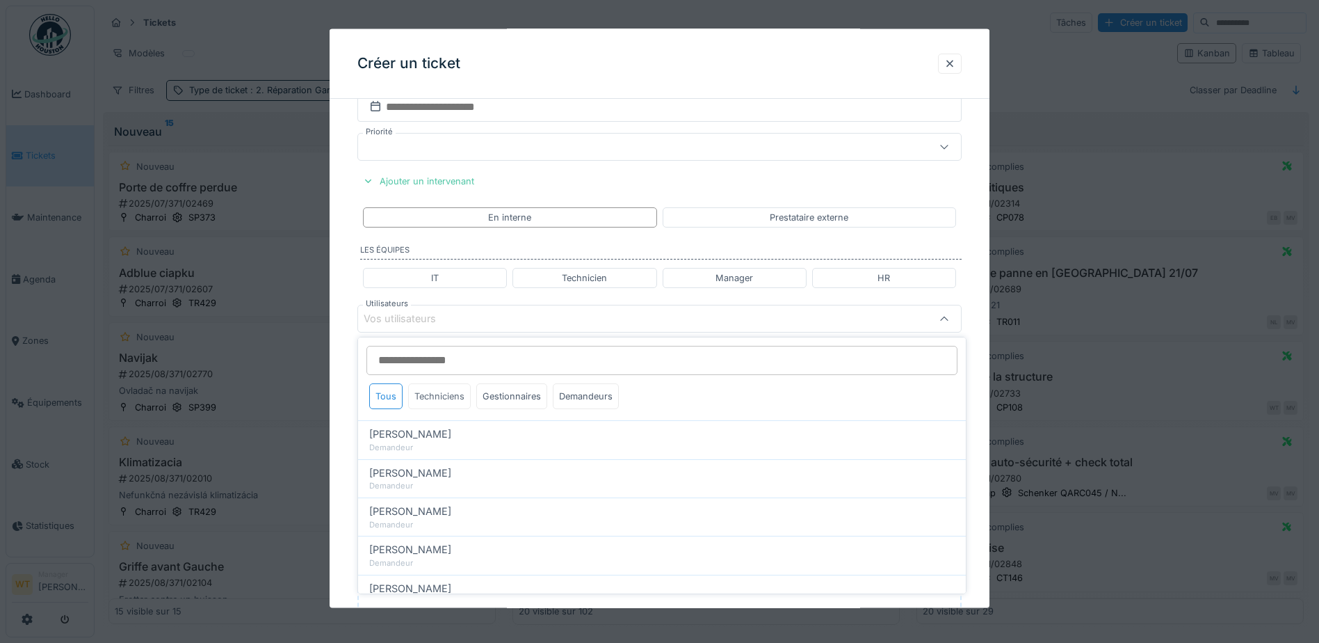
click at [434, 401] on div "Techniciens" at bounding box center [439, 396] width 63 height 26
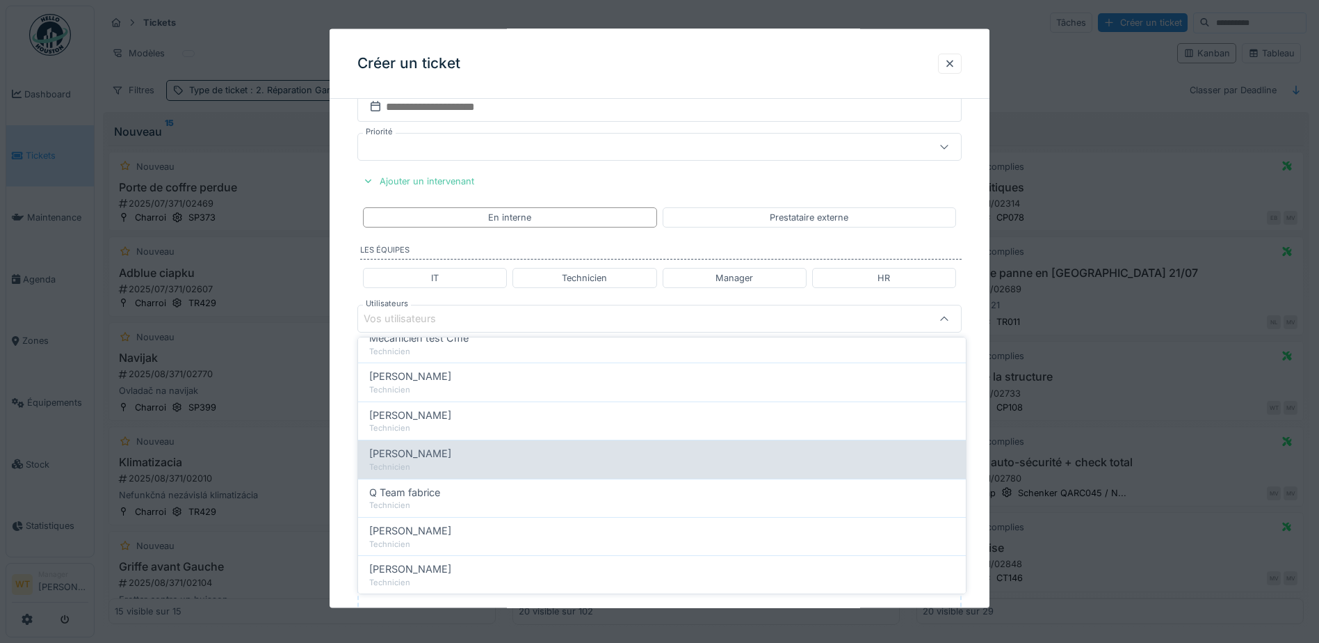
scroll to position [70, 0]
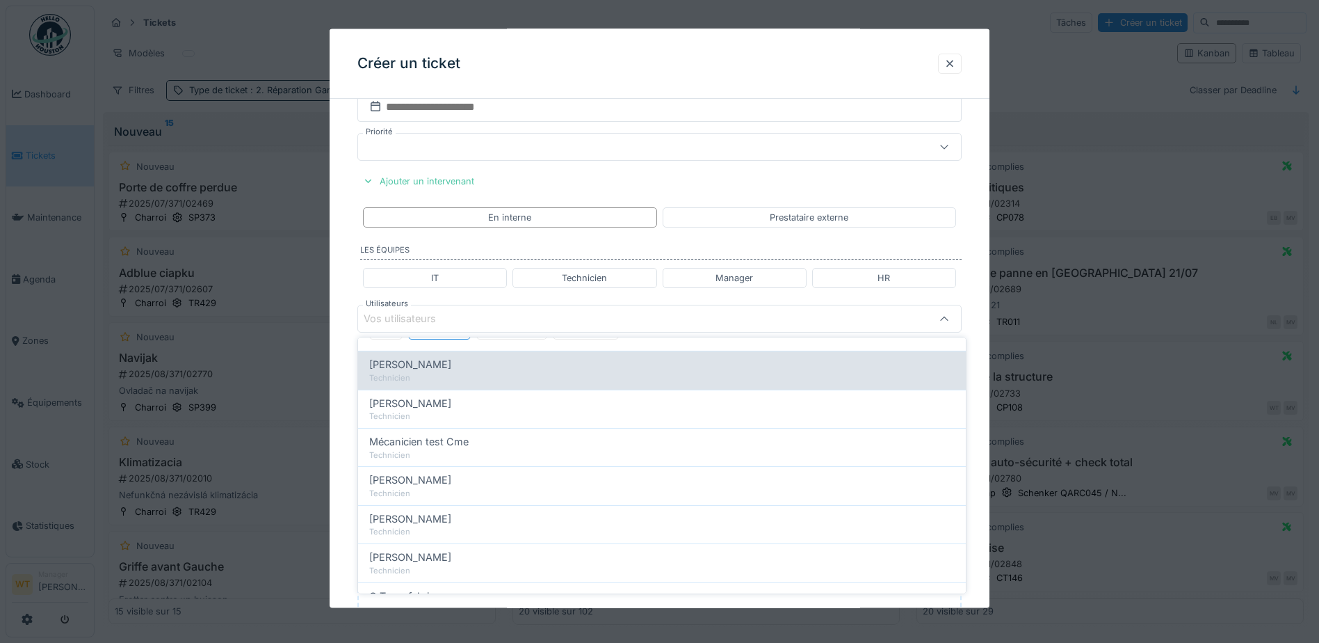
click at [418, 374] on div "Technicien" at bounding box center [662, 378] width 586 height 12
type input "****"
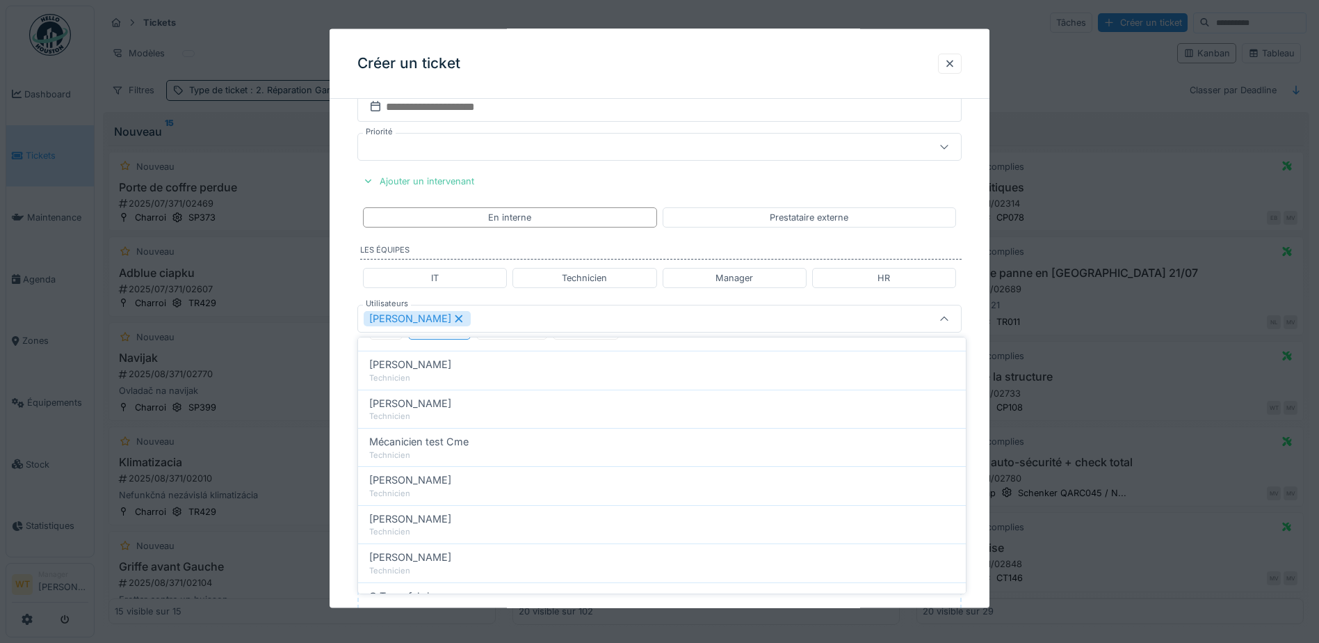
scroll to position [0, 0]
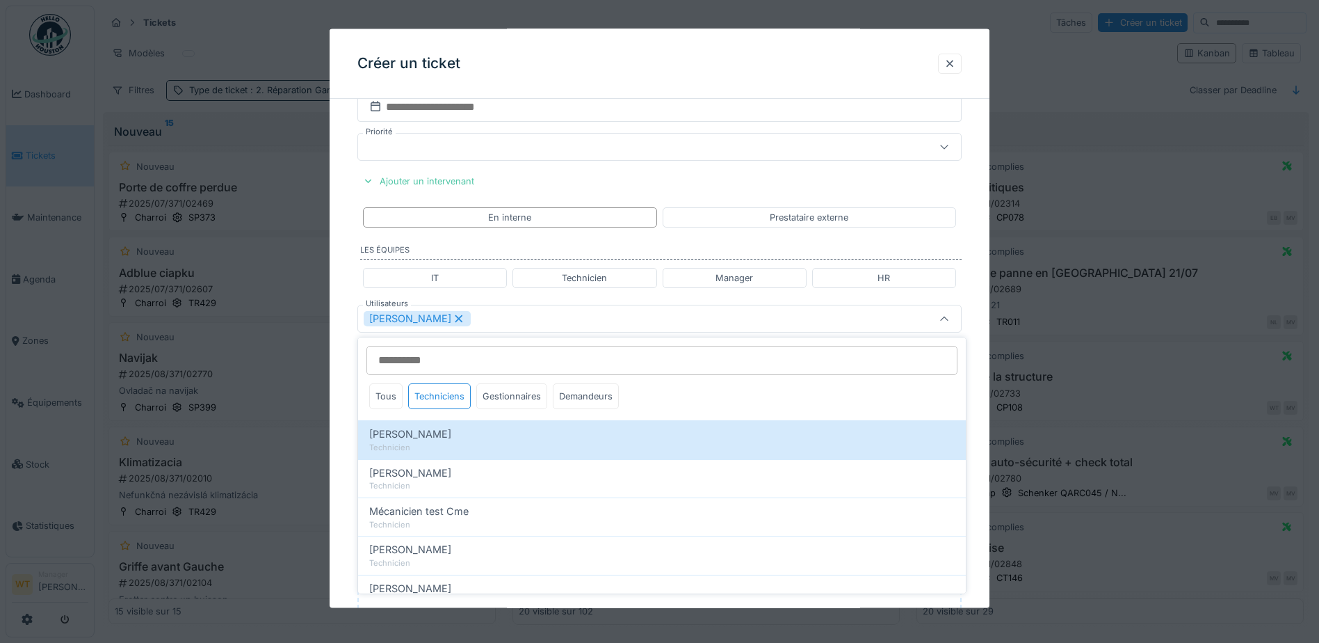
click at [472, 313] on div "[PERSON_NAME]" at bounding box center [624, 318] width 521 height 15
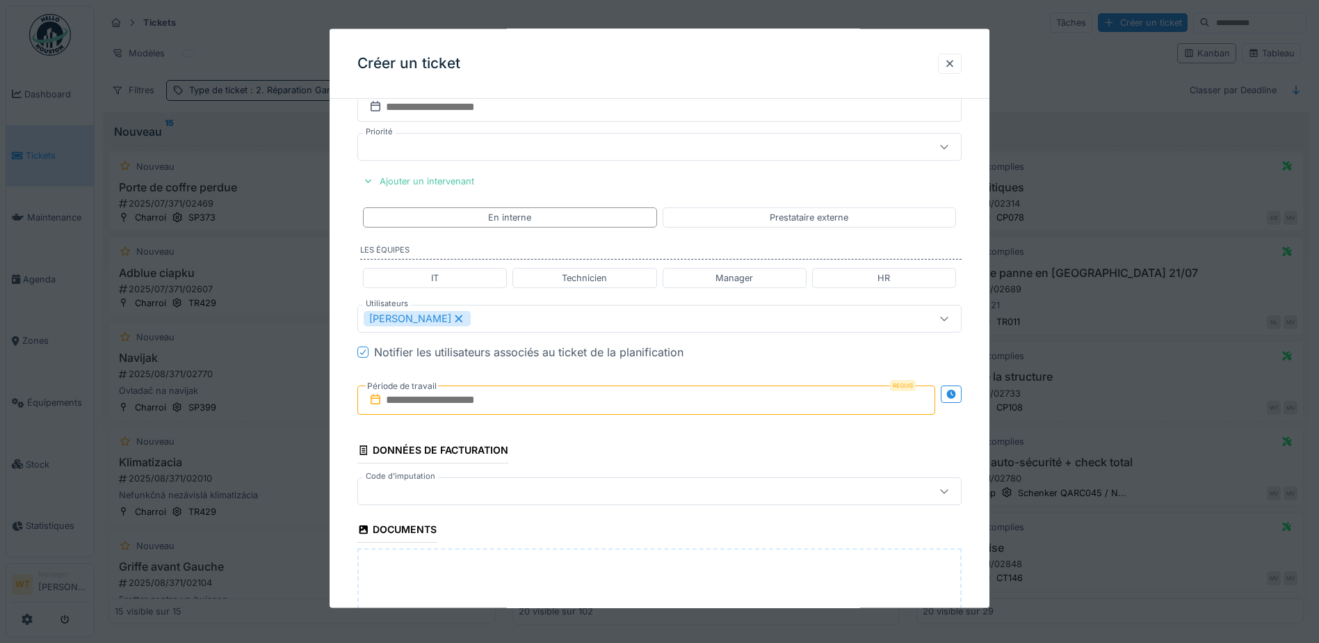
click at [444, 400] on input "text" at bounding box center [647, 399] width 578 height 29
click at [650, 559] on div "25" at bounding box center [649, 559] width 19 height 20
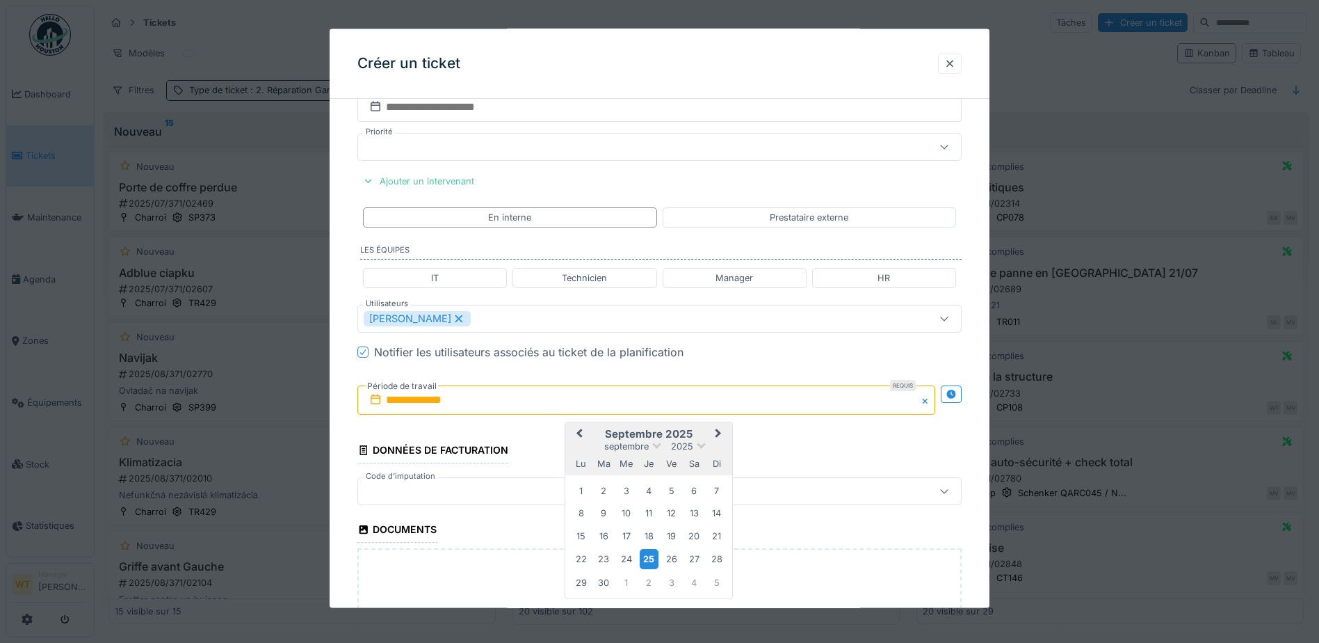
click at [650, 559] on div "25" at bounding box center [649, 559] width 19 height 20
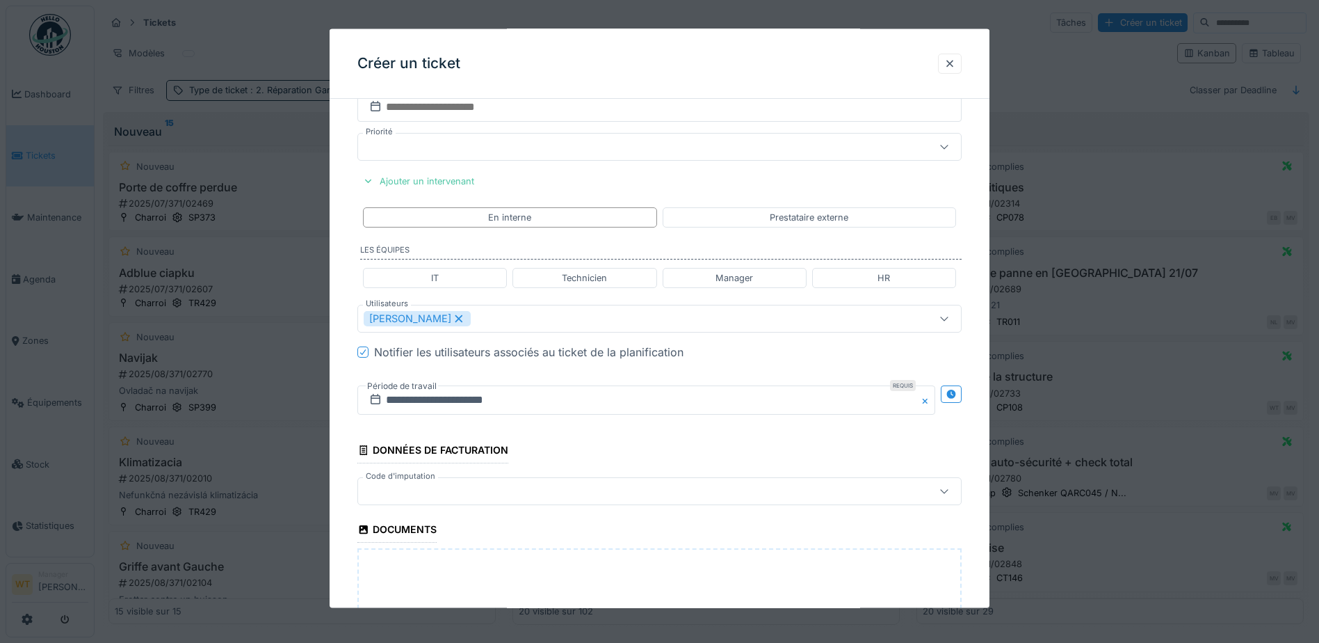
click at [439, 498] on div at bounding box center [624, 490] width 521 height 15
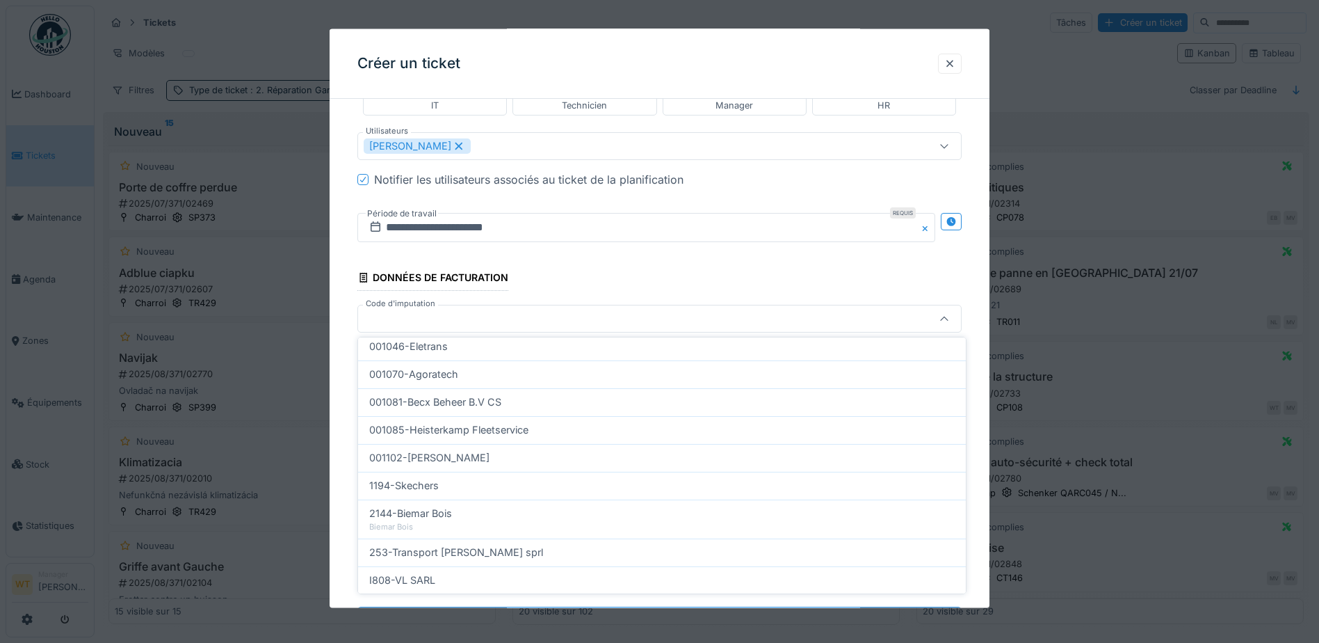
scroll to position [443, 0]
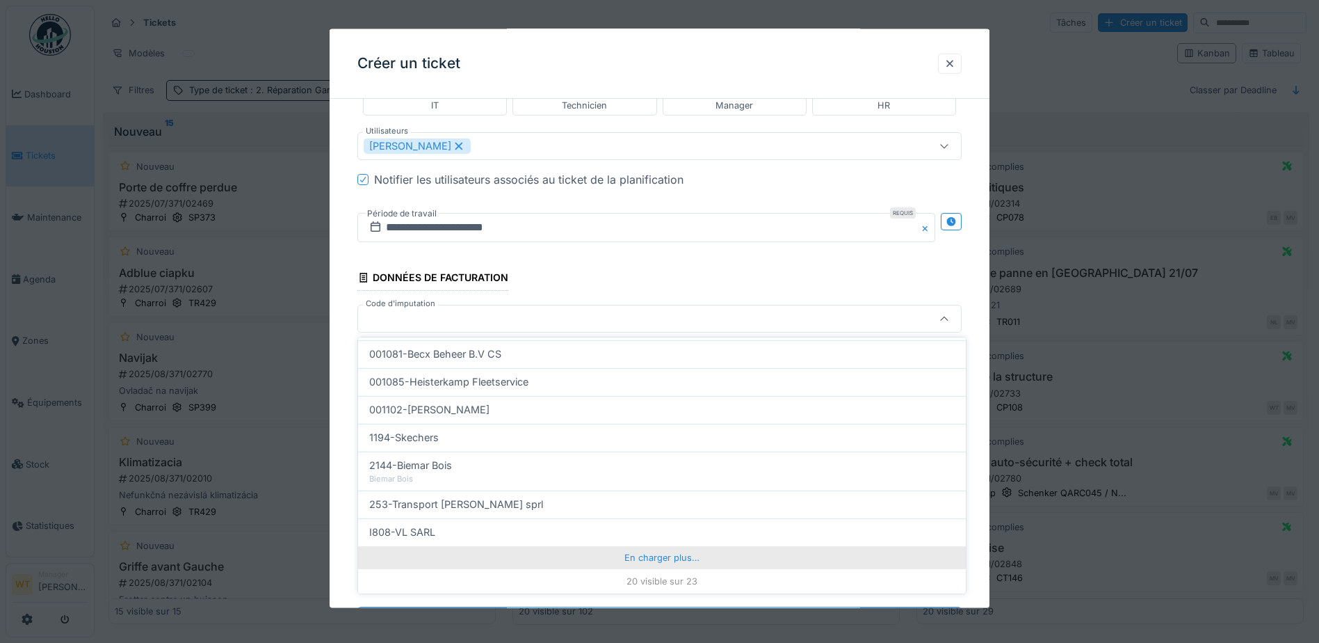
click at [558, 549] on div "En charger plus…" at bounding box center [662, 557] width 608 height 22
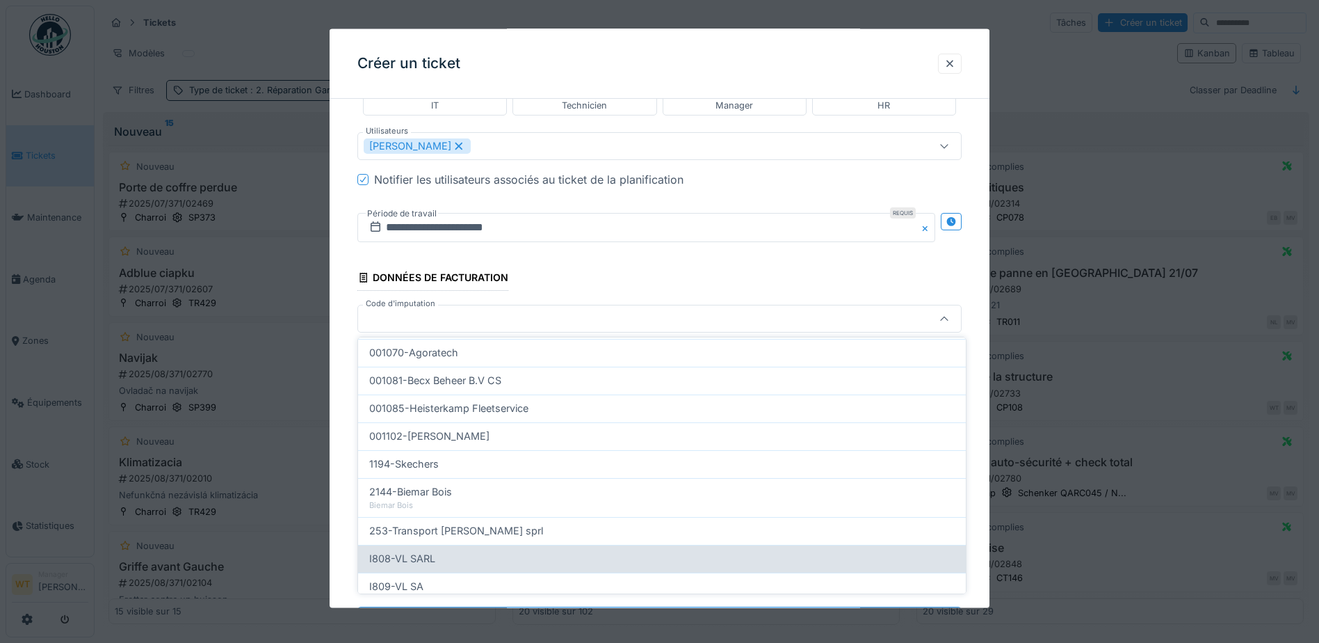
scroll to position [486, 0]
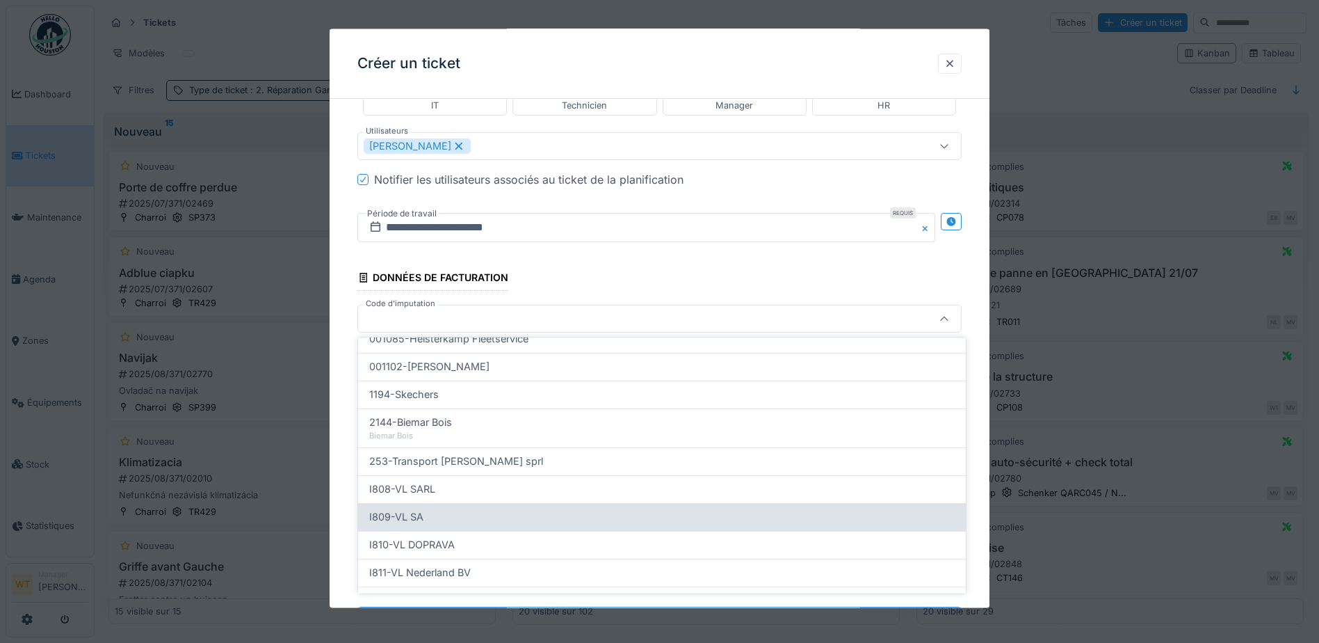
click at [460, 517] on div "I809-VL SA" at bounding box center [662, 516] width 586 height 15
type input "***"
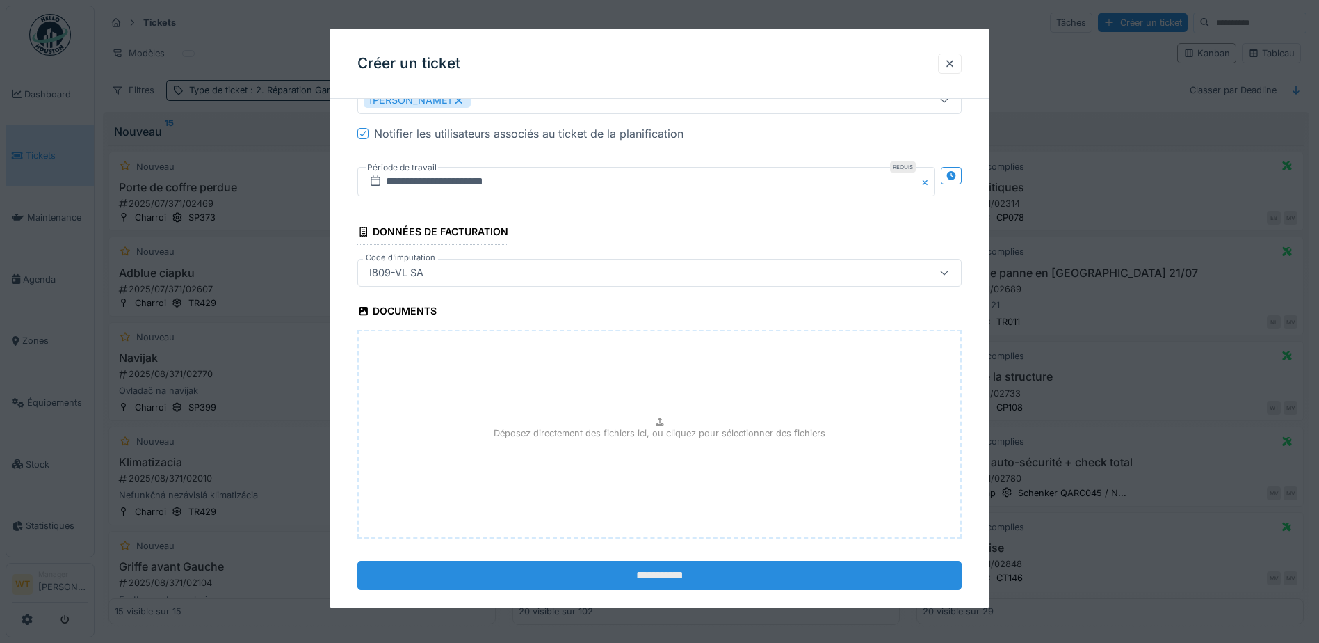
scroll to position [899, 0]
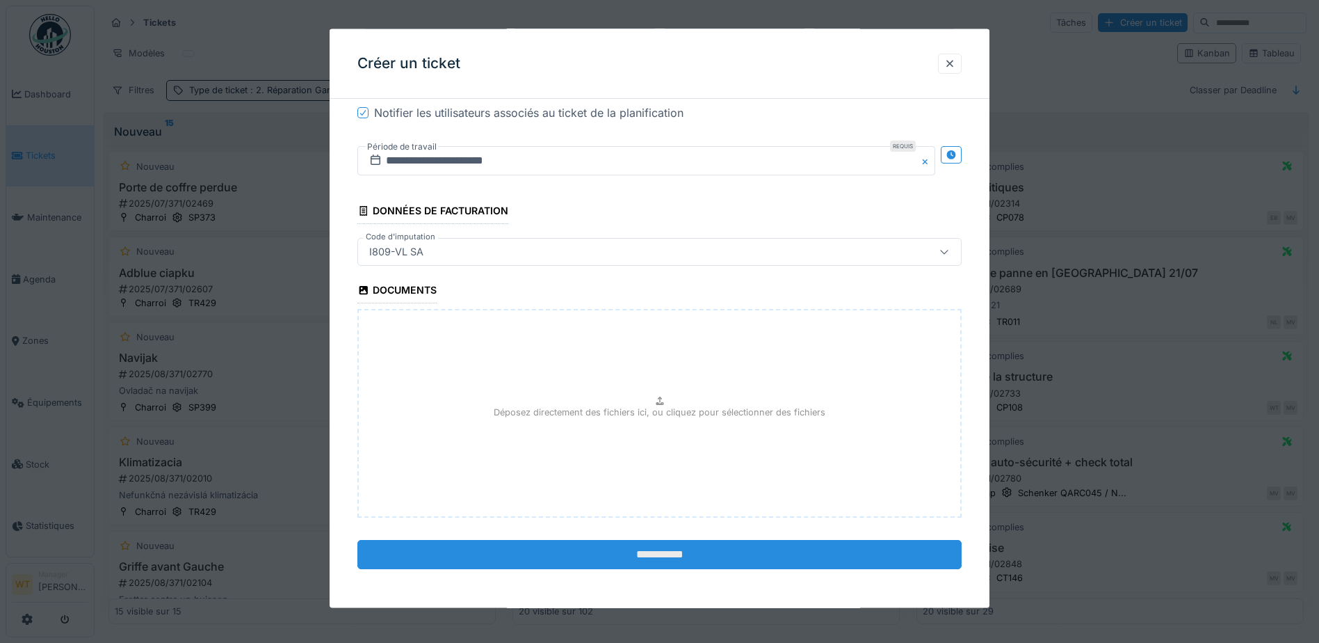
click at [630, 549] on input "**********" at bounding box center [660, 554] width 604 height 29
